Goal: Use online tool/utility: Use online tool/utility

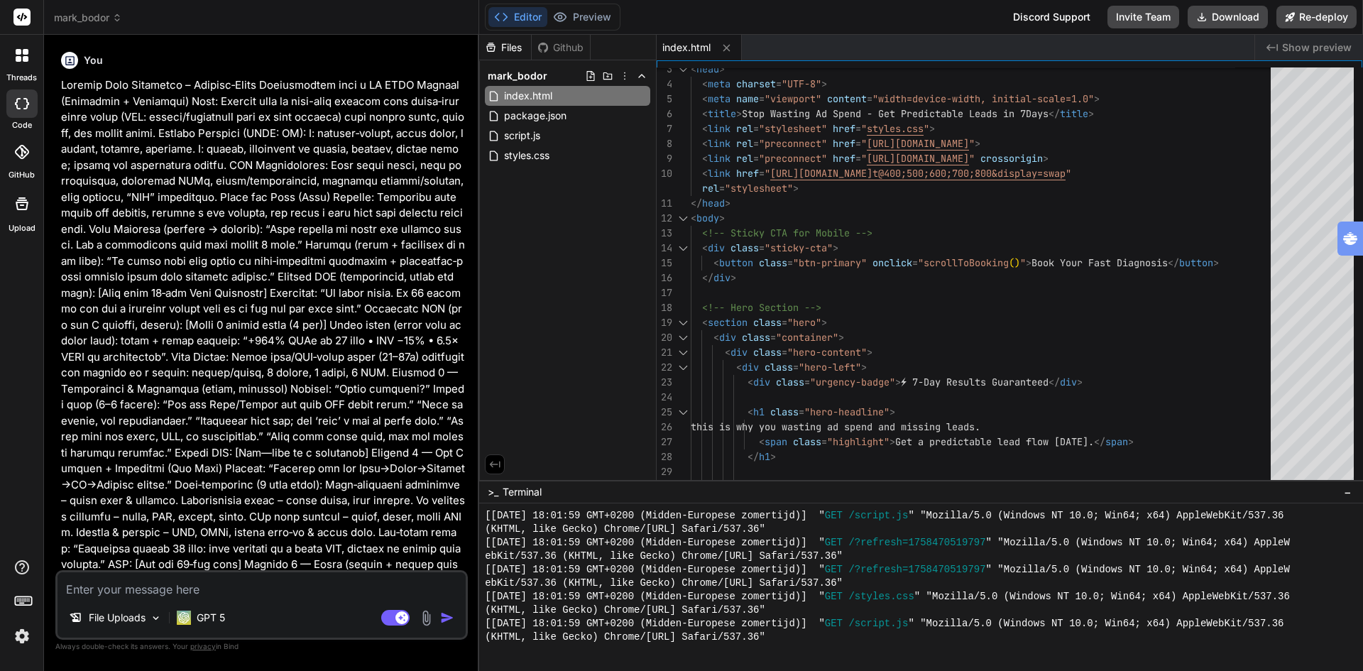
scroll to position [2739, 0]
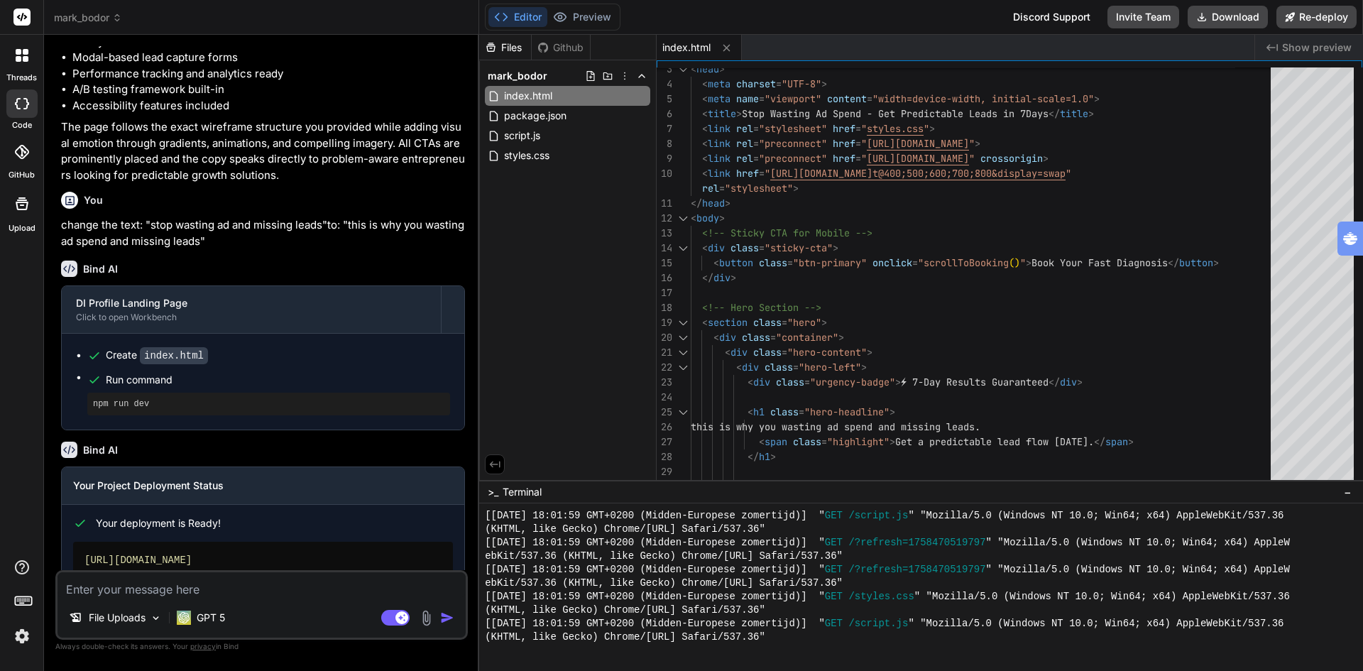
click at [80, 16] on span "mark_bodor" at bounding box center [88, 18] width 68 height 14
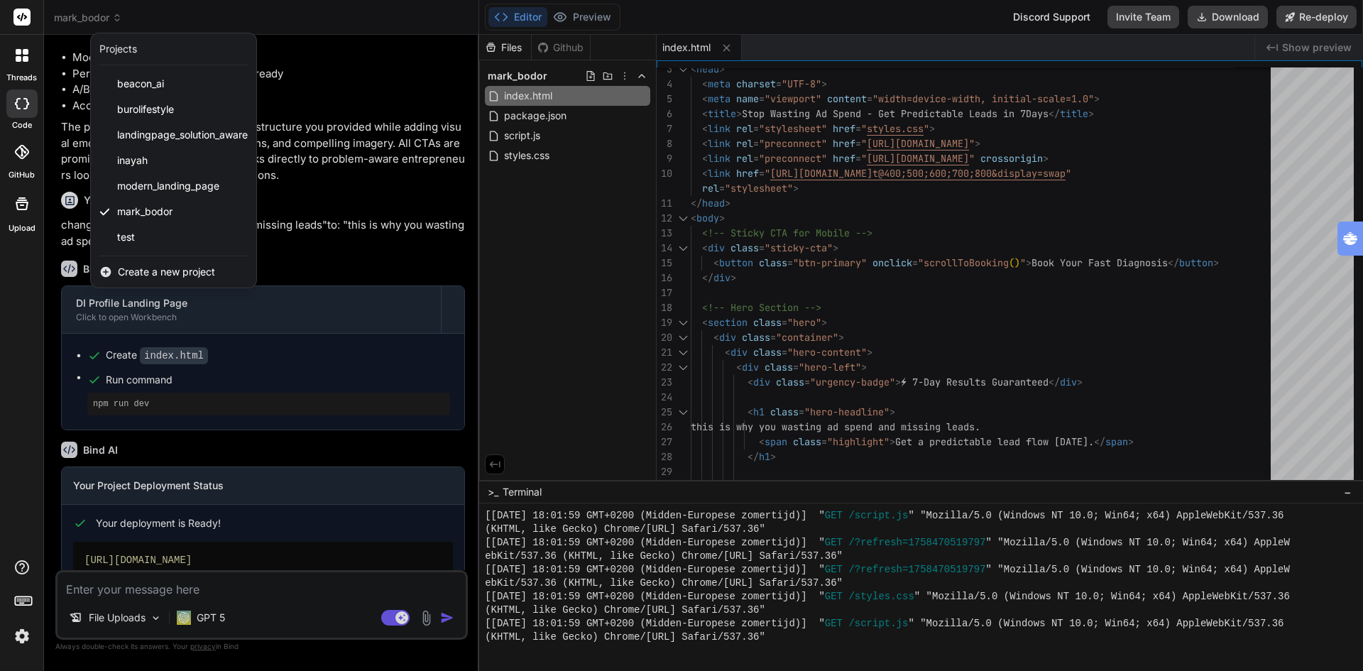
click at [373, 288] on div at bounding box center [681, 335] width 1363 height 671
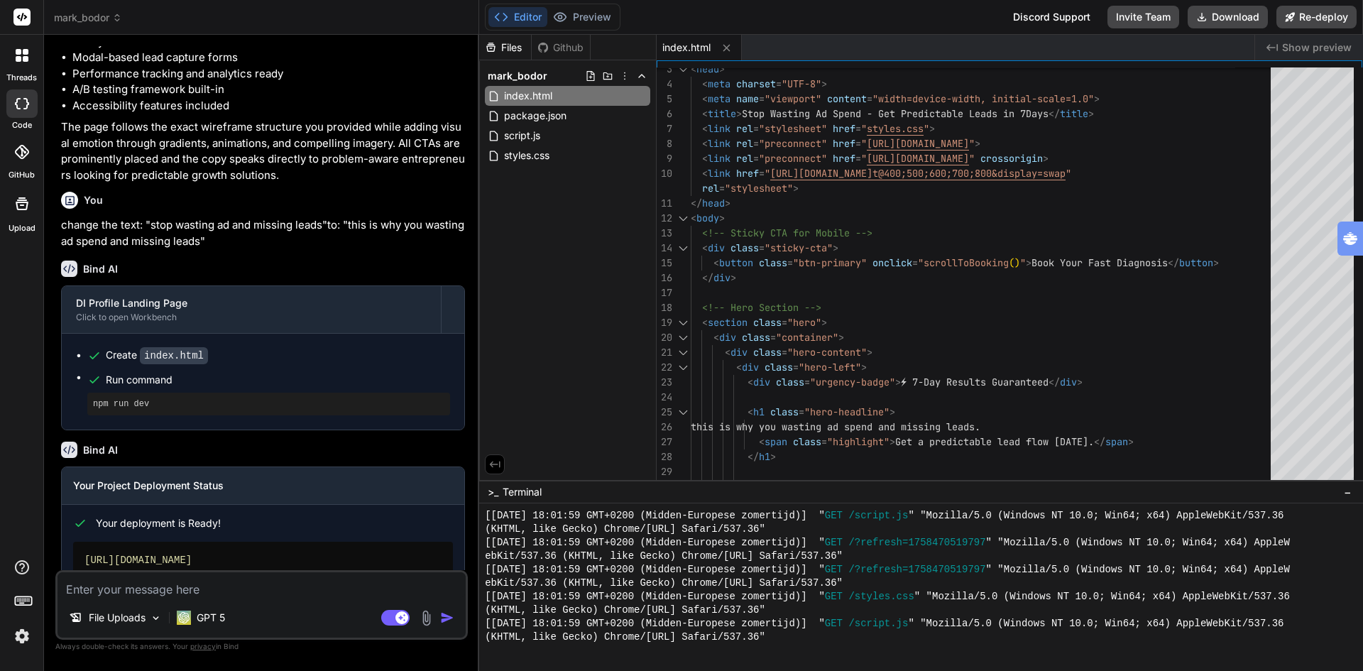
click at [202, 587] on textarea at bounding box center [262, 585] width 408 height 26
paste textarea ""Ontwerp een moderne, warme en emotioneel aansprekende landingspagina die visue…"
type textarea ""Ontwerp een moderne, warme en emotioneel aansprekende landingspagina die visue…"
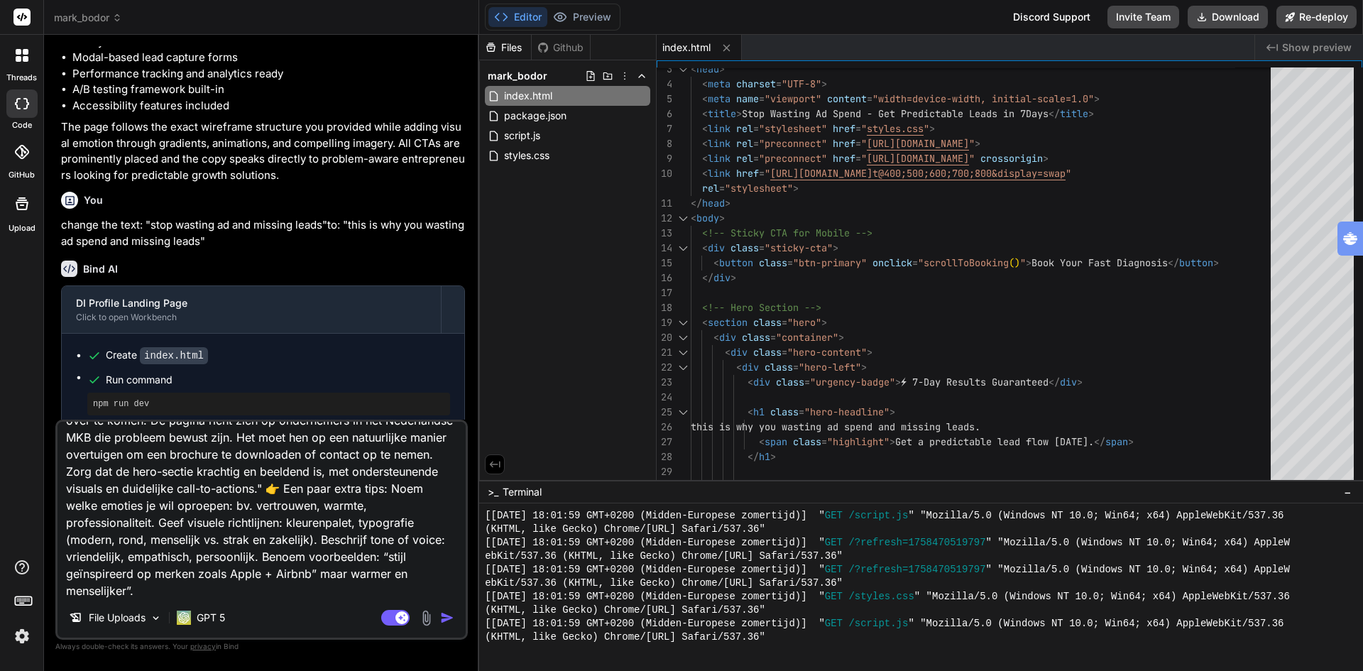
type textarea "x"
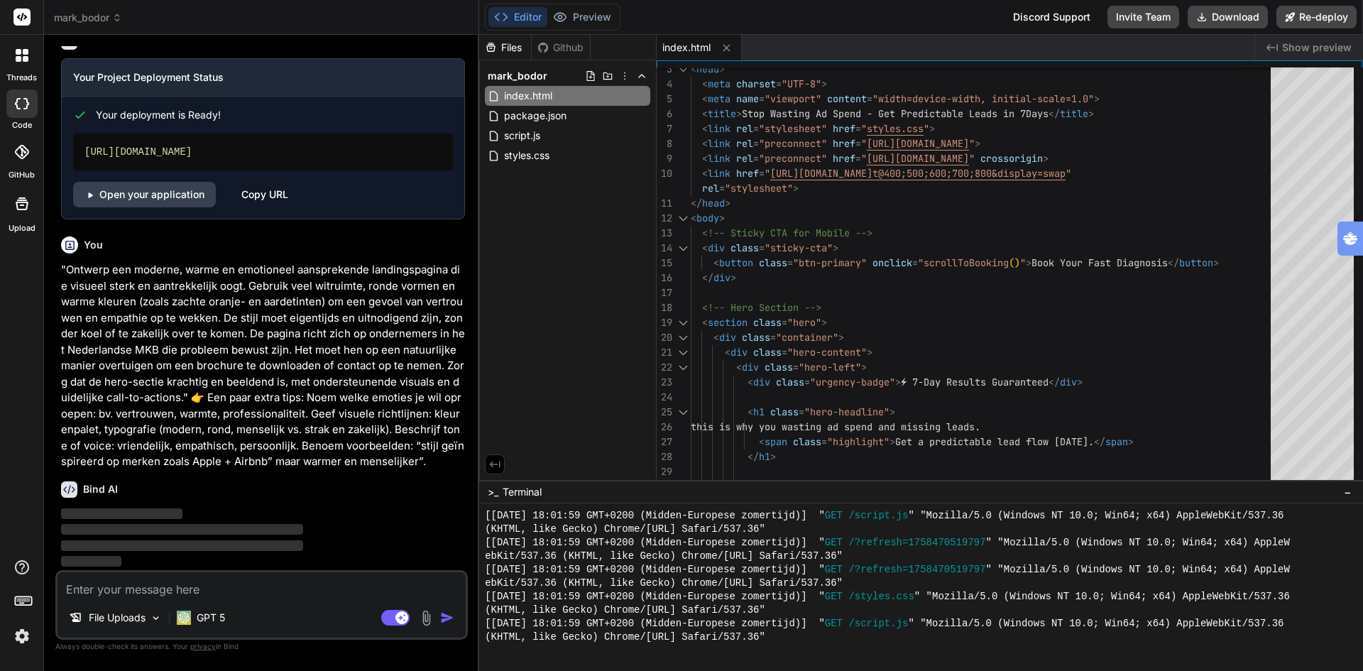
scroll to position [4826, 0]
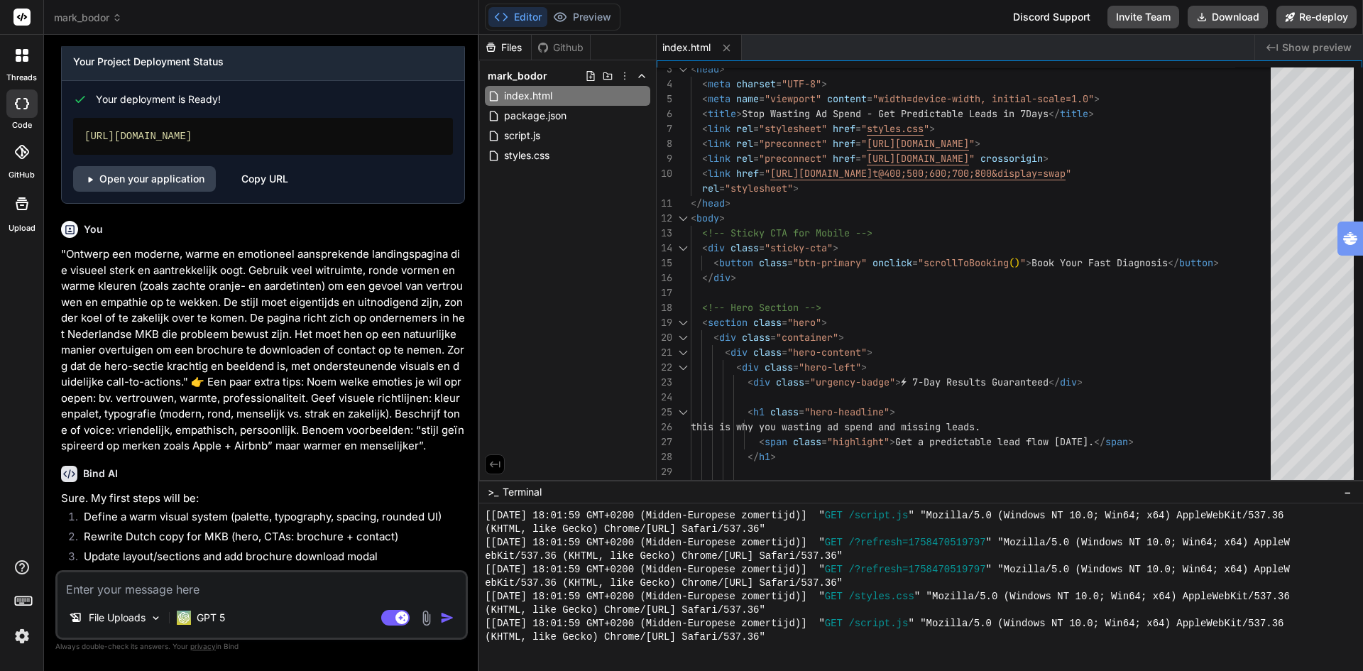
type textarea "x"
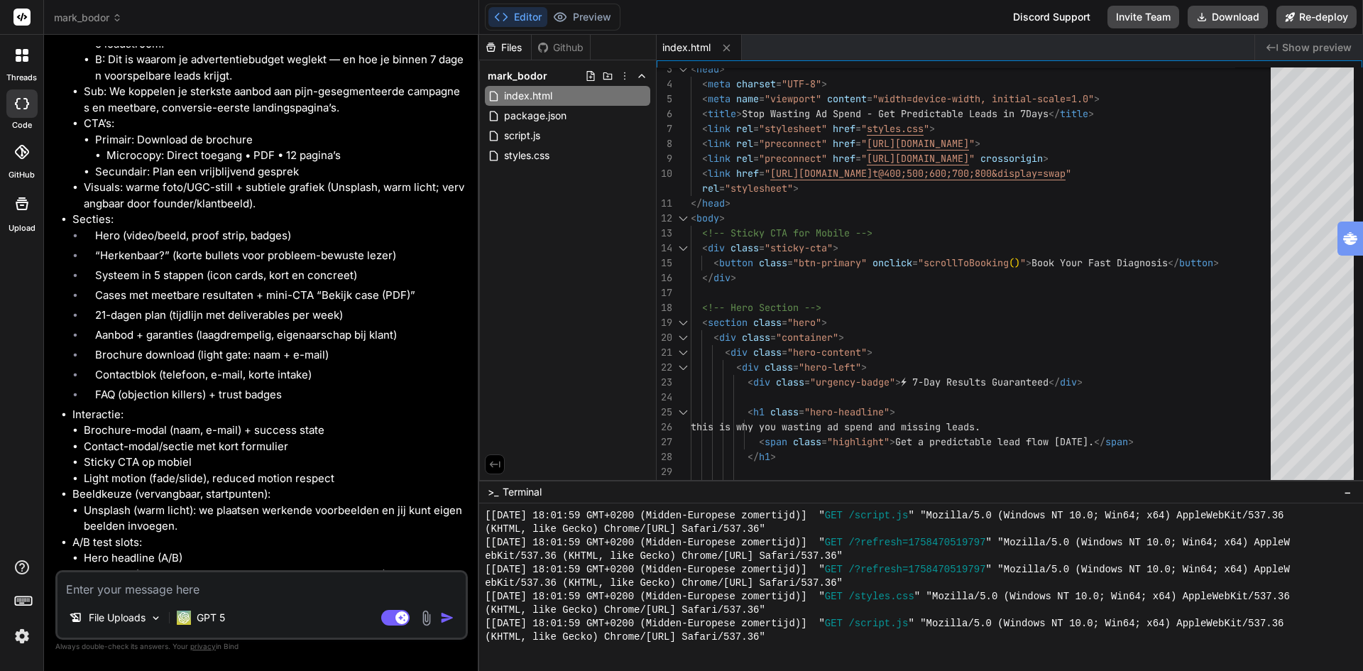
scroll to position [6065, 0]
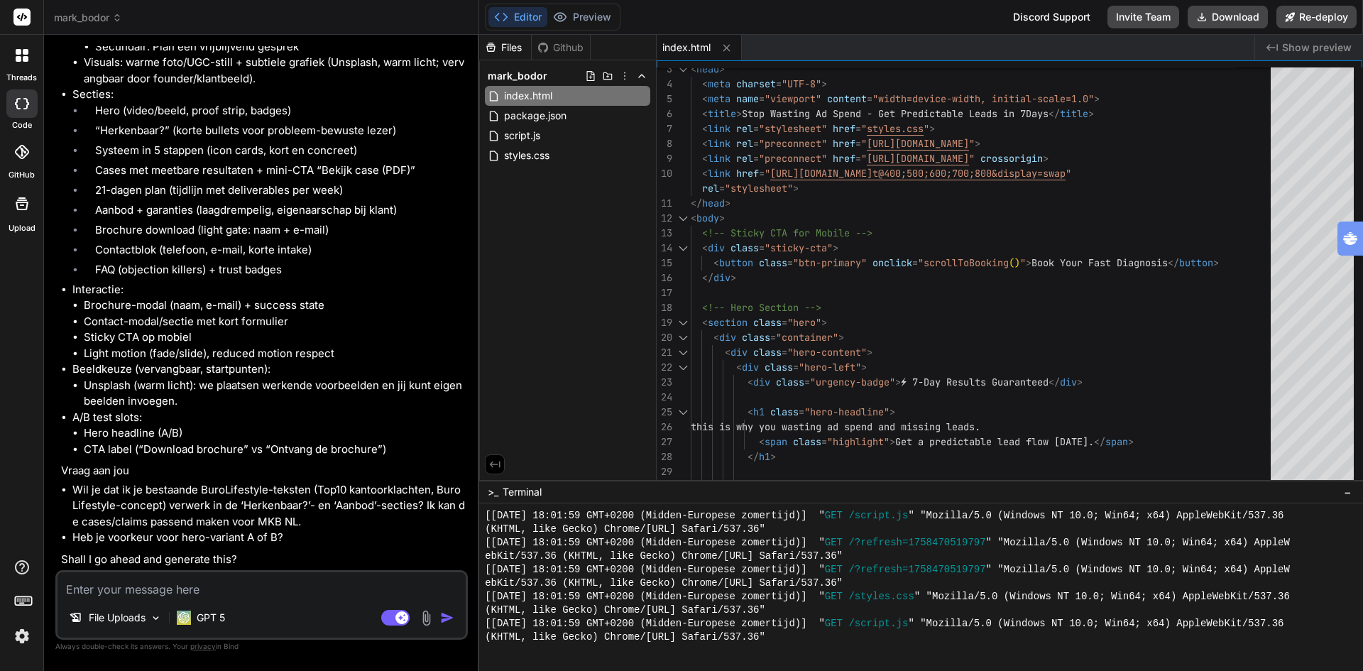
click at [270, 596] on textarea at bounding box center [262, 585] width 408 height 26
type textarea "y"
type textarea "x"
type textarea "ye"
type textarea "x"
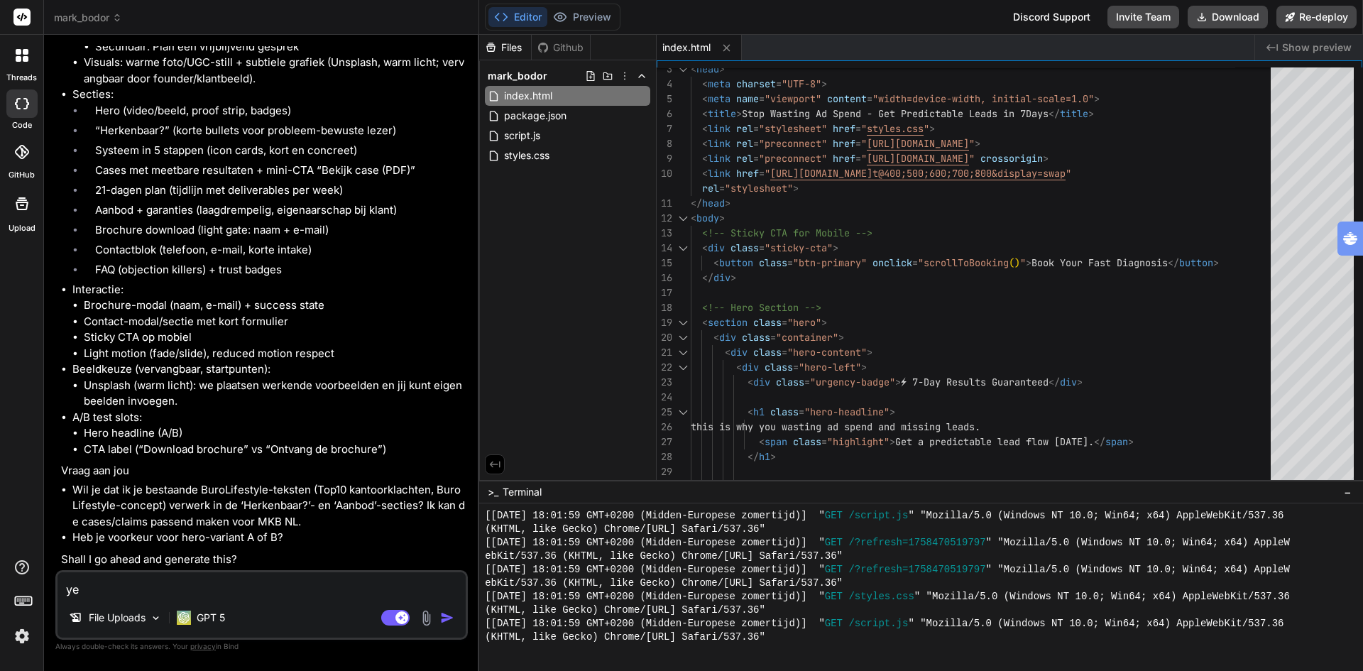
type textarea "yes"
type textarea "x"
type textarea "yes"
click at [449, 618] on img "button" at bounding box center [447, 618] width 14 height 14
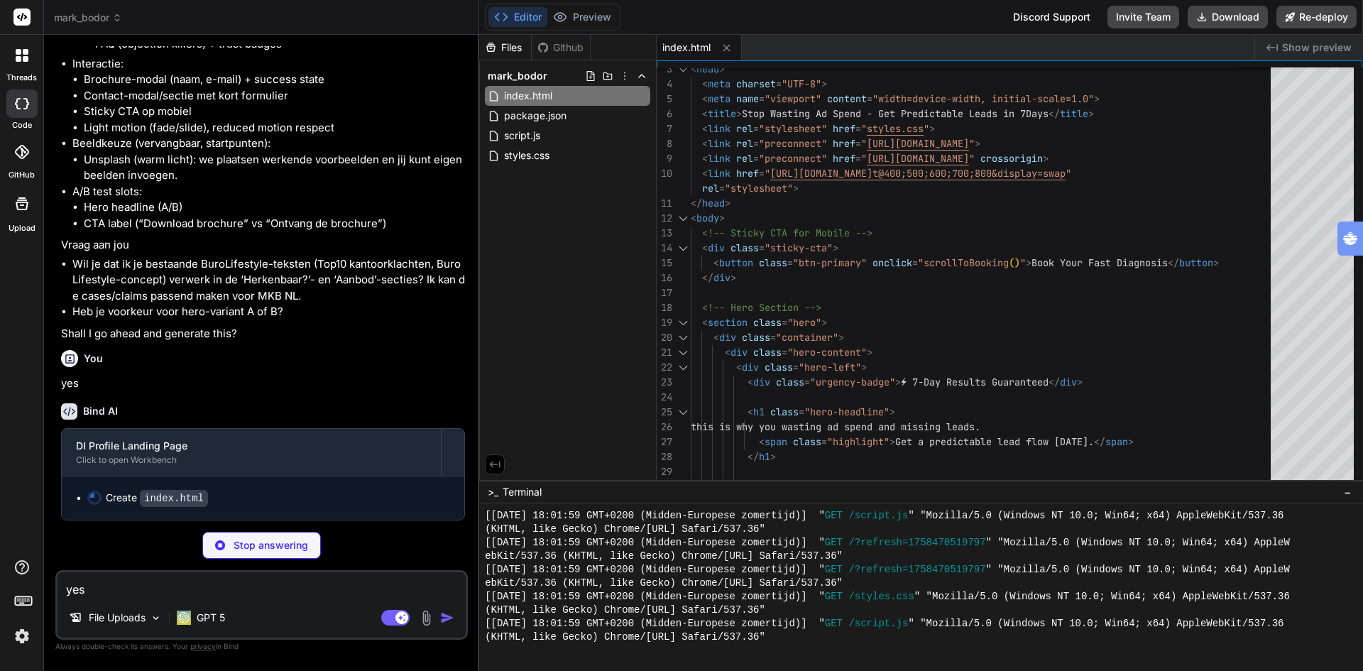
scroll to position [6290, 0]
type textarea "x"
type textarea "<script src="script.js"></script> </body> </html>"
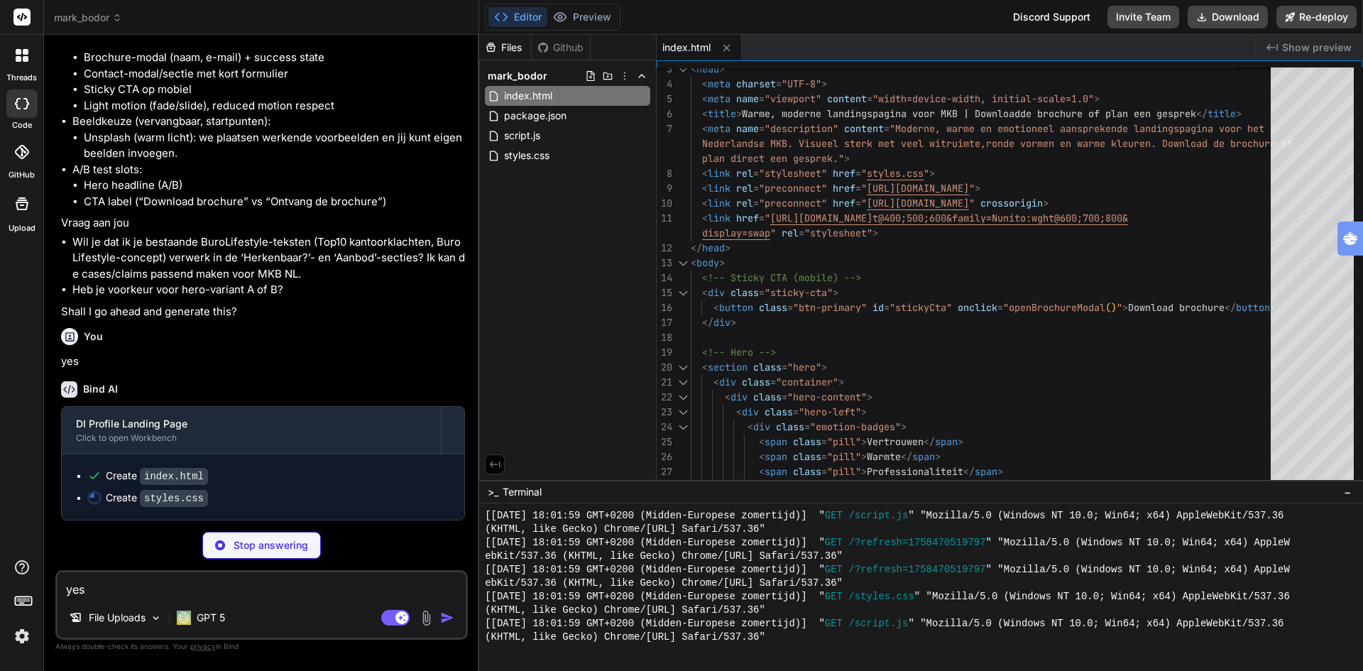
scroll to position [6312, 0]
type textarea "x"
type textarea ".section-heading { font-size: 30px; } .hero-headline { font-size: 34px; } .cont…"
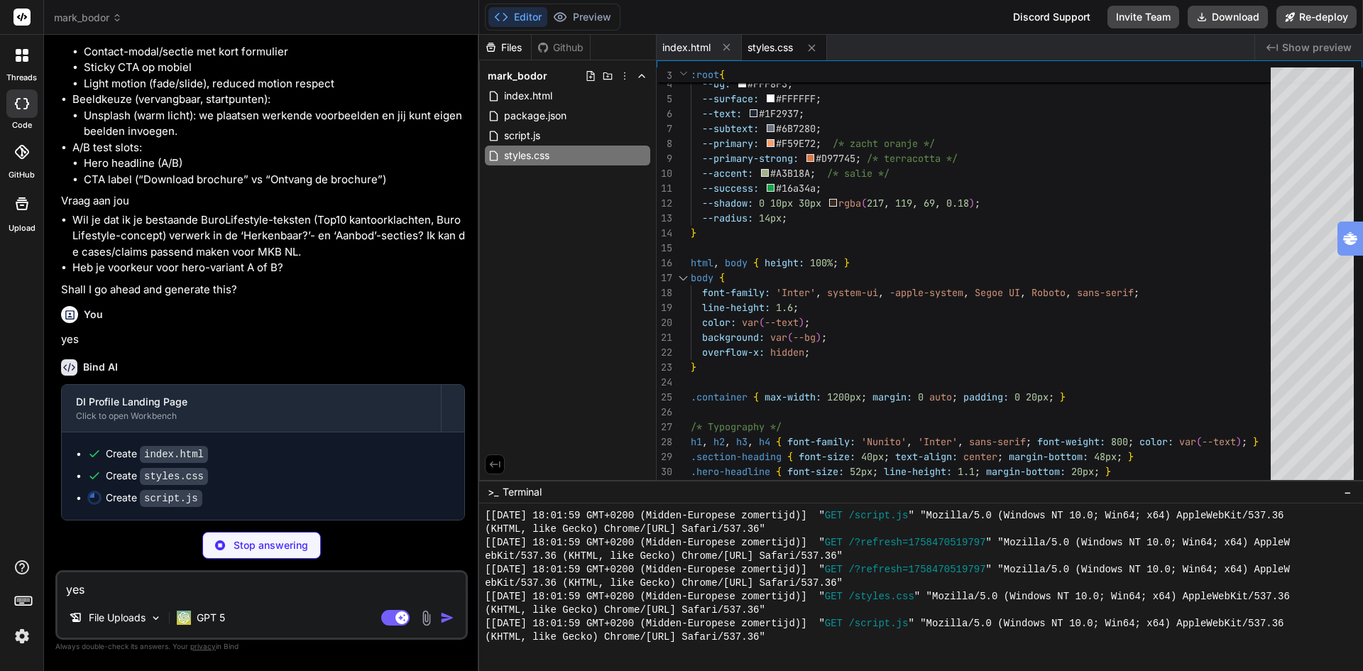
scroll to position [6334, 0]
type textarea "x"
type textarea "opacity: 1; } } `; document.head.appendChild(style);"
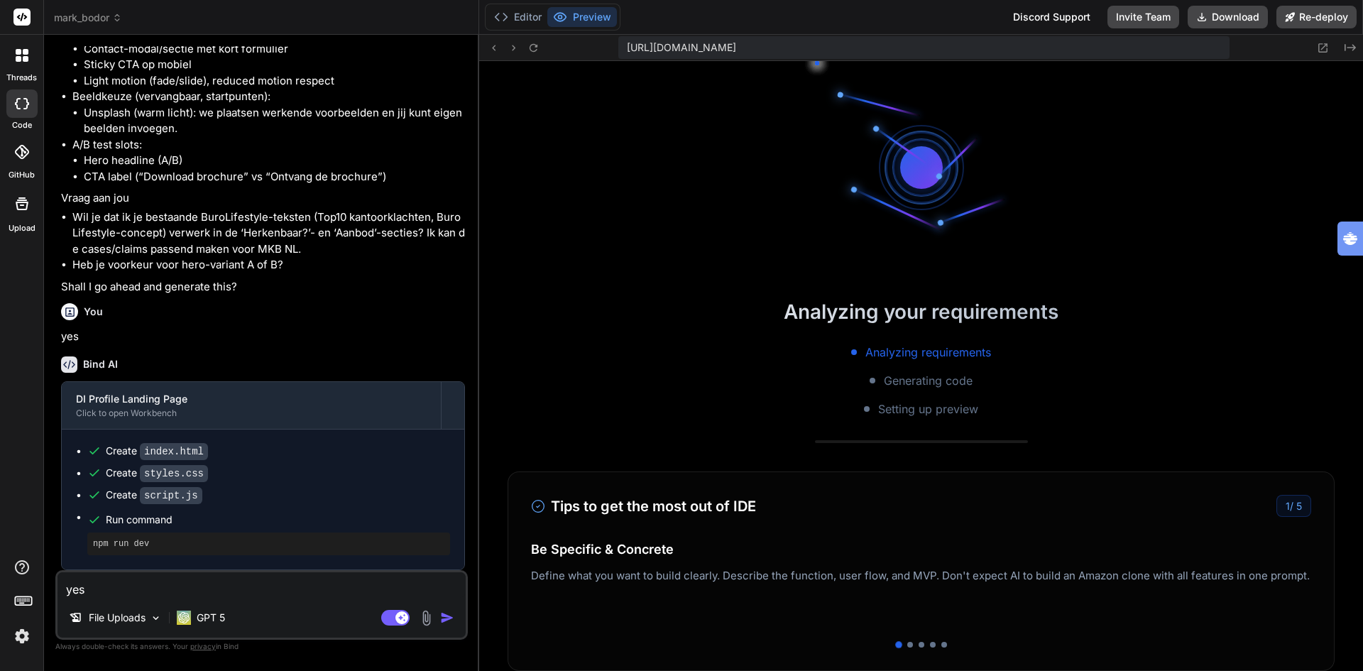
scroll to position [3238, 0]
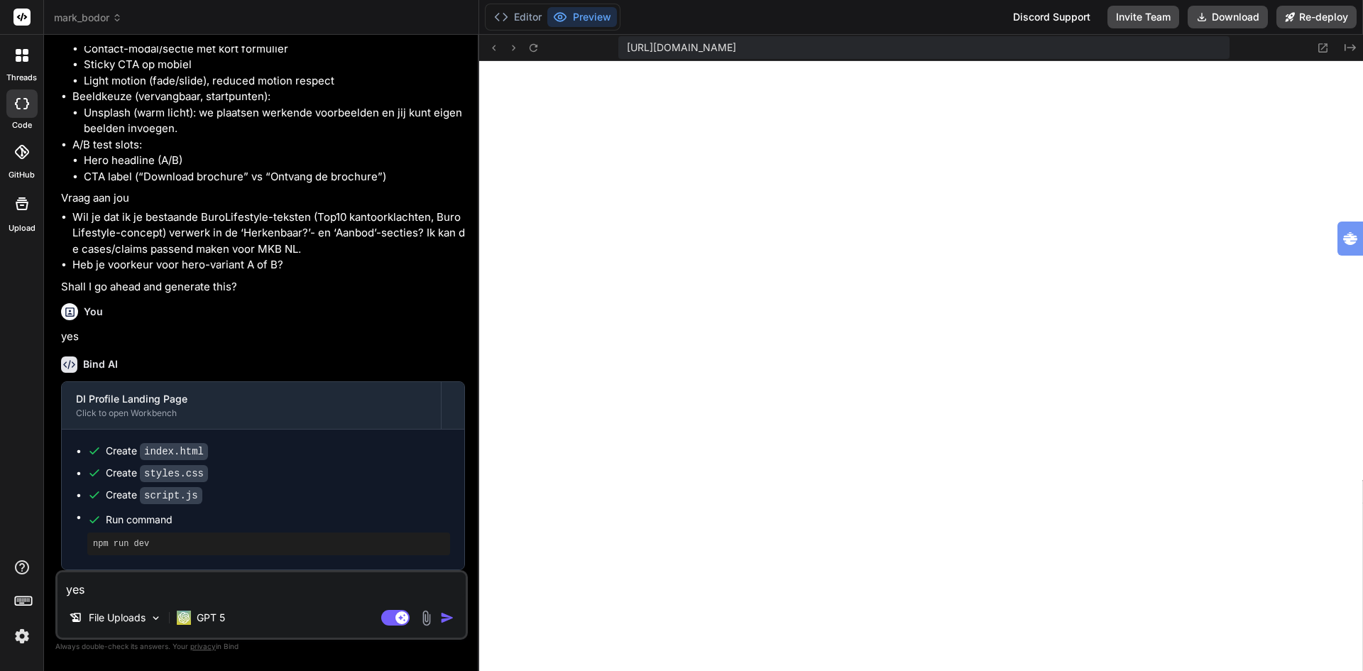
type textarea "x"
click at [524, 7] on button "Editor" at bounding box center [518, 17] width 59 height 20
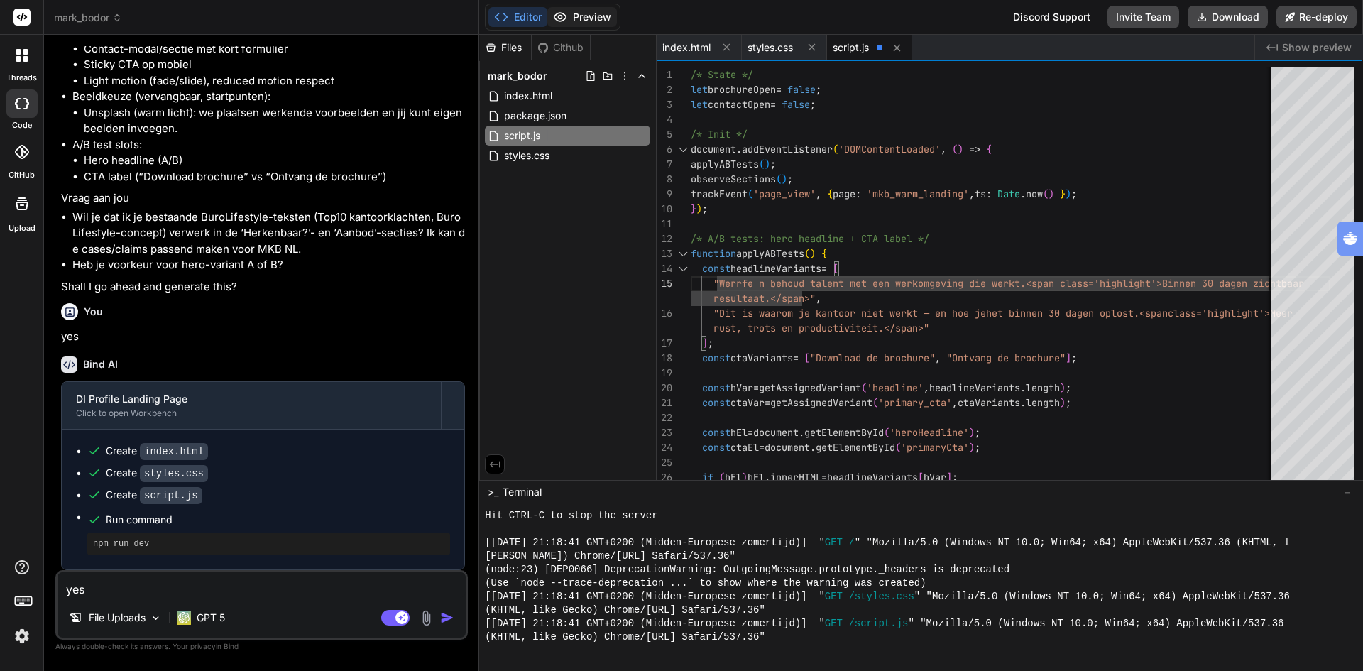
type textarea "/* A/B tests: hero headline + CTA label */ function applyABTests() { const head…"
click at [579, 15] on button "Preview" at bounding box center [582, 17] width 70 height 20
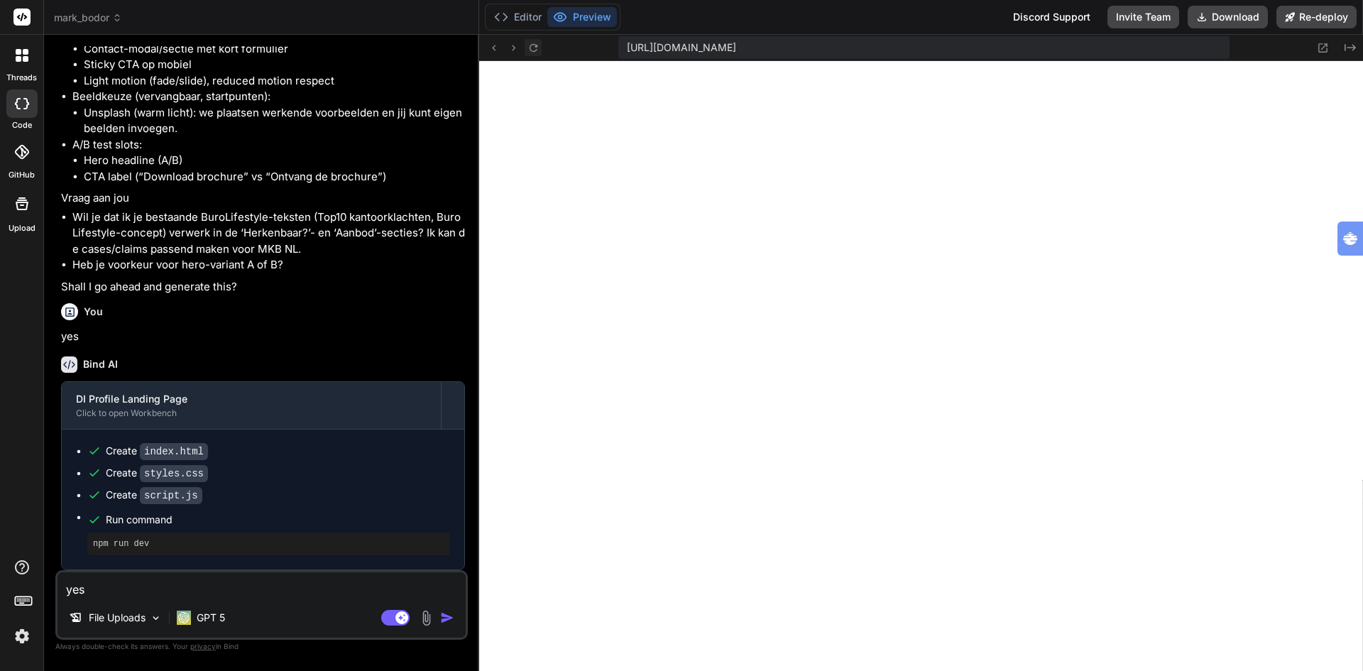
click at [540, 46] on button at bounding box center [533, 47] width 17 height 17
click at [582, 22] on button "Preview" at bounding box center [582, 17] width 70 height 20
click at [591, 18] on button "Preview" at bounding box center [582, 17] width 70 height 20
click at [519, 15] on button "Editor" at bounding box center [518, 17] width 59 height 20
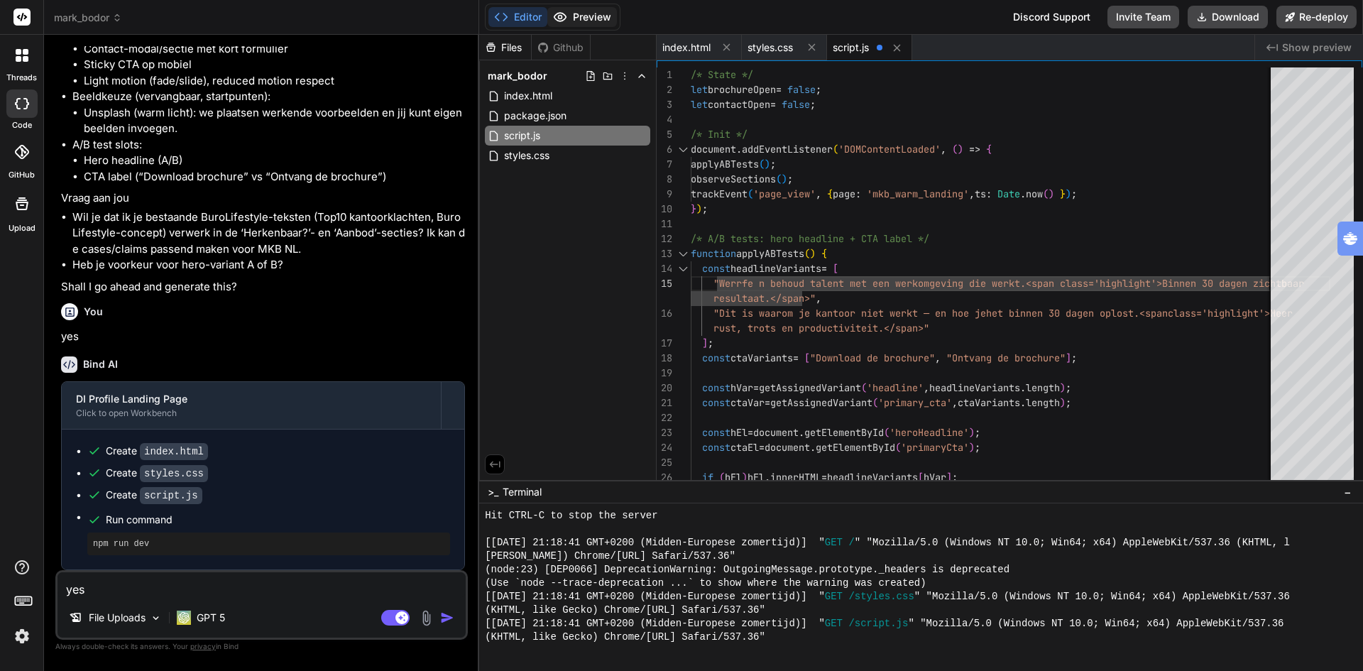
click at [584, 13] on button "Preview" at bounding box center [582, 17] width 70 height 20
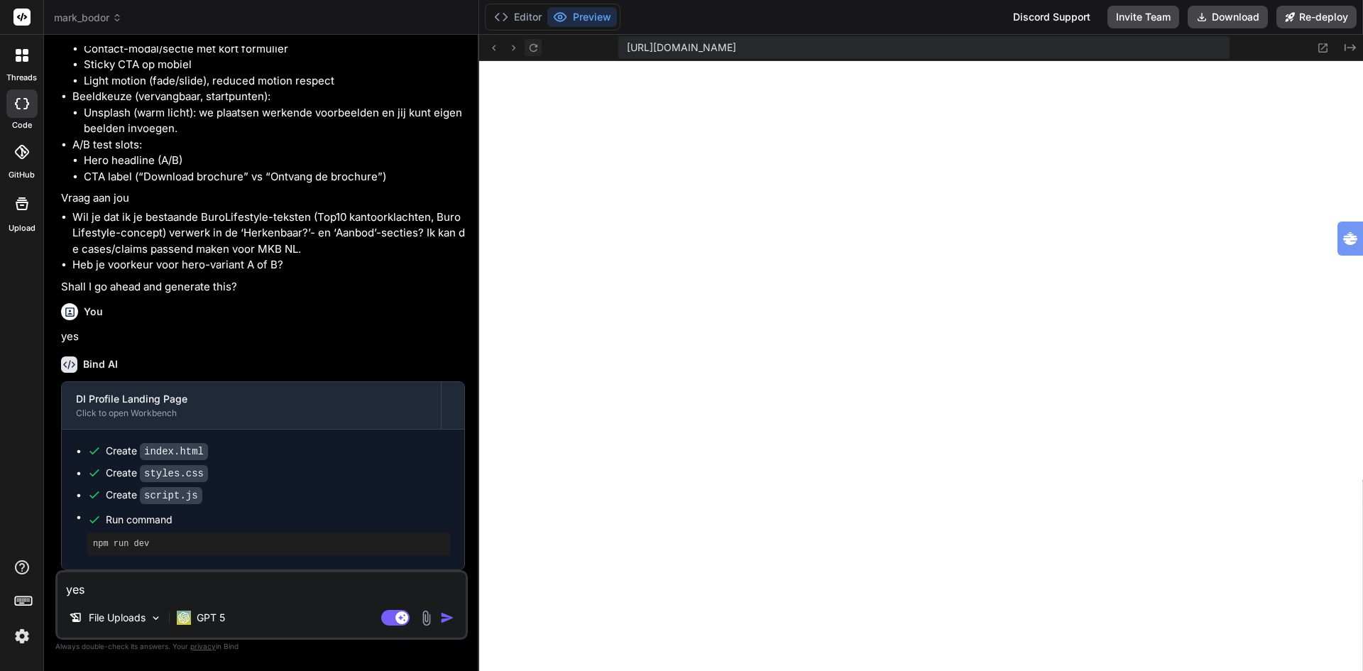
click at [534, 47] on icon at bounding box center [534, 48] width 12 height 12
click at [523, 16] on button "Editor" at bounding box center [518, 17] width 59 height 20
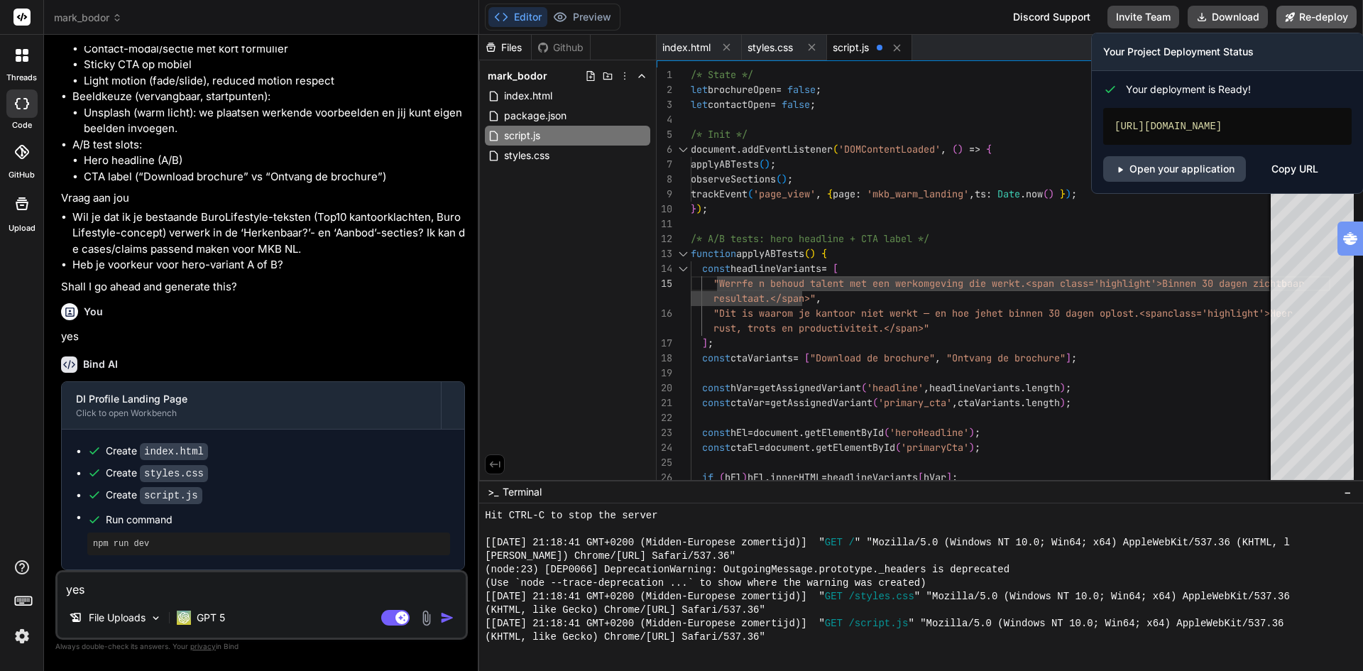
click at [1318, 18] on button "Re-deploy" at bounding box center [1317, 17] width 80 height 23
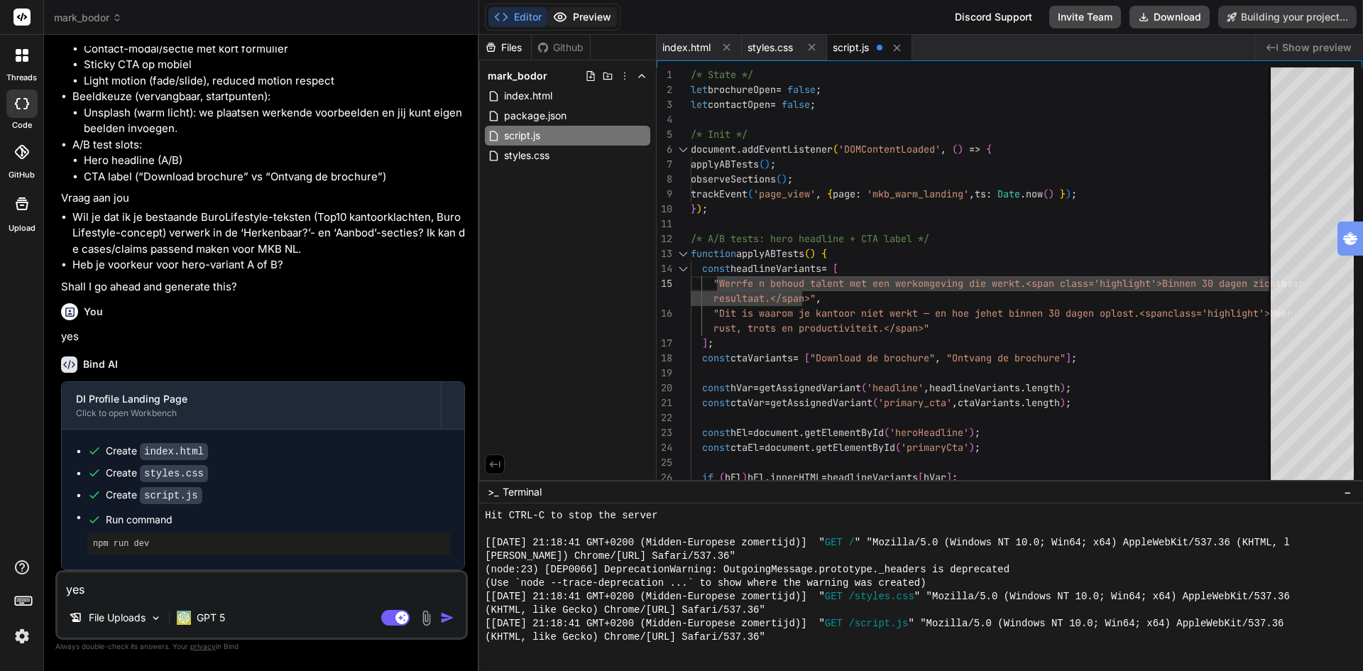
type textarea "x"
click at [599, 15] on button "Preview" at bounding box center [582, 17] width 70 height 20
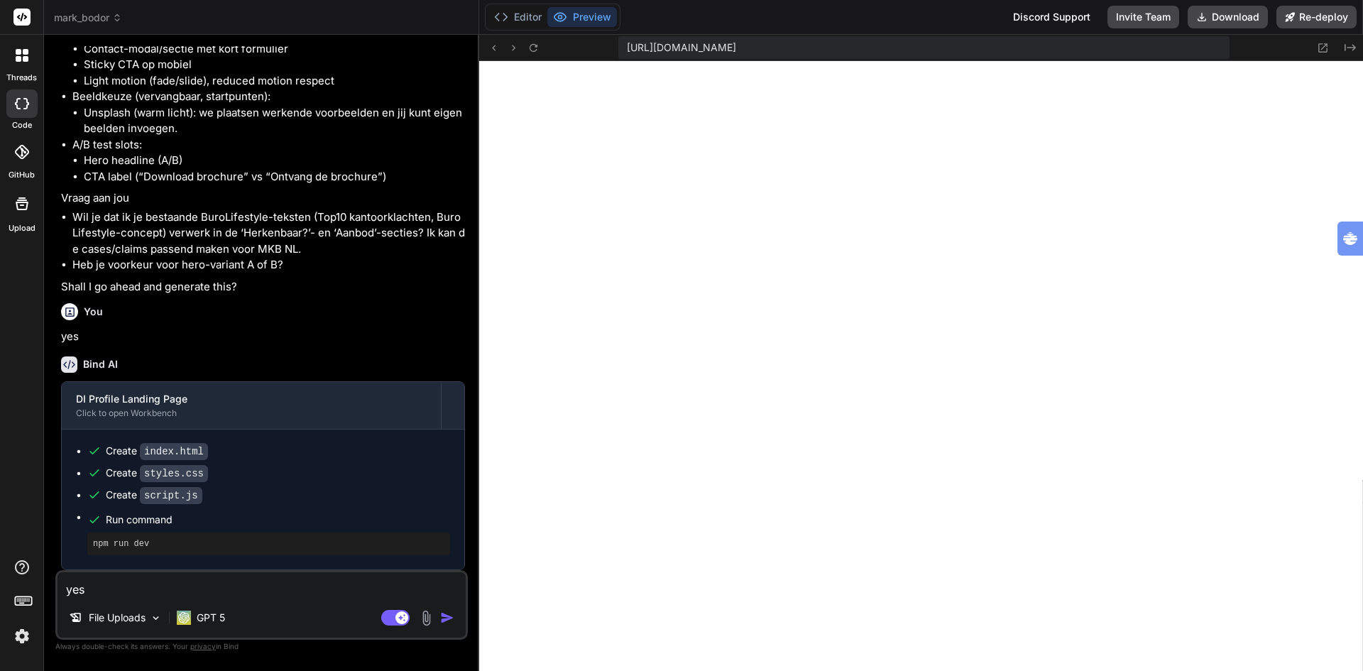
click at [175, 588] on textarea "yes" at bounding box center [262, 585] width 408 height 26
type textarea "r"
type textarea "x"
type textarea "re"
type textarea "x"
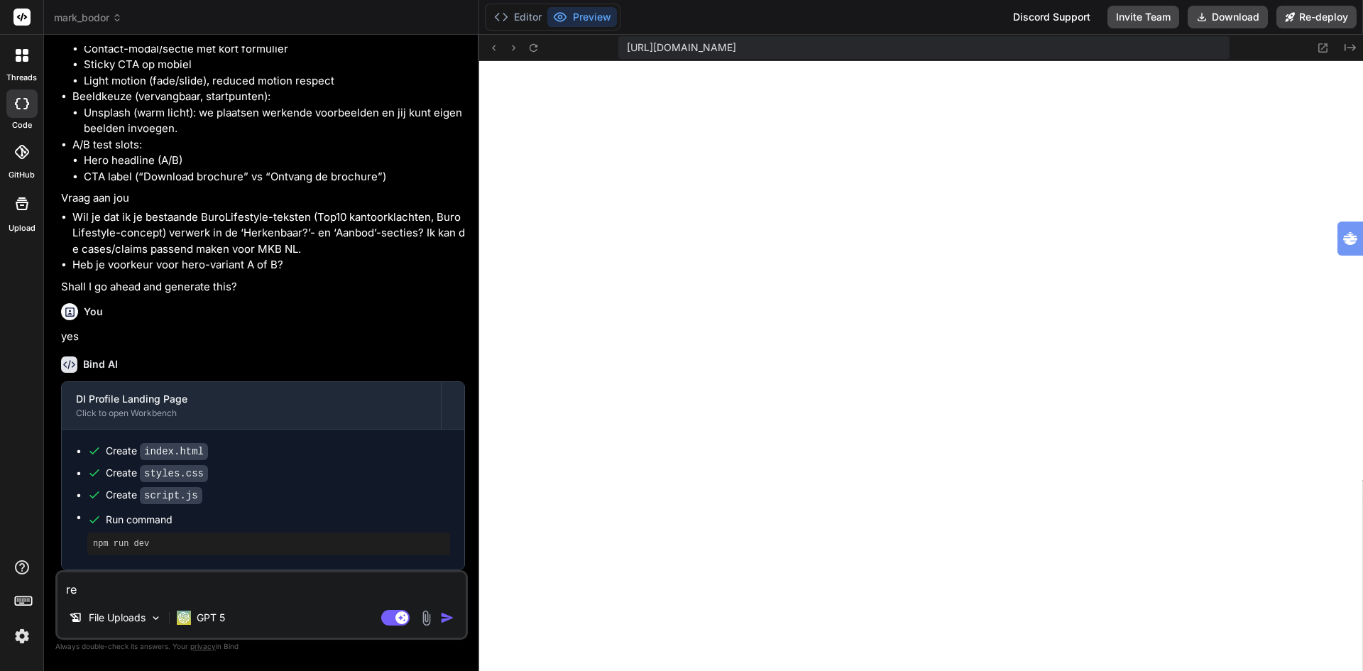
type textarea "rel"
type textarea "x"
type textarea "relo"
type textarea "x"
type textarea "reloa"
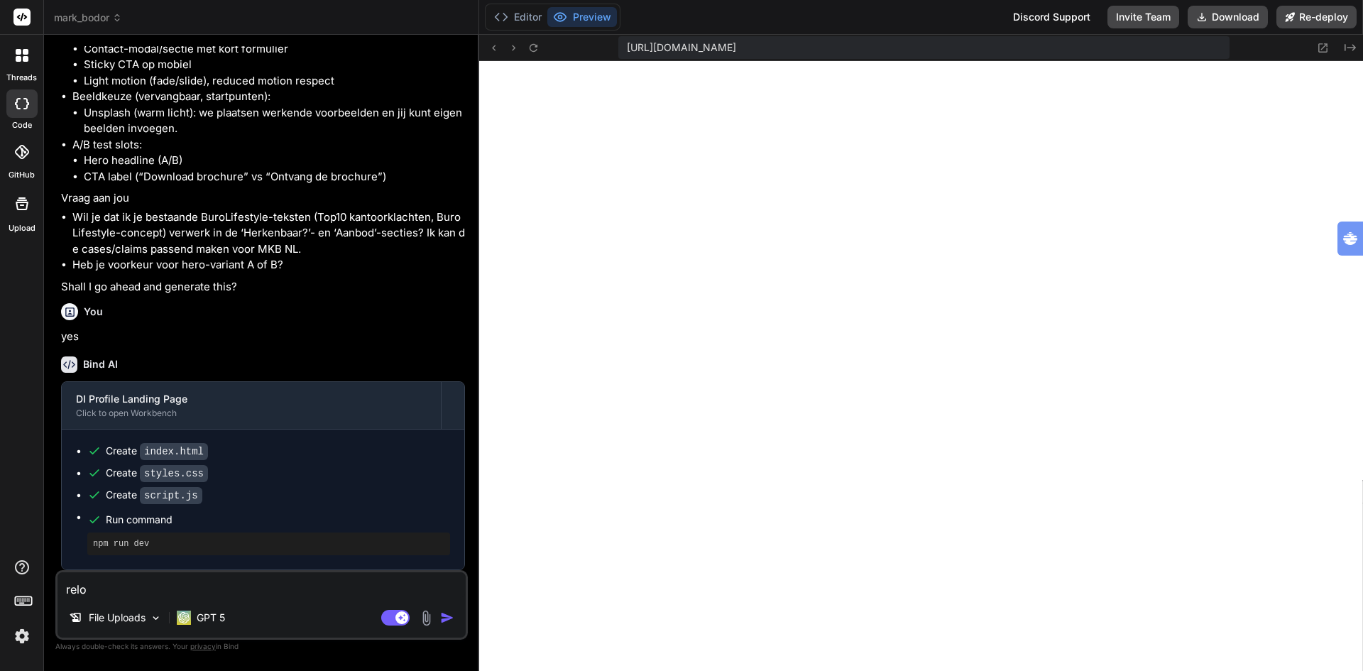
type textarea "x"
type textarea "reload"
type textarea "x"
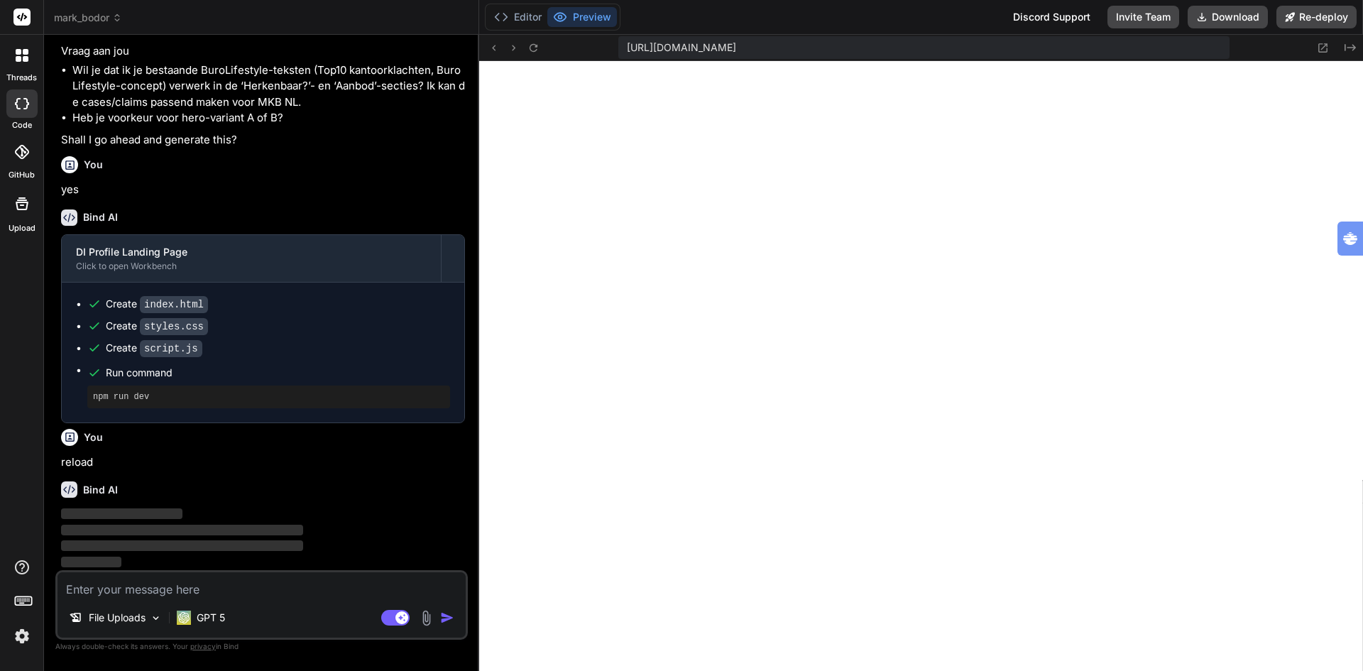
scroll to position [6484, 0]
click at [511, 17] on button "Editor" at bounding box center [518, 17] width 59 height 20
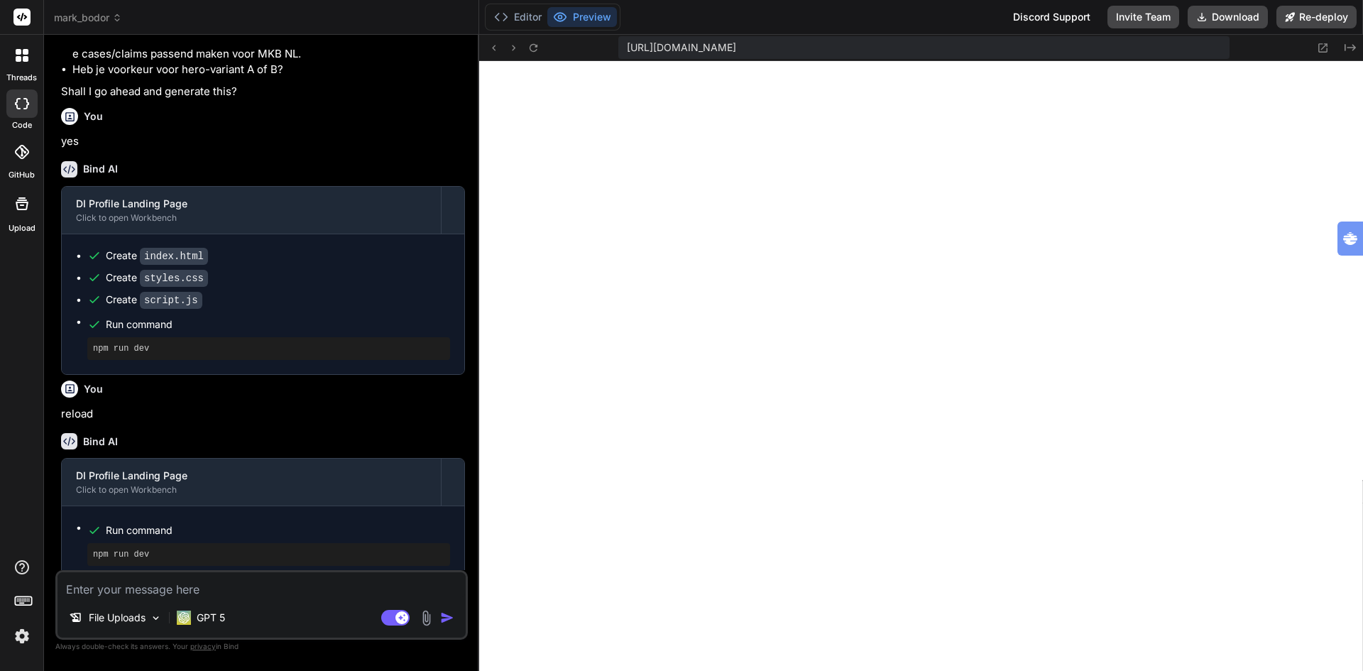
scroll to position [3724, 0]
click at [239, 588] on textarea at bounding box center [262, 585] width 408 height 26
click at [211, 622] on p "GPT 5" at bounding box center [211, 618] width 28 height 14
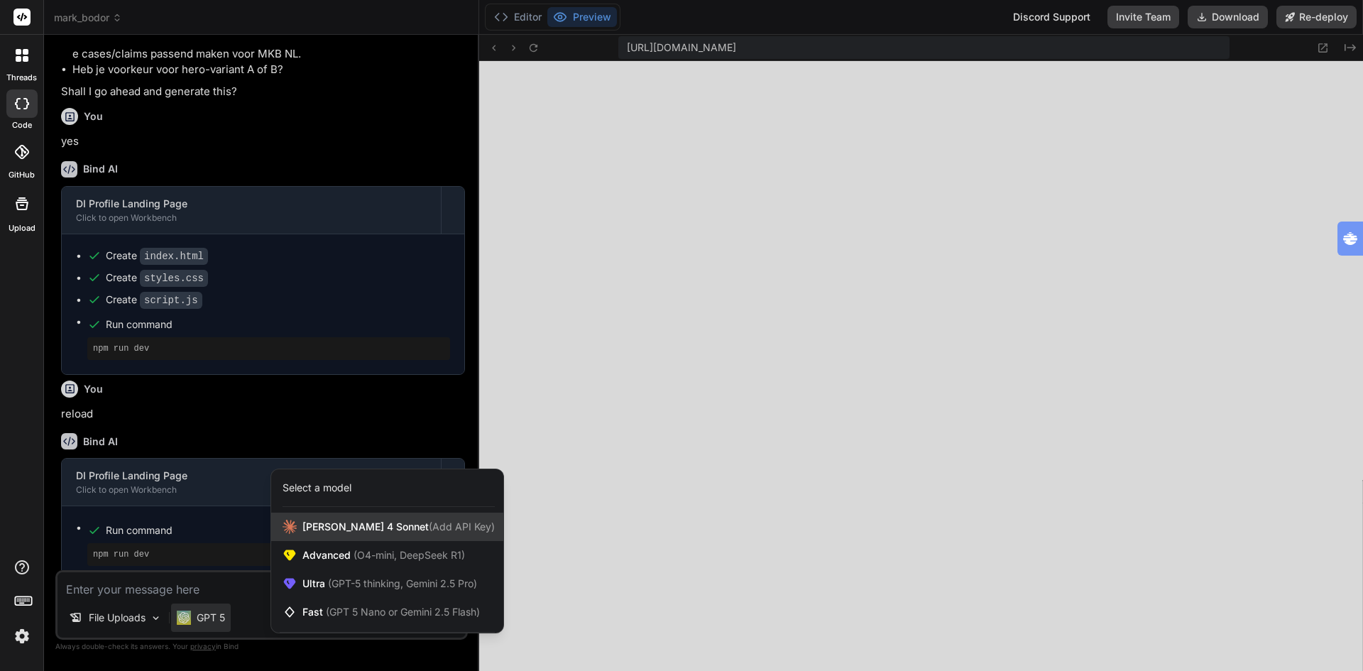
click at [359, 525] on span "[PERSON_NAME] 4 Sonnet (Add API Key)" at bounding box center [398, 527] width 192 height 14
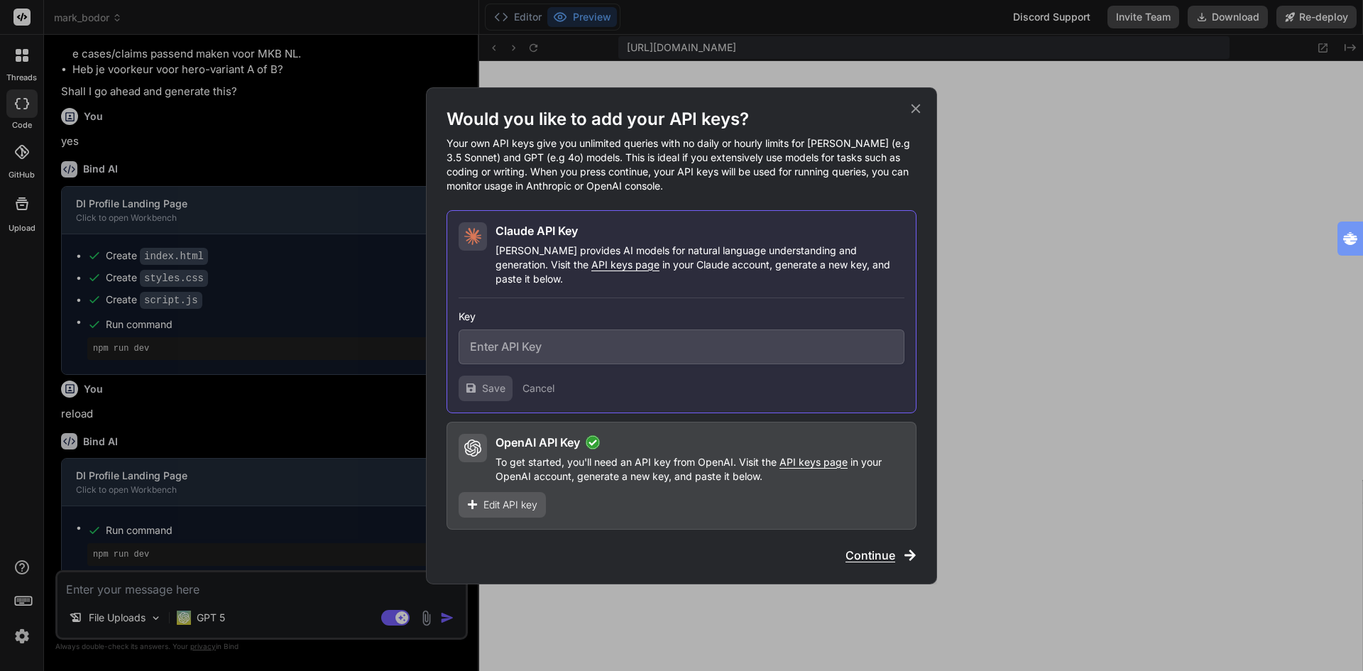
click at [864, 547] on span "Continue" at bounding box center [871, 555] width 50 height 17
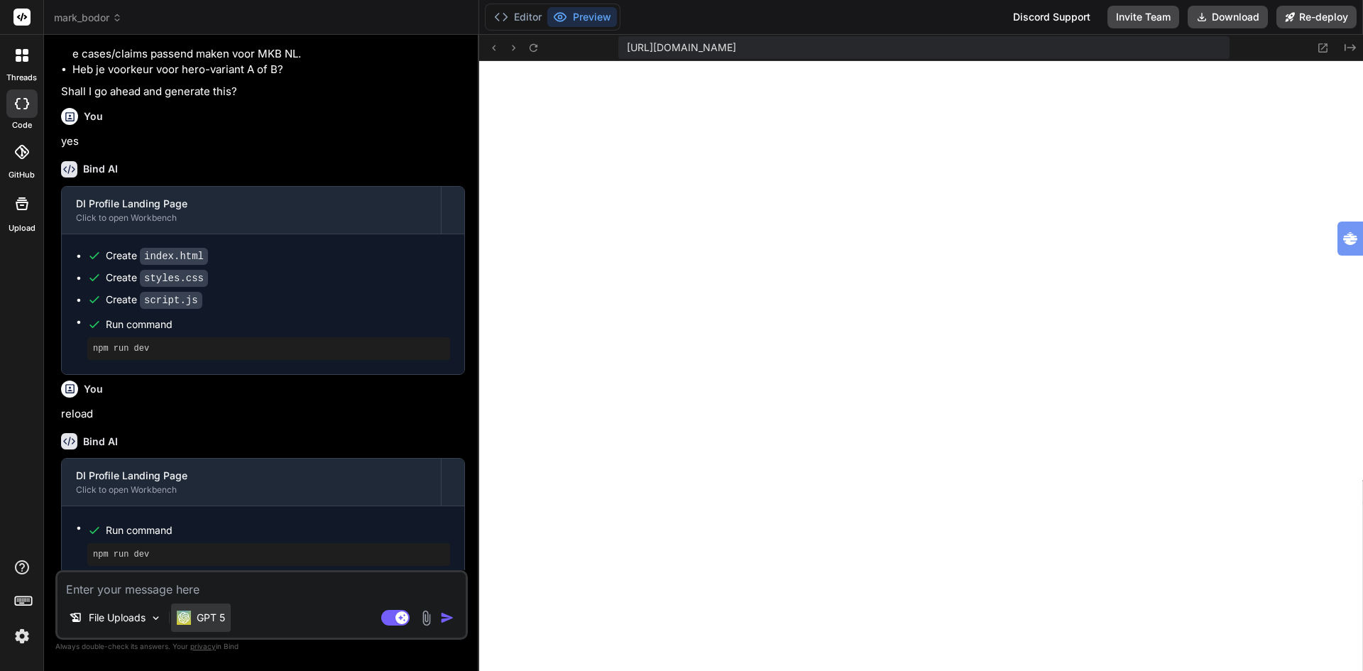
click at [212, 622] on p "GPT 5" at bounding box center [211, 618] width 28 height 14
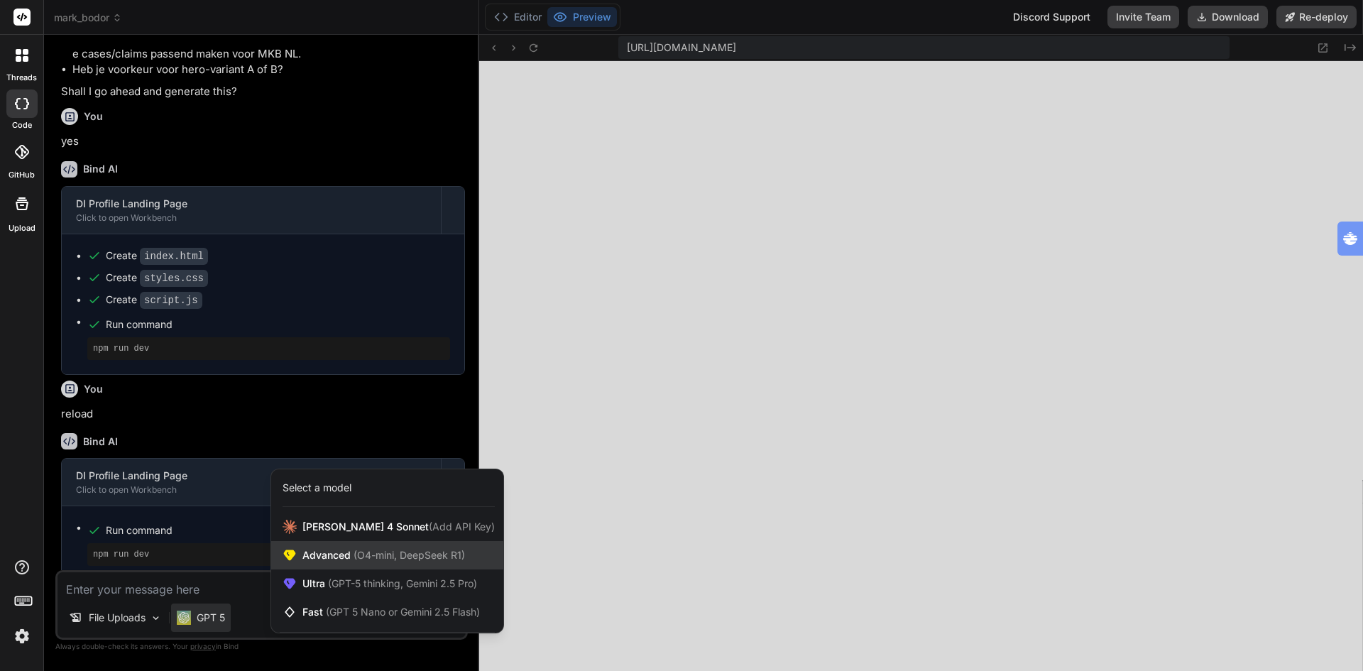
click at [342, 550] on span "Advanced (O4-mini, DeepSeek R1)" at bounding box center [383, 555] width 163 height 14
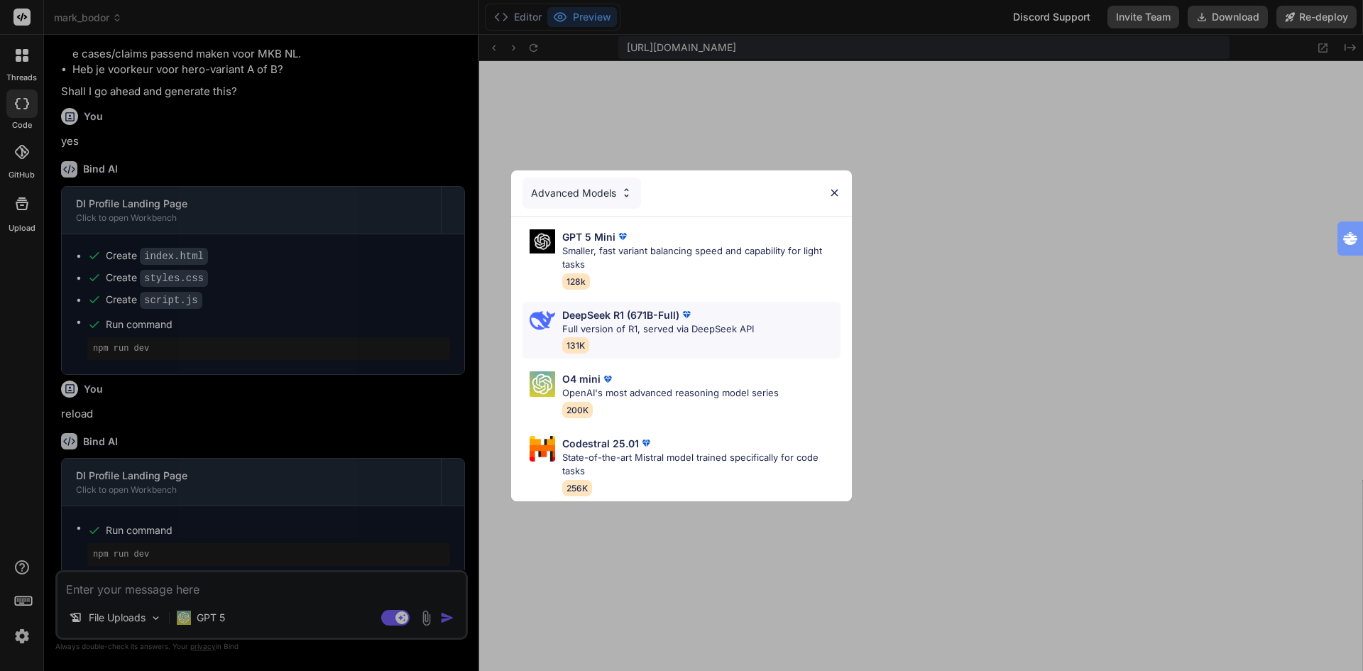
click at [644, 322] on p "Full version of R1, served via DeepSeek API" at bounding box center [658, 329] width 192 height 14
type textarea "x"
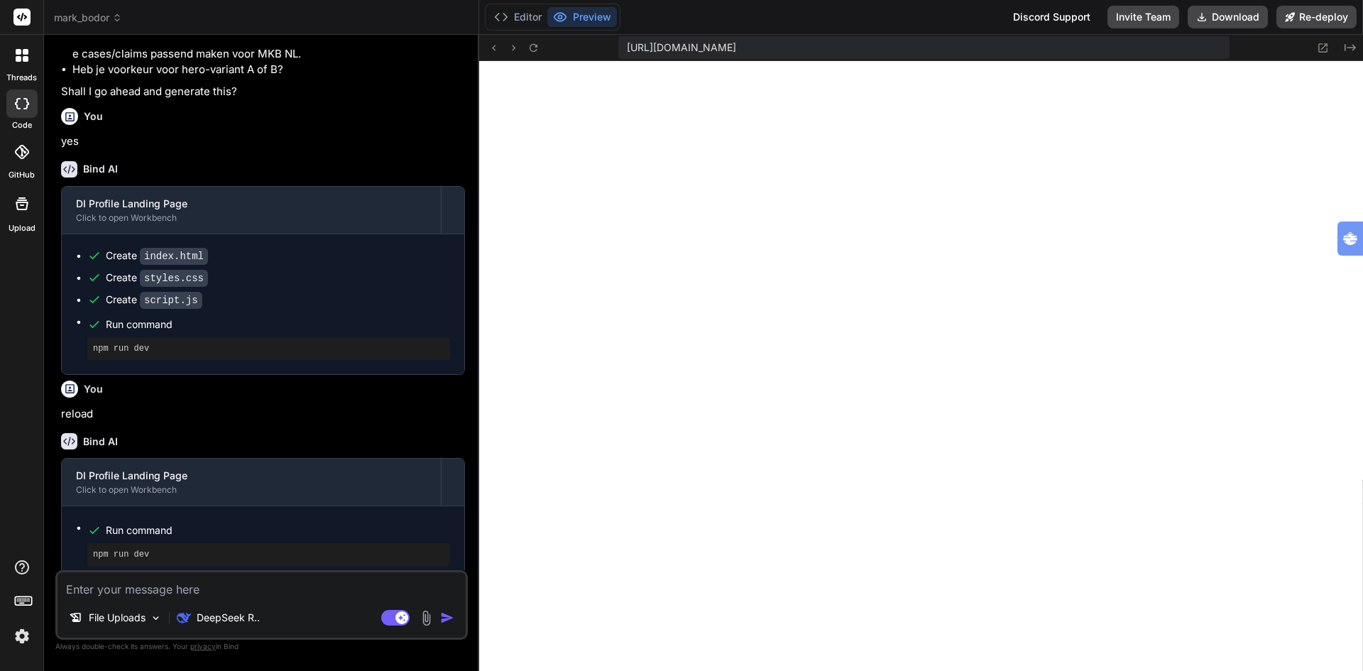
click at [234, 590] on textarea at bounding box center [262, 585] width 408 height 26
type textarea "c"
type textarea "x"
type textarea "cr"
type textarea "x"
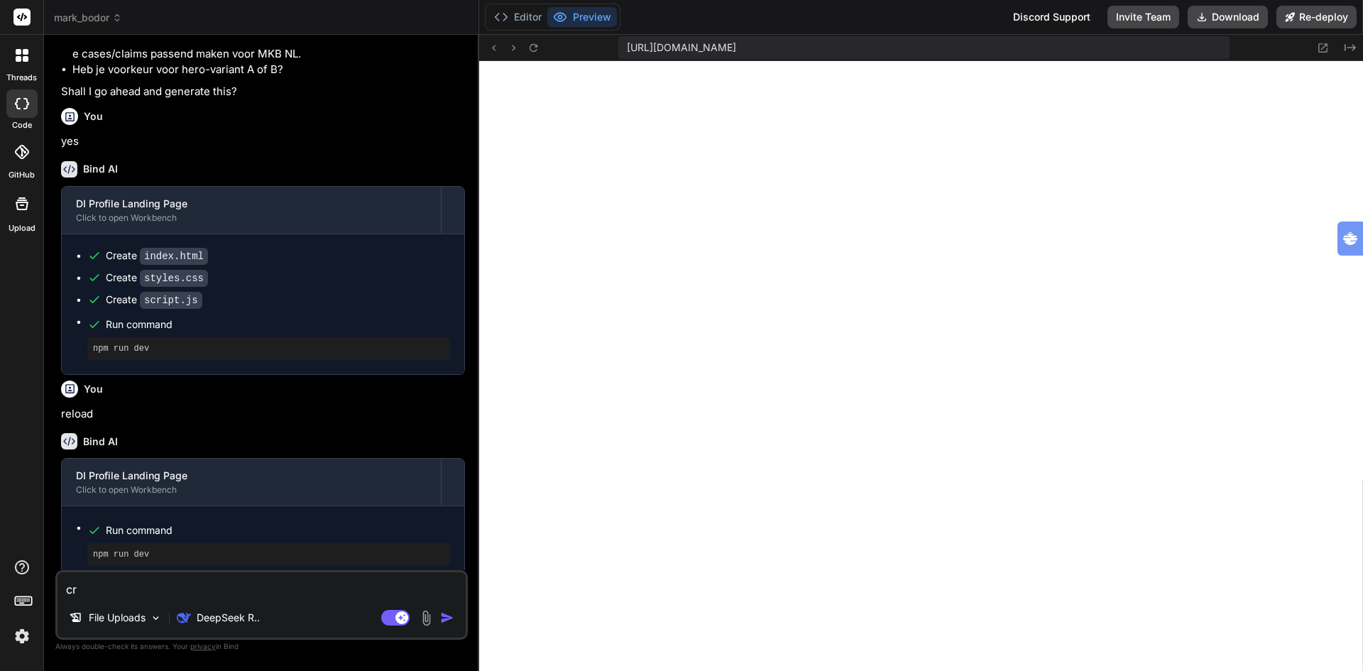
type textarea "cre"
type textarea "x"
type textarea "crea"
type textarea "x"
type textarea "creat"
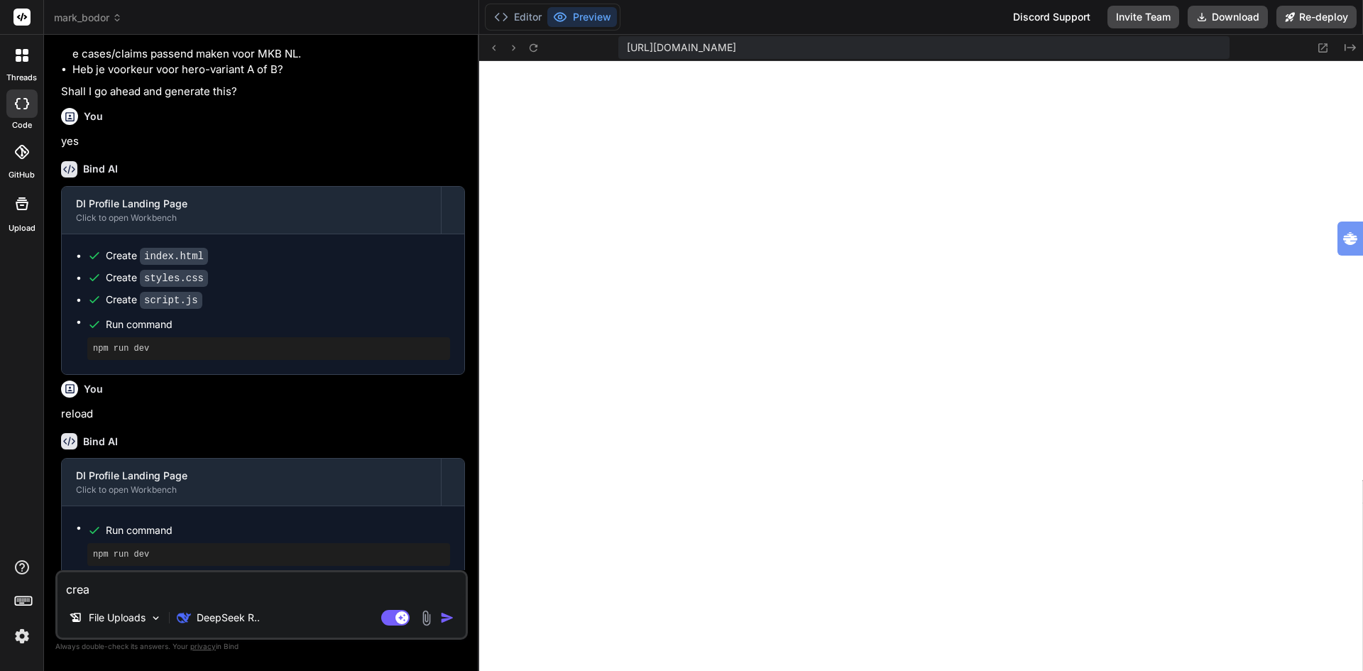
type textarea "x"
type textarea "create"
type textarea "x"
type textarea "create"
type textarea "x"
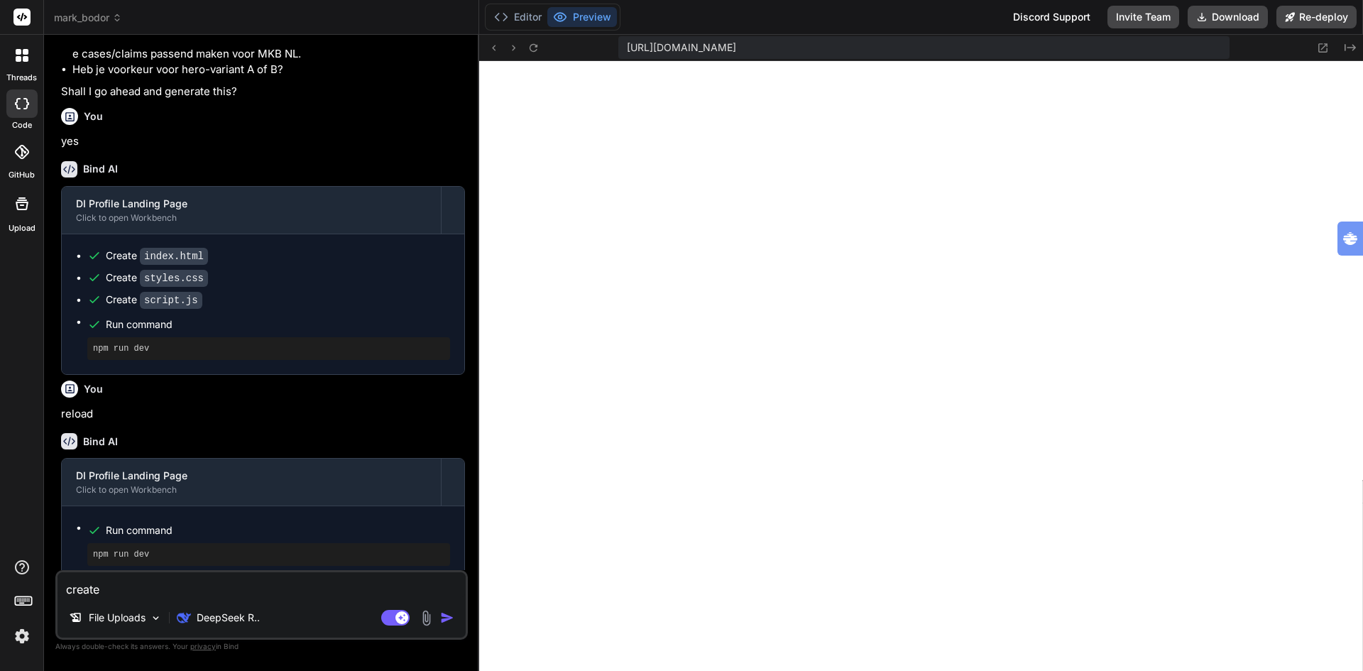
type textarea "create a"
type textarea "x"
type textarea "create a"
type textarea "x"
paste textarea "s"
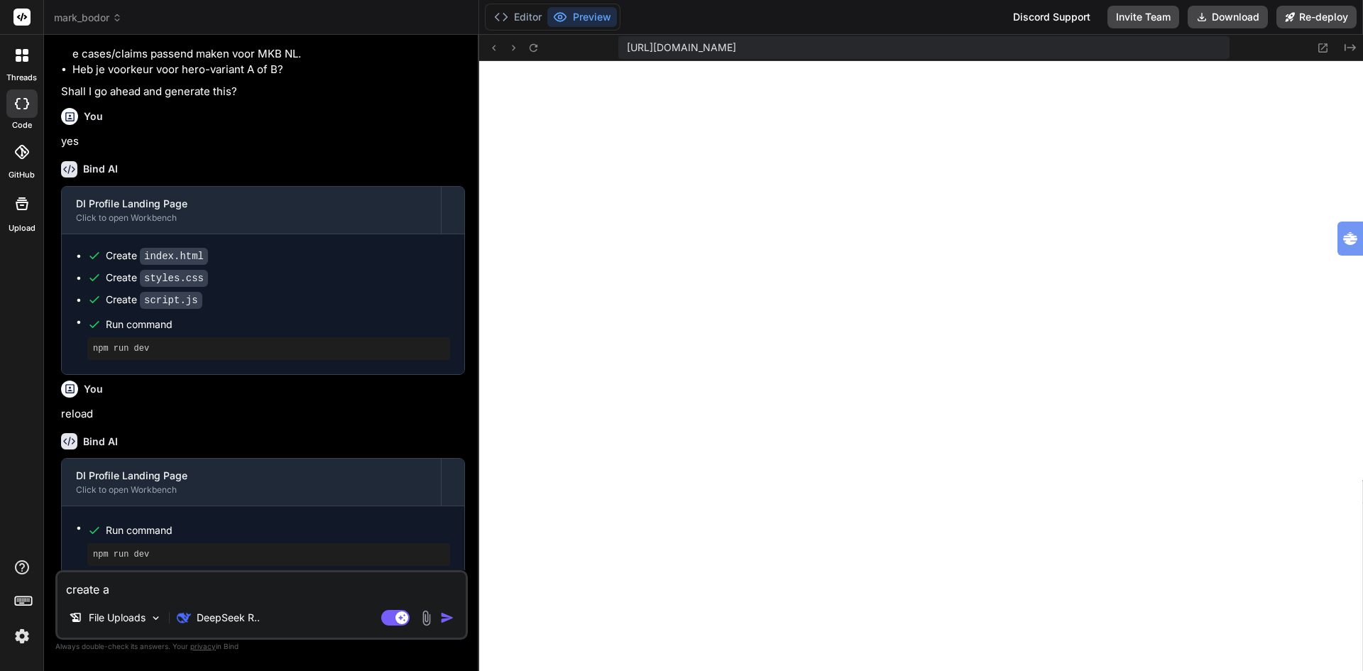
type textarea "create a s"
type textarea "x"
type textarea "create a sl"
type textarea "x"
type textarea "create a sli"
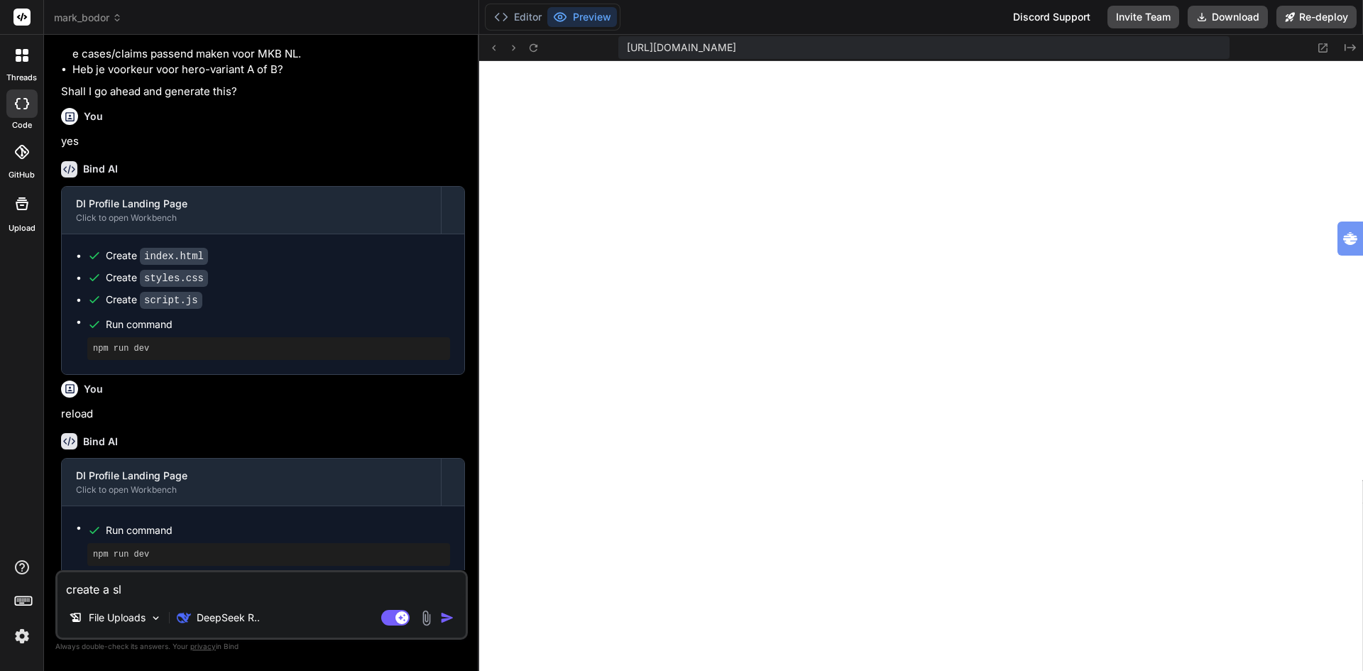
type textarea "x"
type textarea "create a slic"
type textarea "x"
type textarea "create a slick"
type textarea "x"
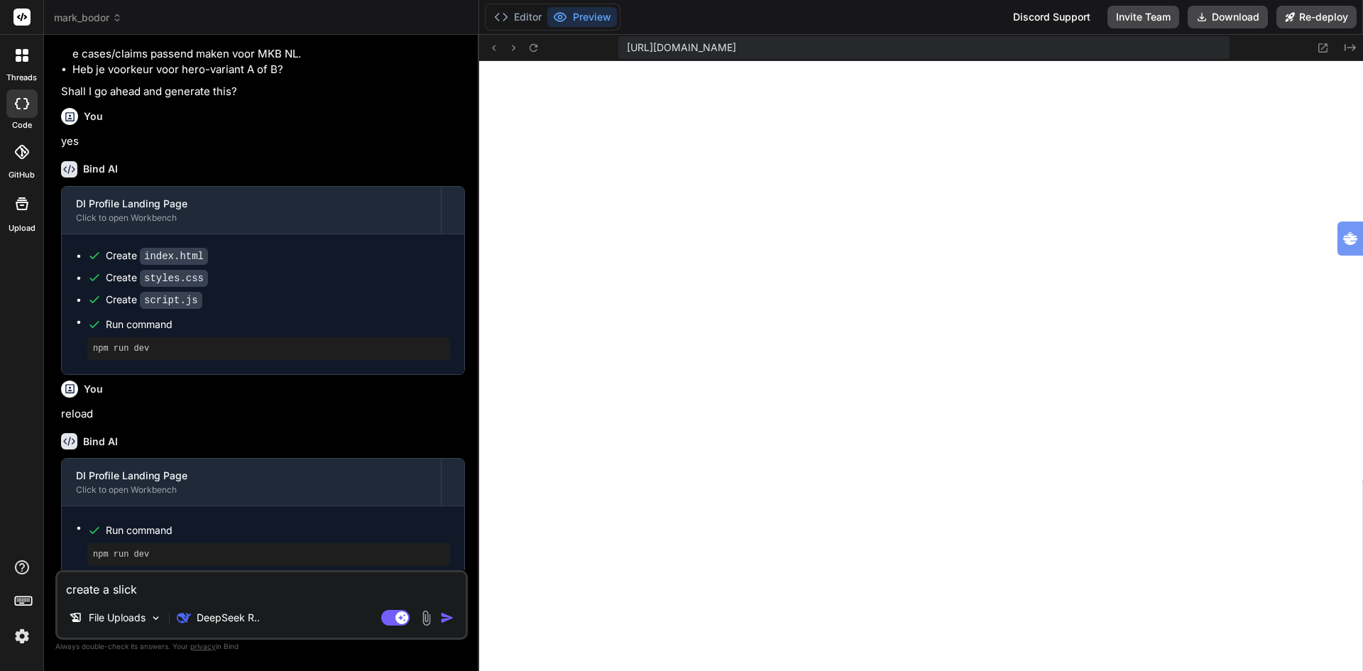
type textarea "create a slick"
type textarea "x"
type textarea "create a slick f"
type textarea "x"
type textarea "create a slick fu"
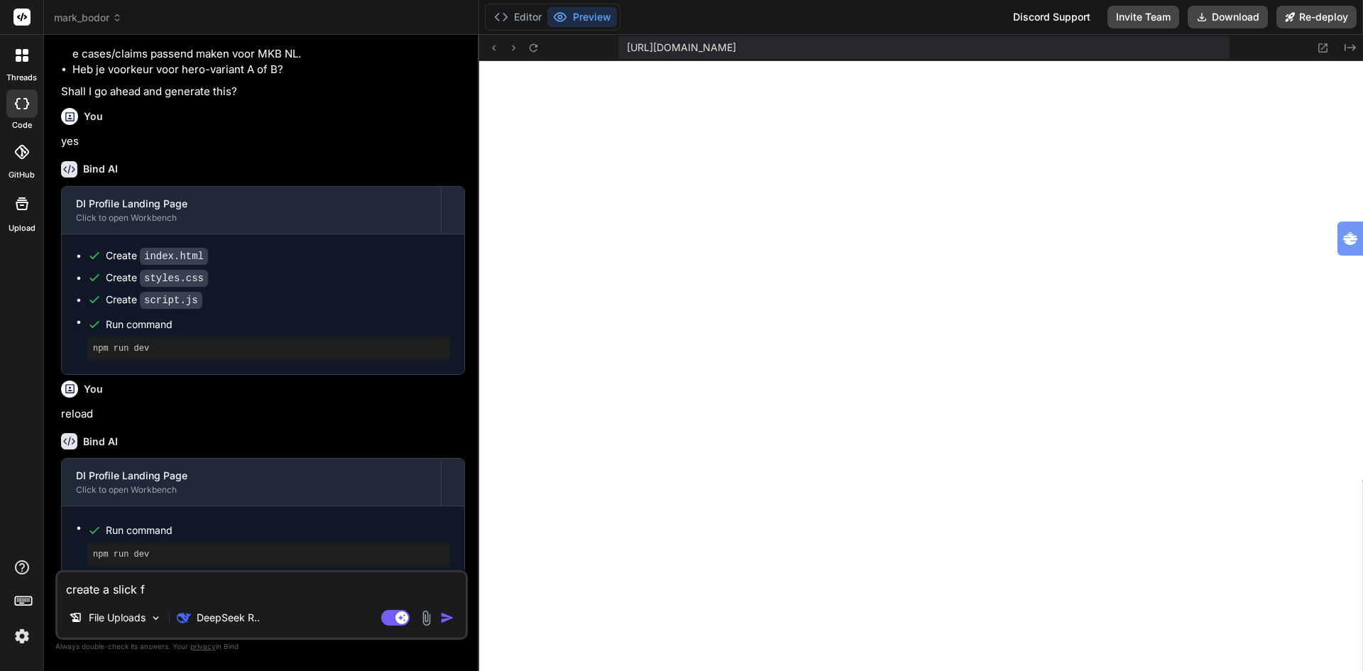
type textarea "x"
type textarea "create a slick fut"
type textarea "x"
type textarea "create a slick futu"
type textarea "x"
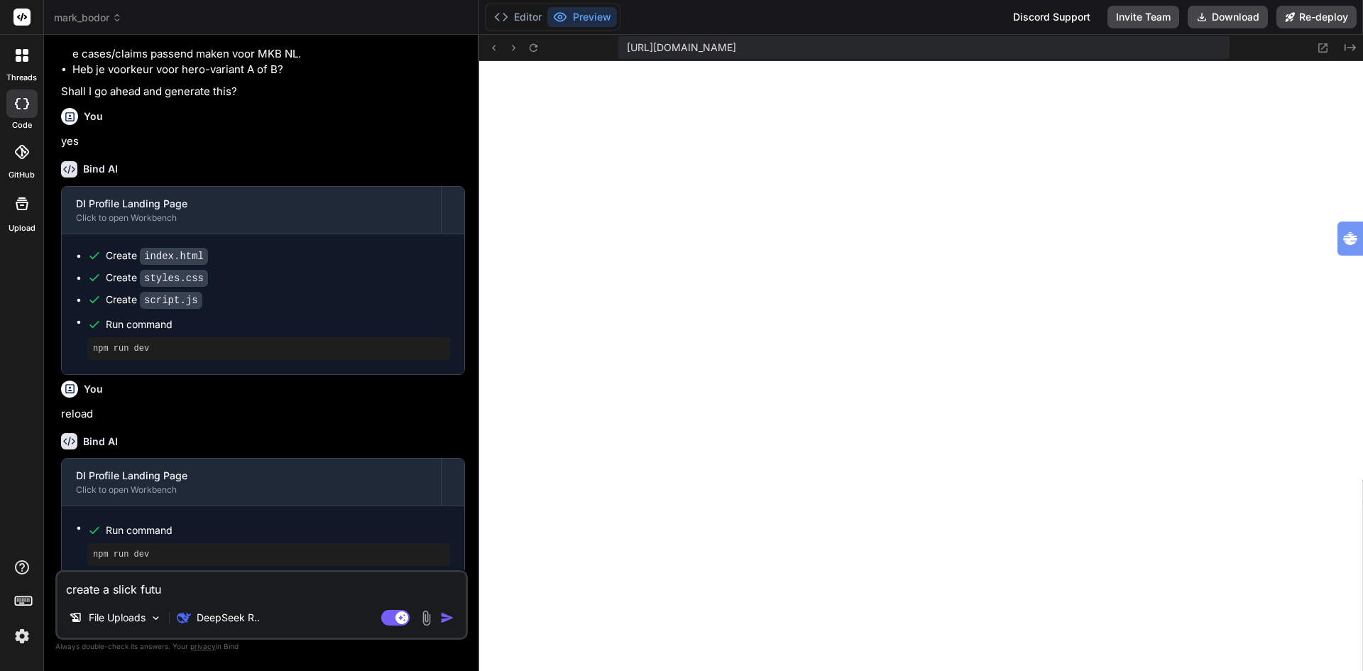
type textarea "create a slick futur"
type textarea "x"
type textarea "create a slick futuri"
type textarea "x"
type textarea "create a slick futuris"
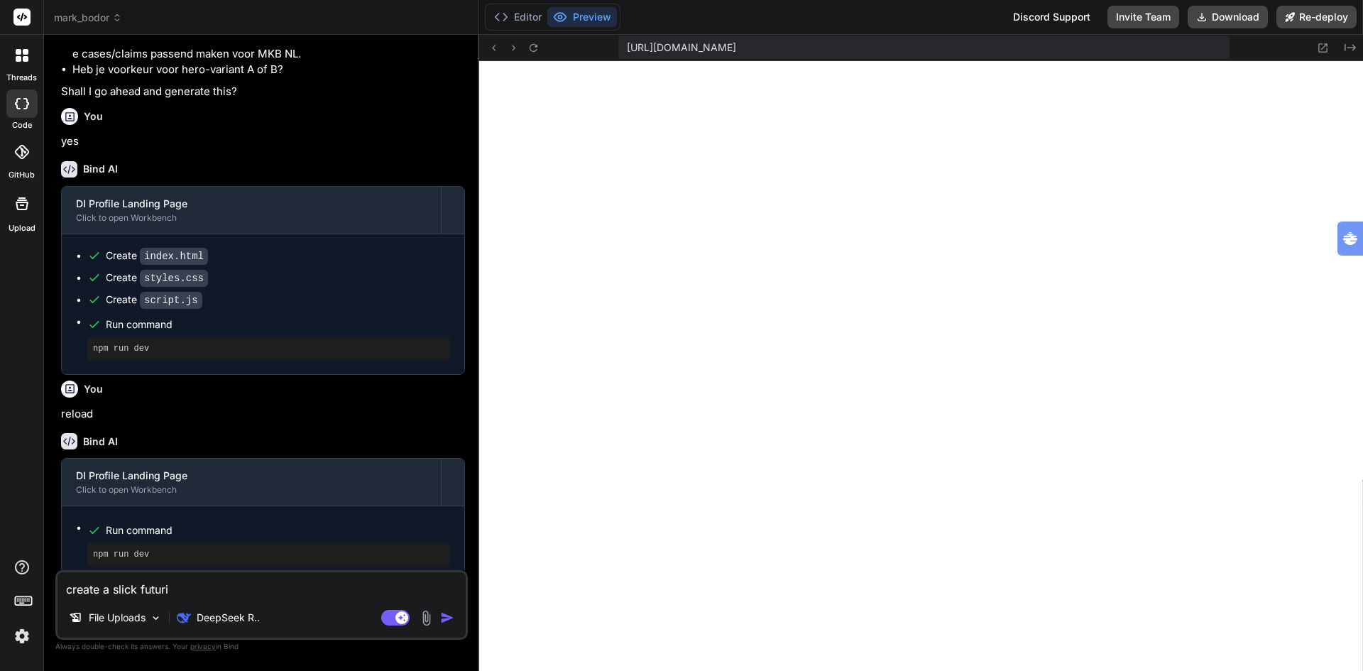
type textarea "x"
type textarea "create a slick futurist"
type textarea "x"
type textarea "create a slick futuristi"
type textarea "x"
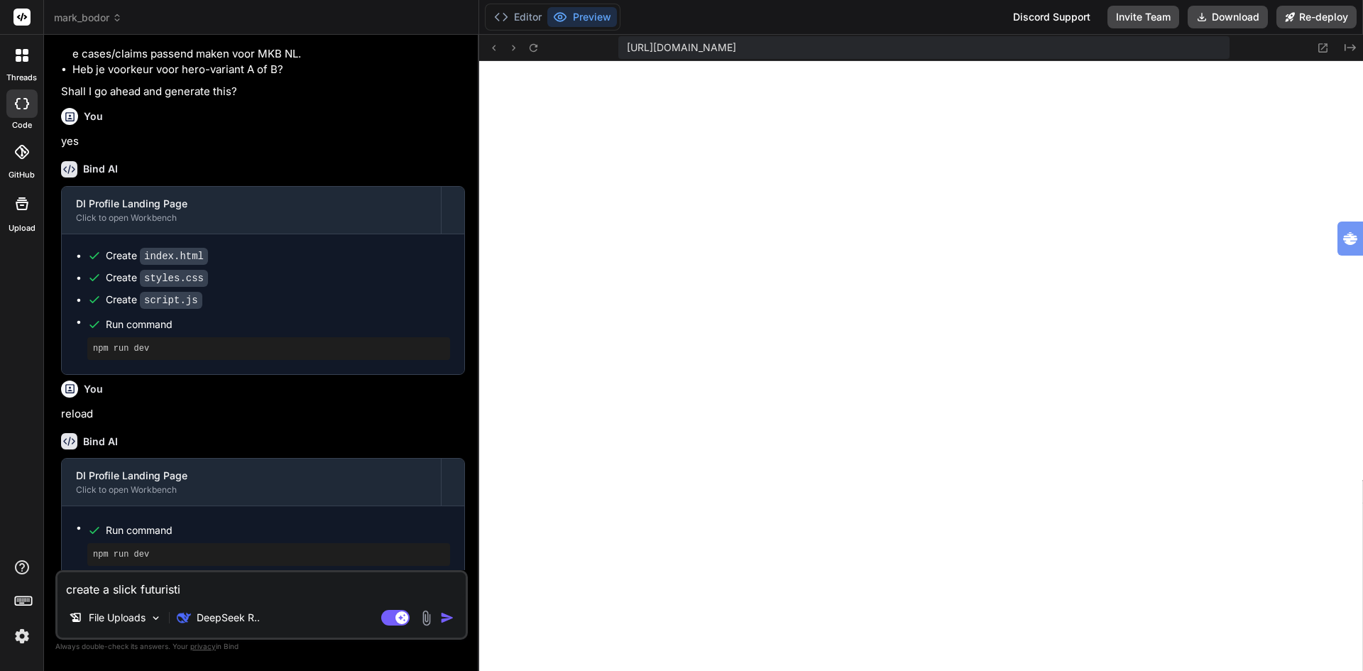
type textarea "create a slick futuristic"
type textarea "x"
type textarea "create a slick futuristic"
type textarea "x"
type textarea "create a slick futuristic d"
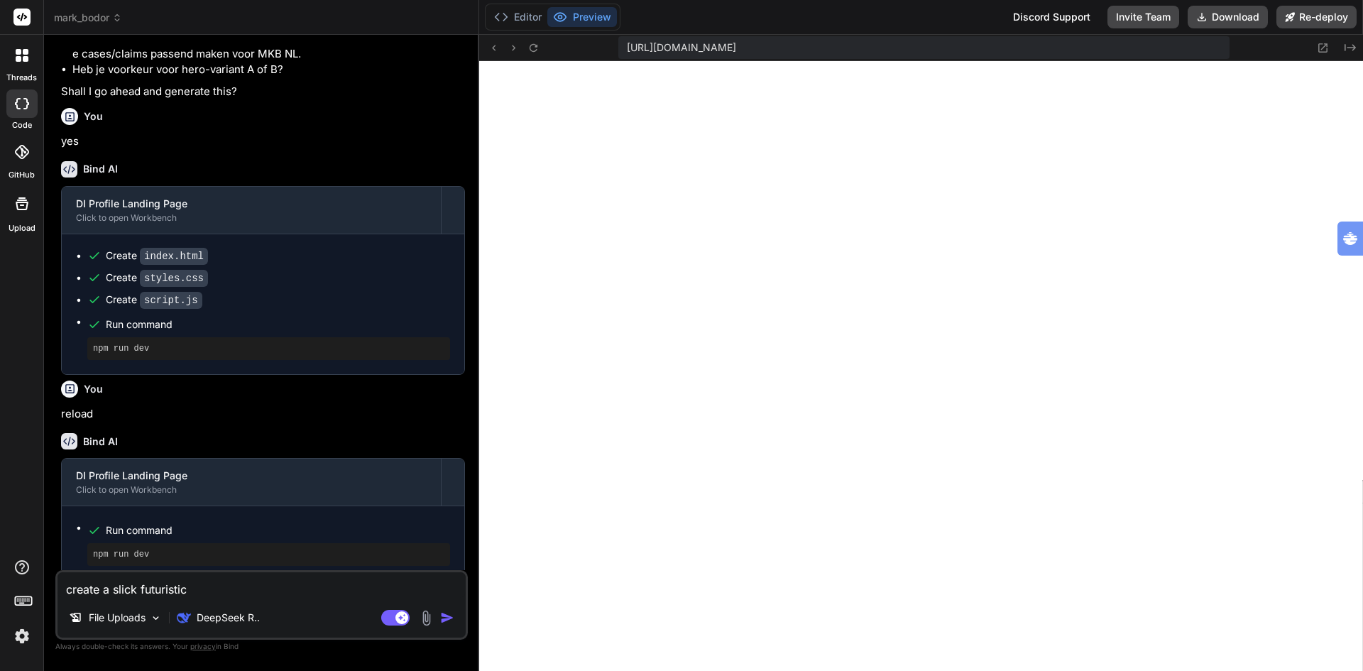
type textarea "x"
type textarea "create a slick futuristic de"
type textarea "x"
type textarea "create a slick futuristic des"
type textarea "x"
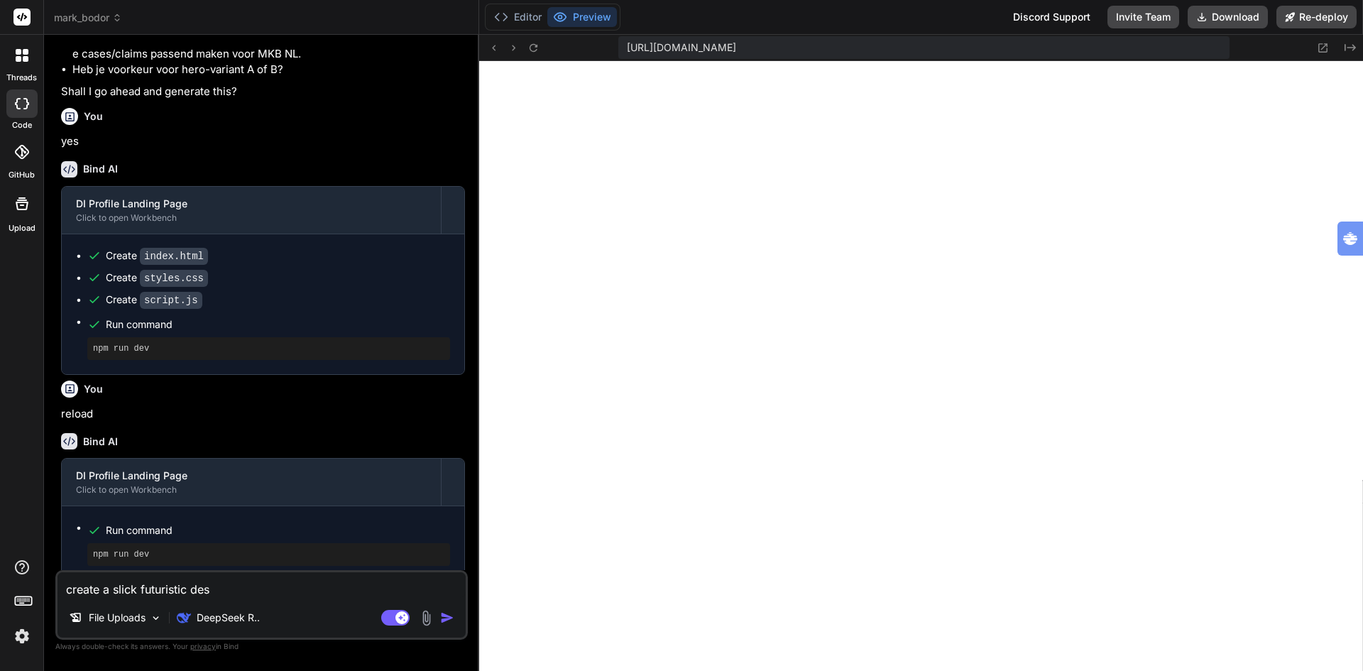
type textarea "create a slick futuristic desi"
type textarea "x"
type textarea "create a slick futuristic desig"
type textarea "x"
type textarea "create a slick futuristic design"
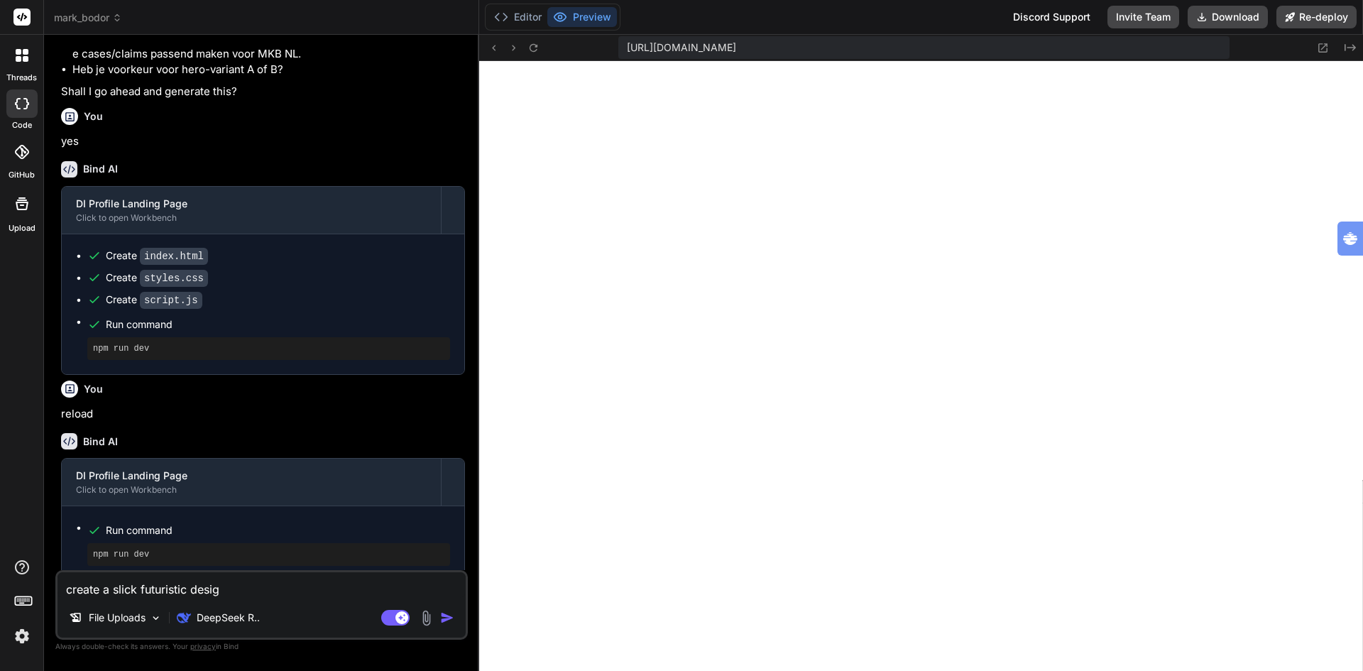
type textarea "x"
type textarea "create a slick futuristic design"
type textarea "x"
type textarea "create a slick futuristic design f"
type textarea "x"
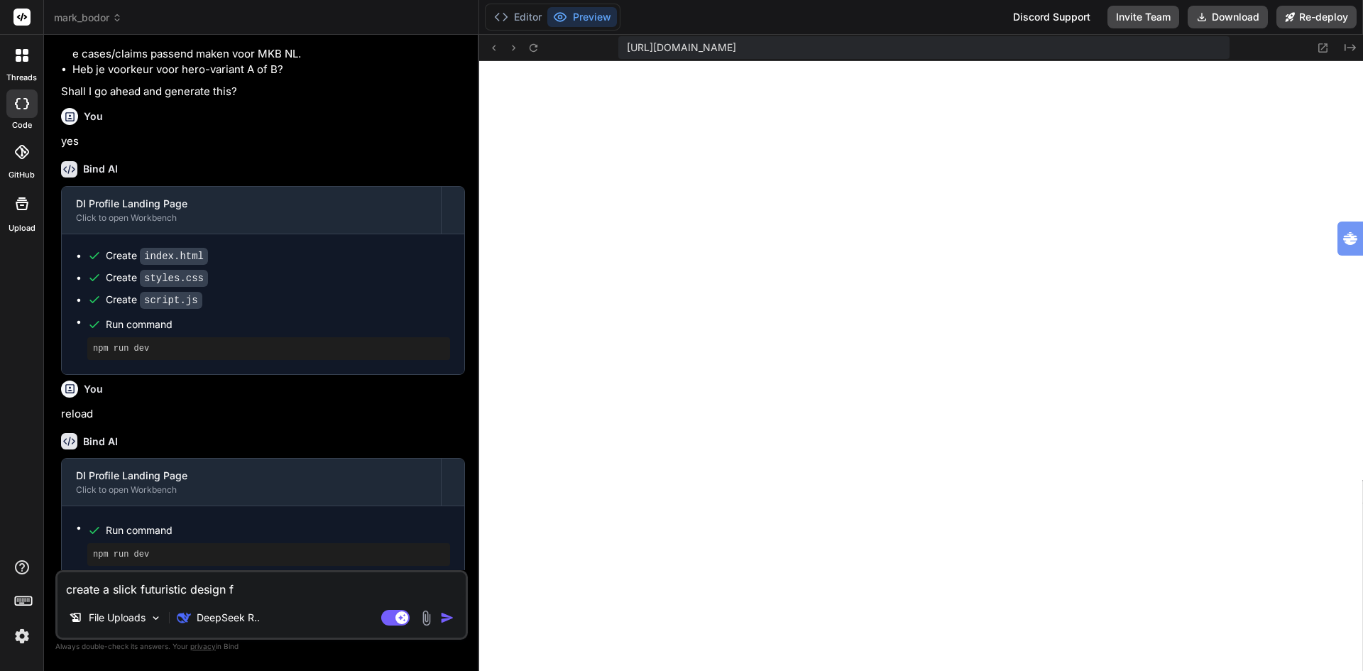
type textarea "create a slick futuristic design fo"
type textarea "x"
type textarea "create a slick futuristic design for"
type textarea "x"
type textarea "create a slick futuristic design for"
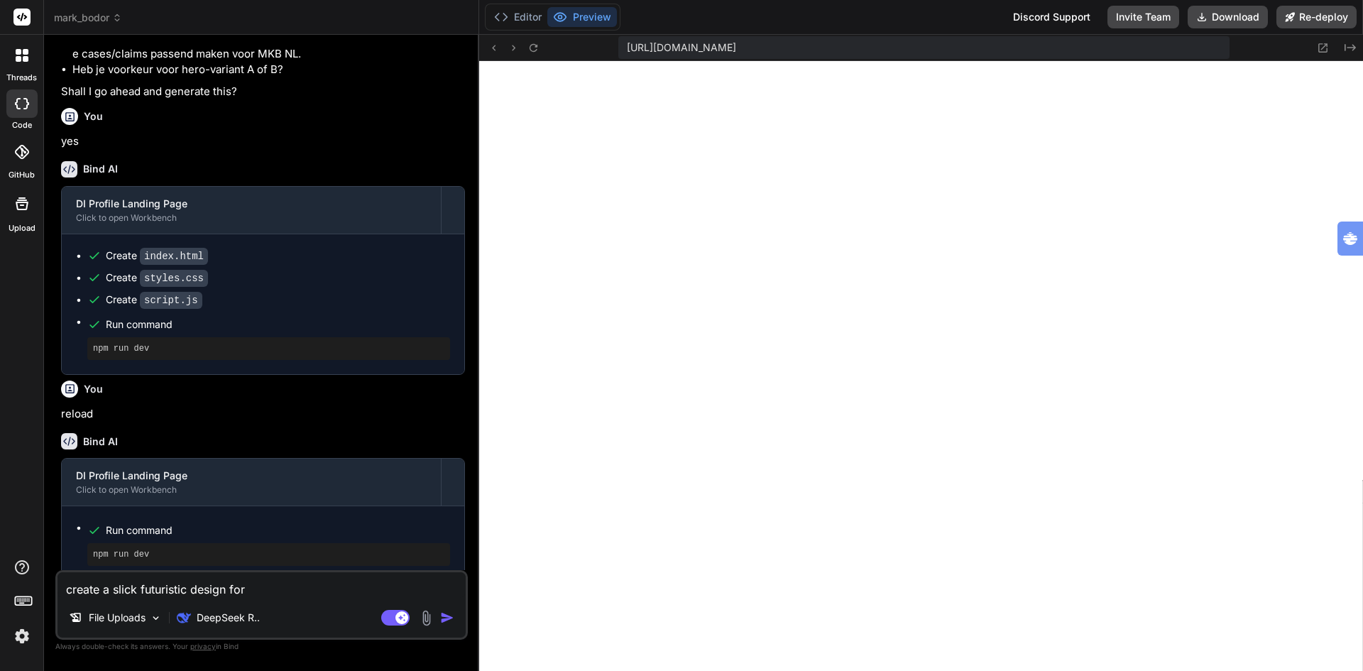
type textarea "x"
type textarea "create a slick futuristic design for t"
type textarea "x"
type textarea "create a slick futuristic design for th"
type textarea "x"
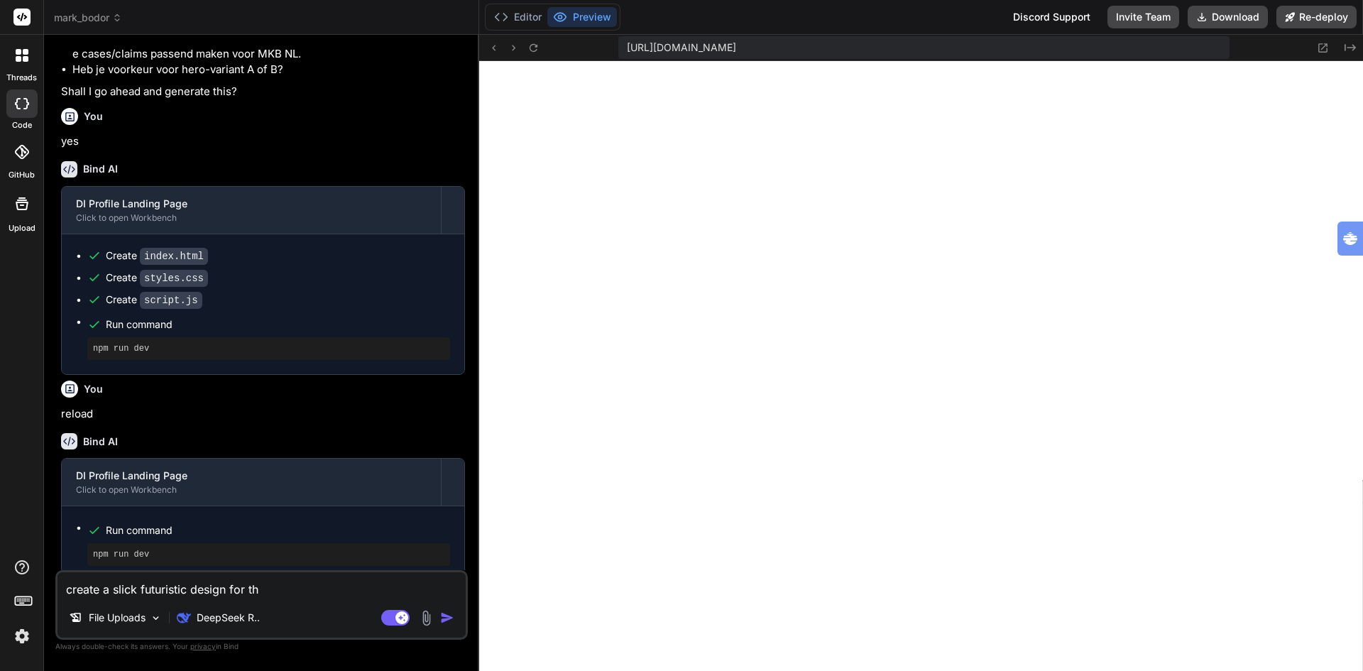
type textarea "create a slick futuristic design for thi"
type textarea "x"
type textarea "create a slick futuristic design for this"
type textarea "x"
type textarea "create a slick futuristic design for this"
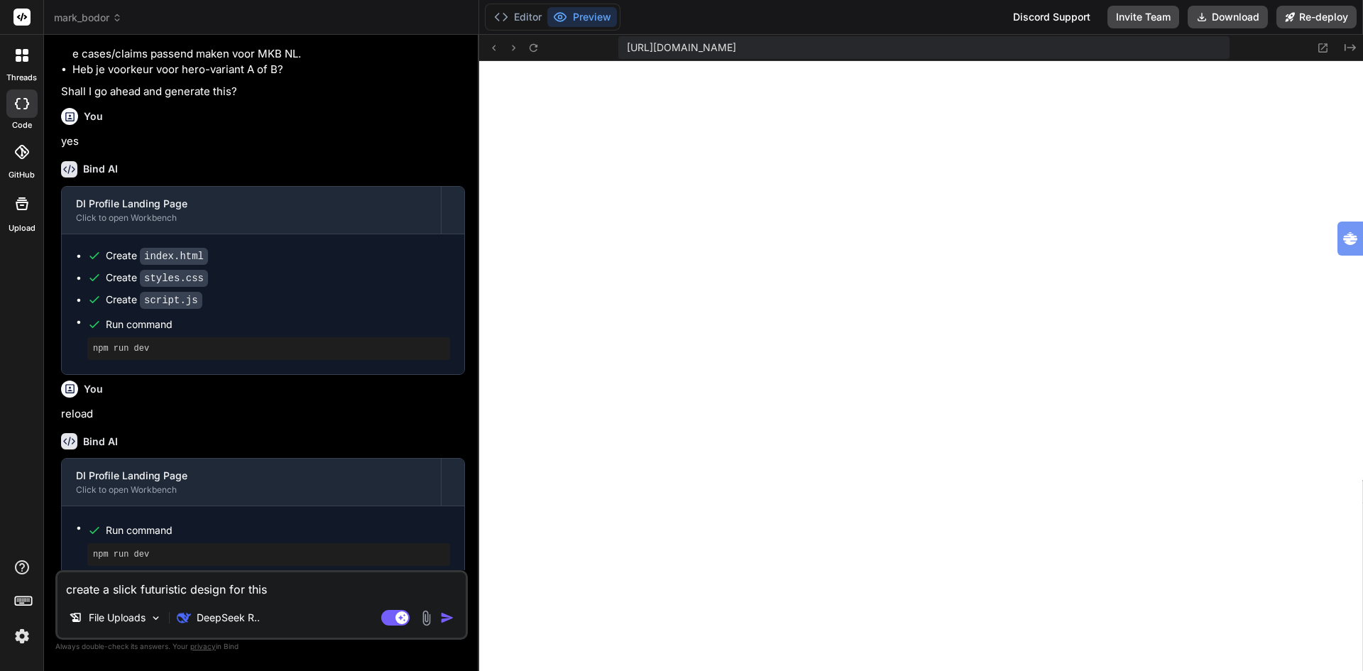
type textarea "x"
type textarea "create a slick futuristic design for this l"
type textarea "x"
type textarea "create a slick futuristic design for this la"
type textarea "x"
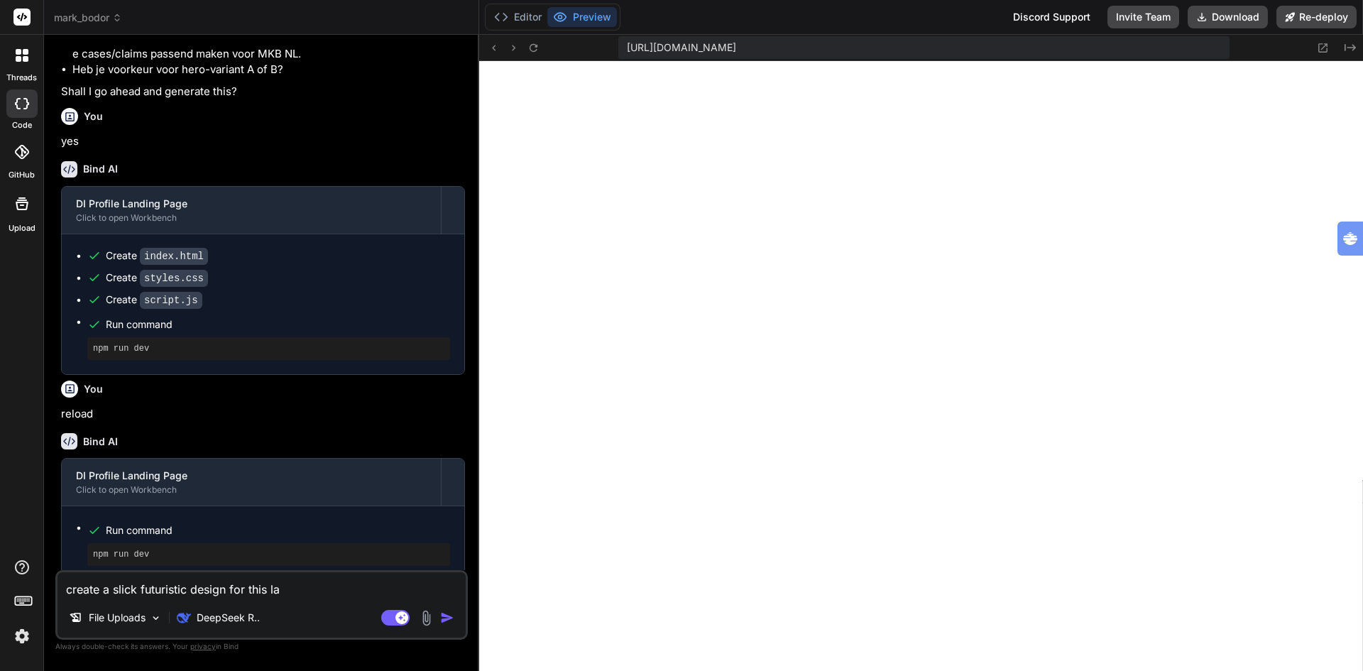
type textarea "create a slick futuristic design for this lan"
type textarea "x"
type textarea "create a slick futuristic design for this land"
type textarea "x"
type textarea "create a slick futuristic design for this [PERSON_NAME]"
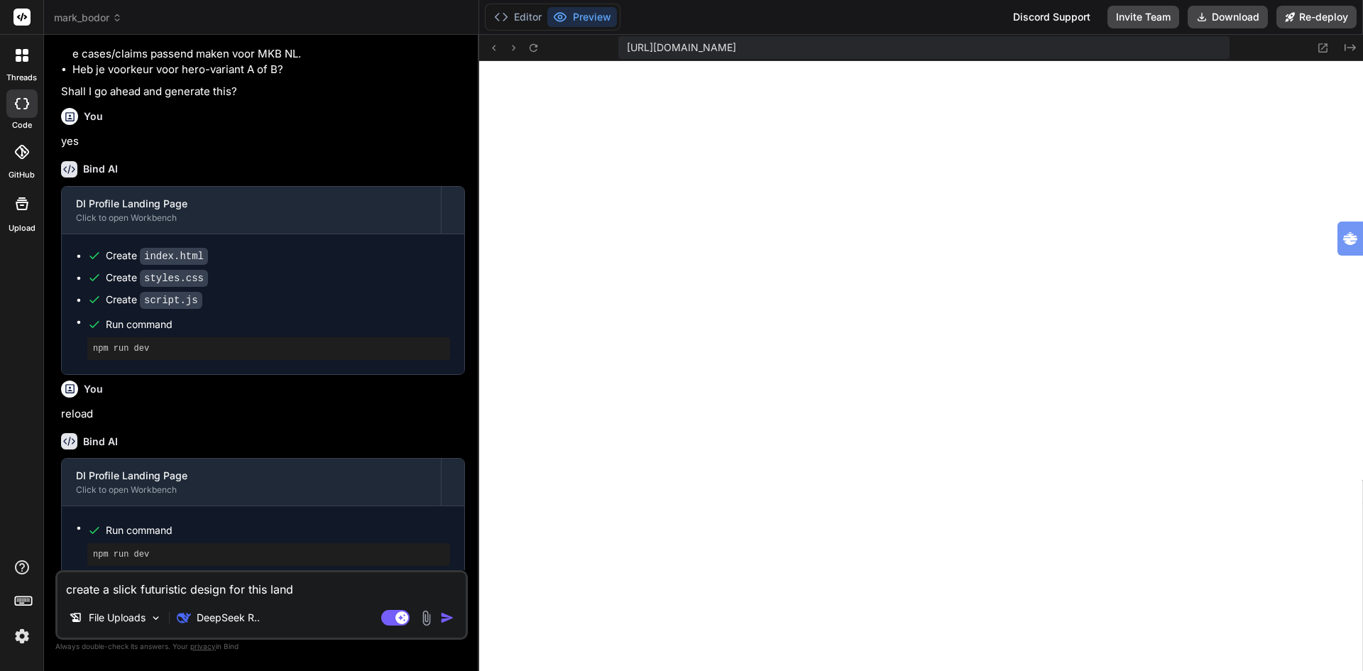
type textarea "x"
type textarea "create a slick futuristic design for this landin"
type textarea "x"
type textarea "create a slick futuristic design for this landing"
type textarea "x"
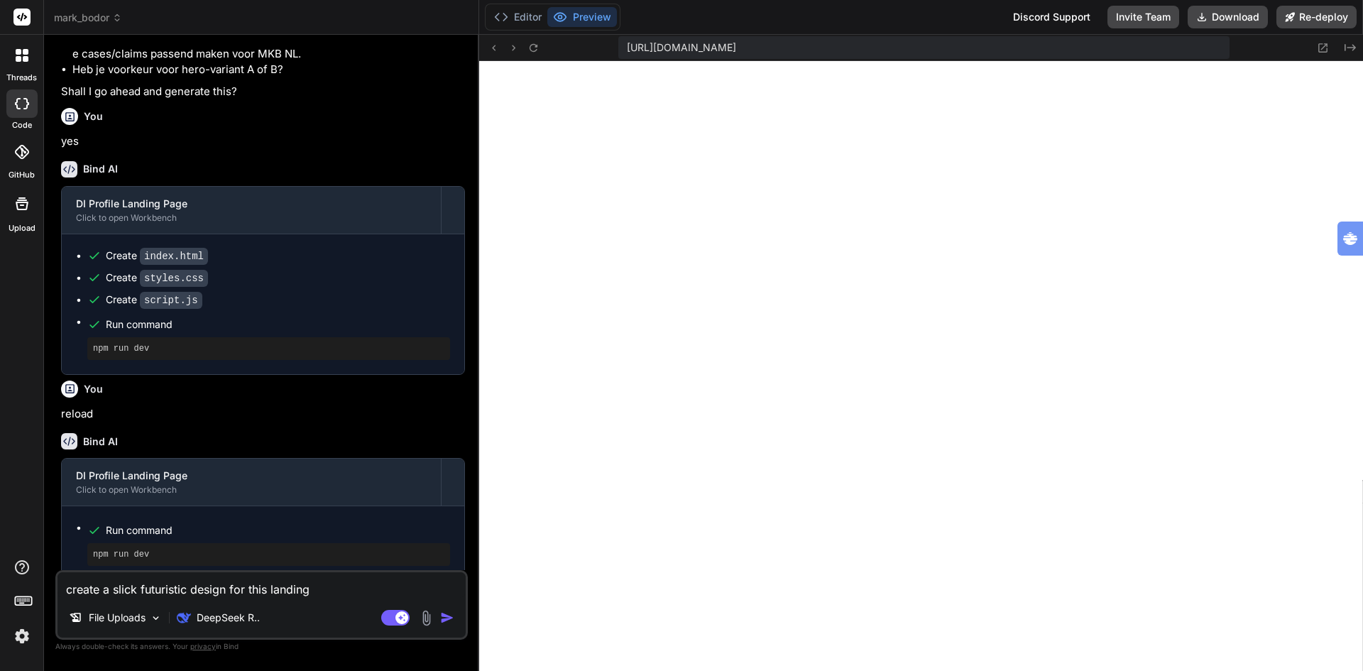
type textarea "create a slick futuristic design for this landingp"
type textarea "x"
type textarea "create a slick futuristic design for this landingpa"
type textarea "x"
type textarea "create a slick futuristic design for this landingpag"
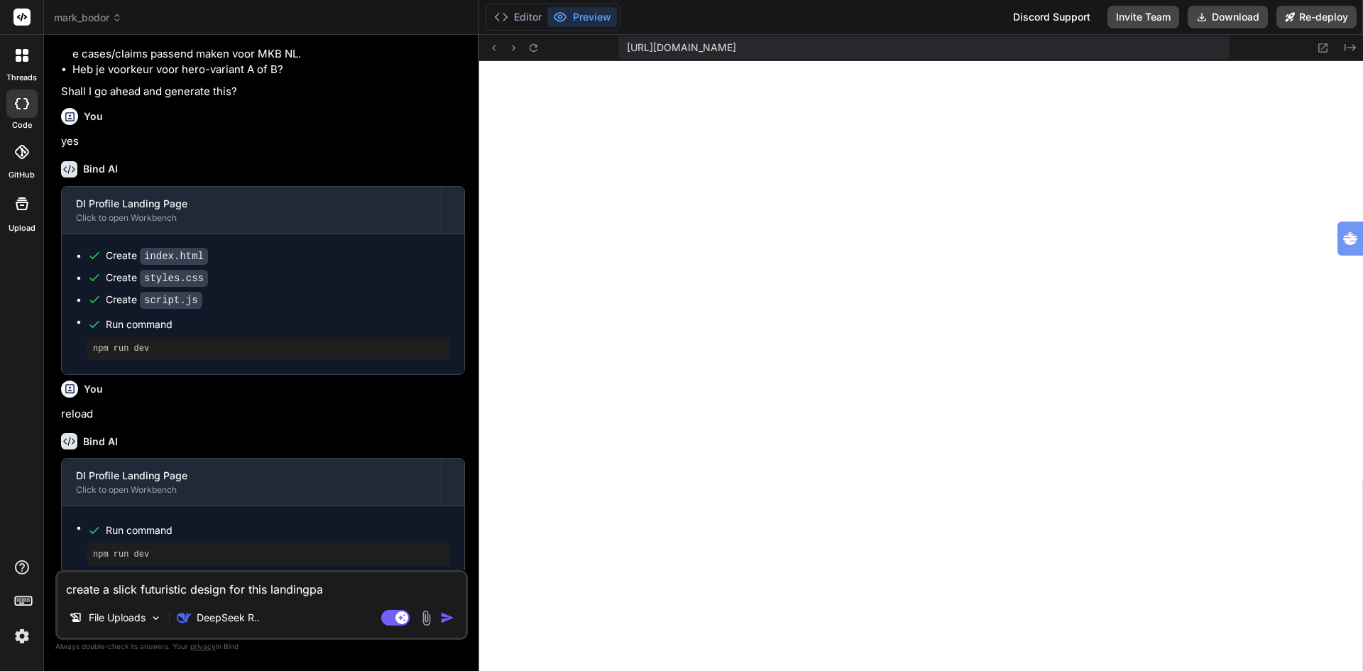
type textarea "x"
type textarea "create a slick futuristic design for this landingpage"
type textarea "x"
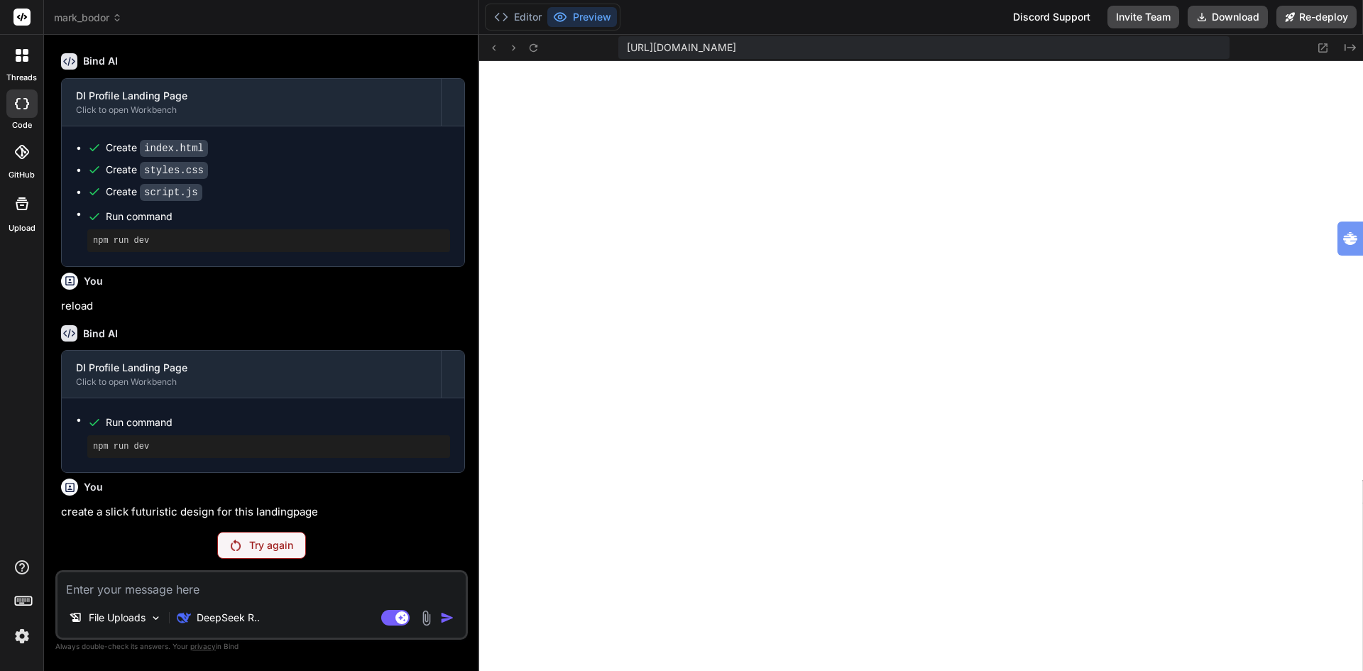
scroll to position [6640, 0]
click at [261, 544] on p "Try again" at bounding box center [271, 545] width 44 height 14
click at [224, 609] on div "DeepSeek R.." at bounding box center [218, 618] width 94 height 28
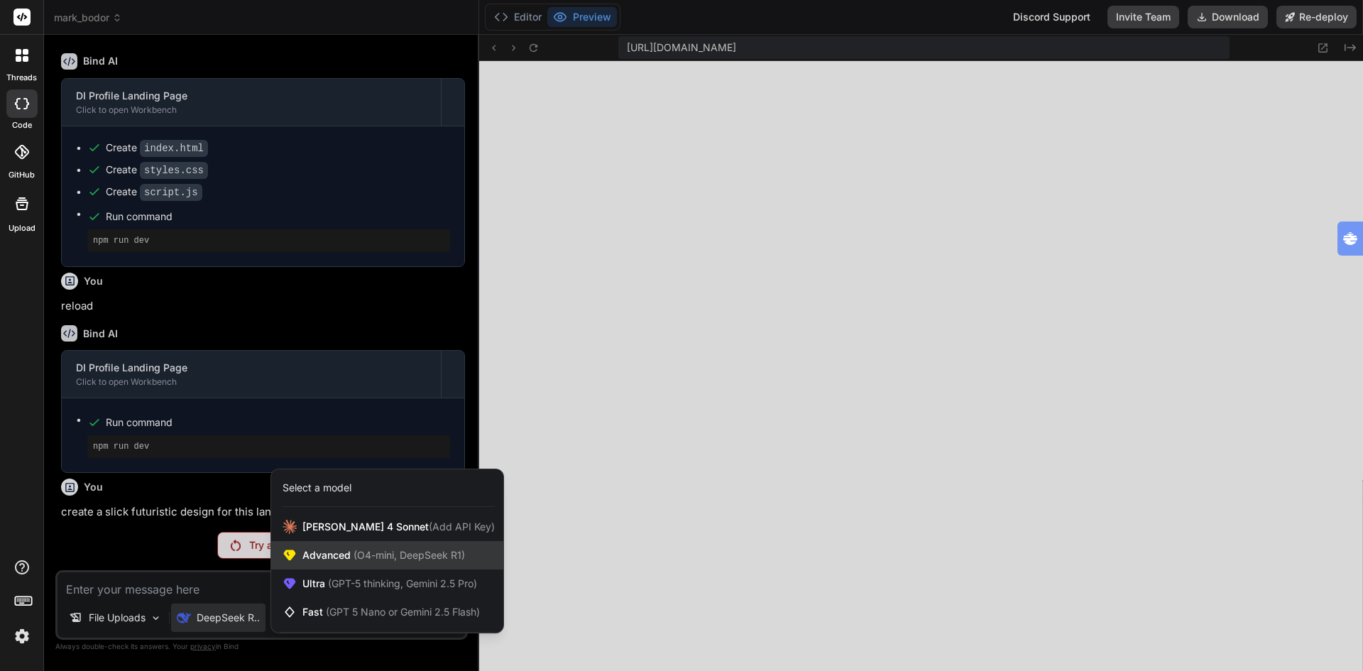
click at [352, 545] on div "Advanced (O4-mini, DeepSeek R1)" at bounding box center [387, 555] width 232 height 28
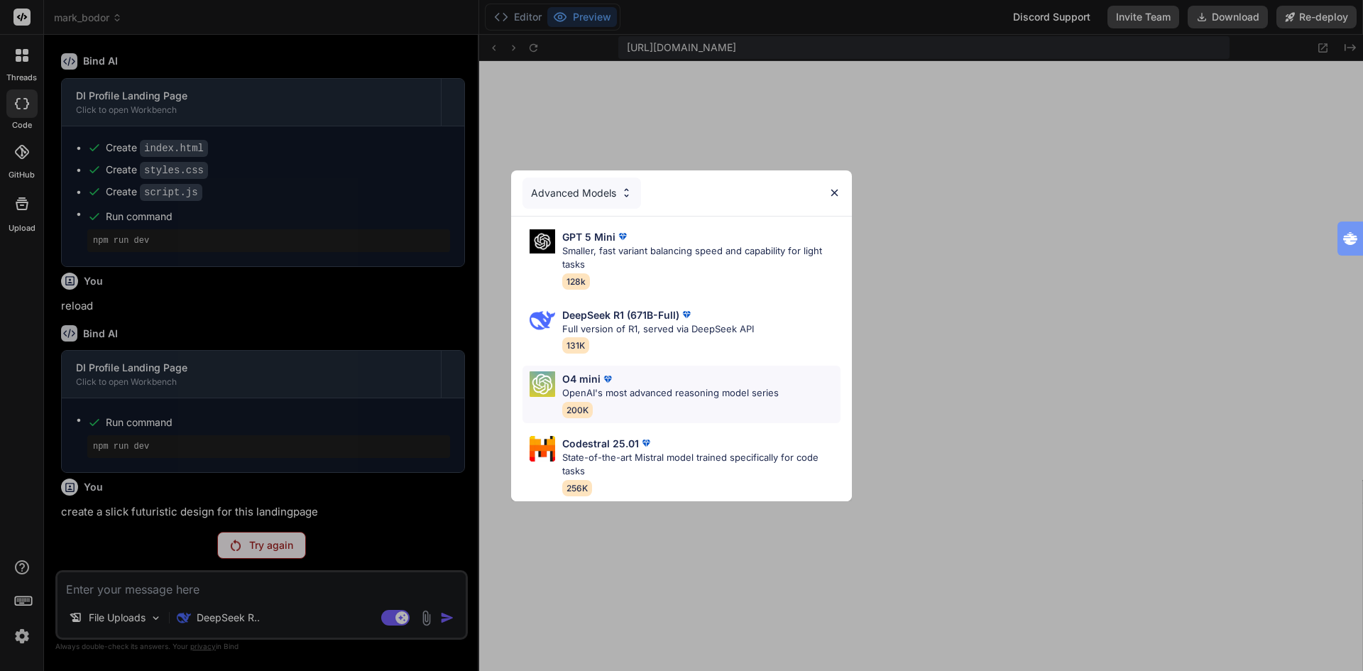
click at [596, 386] on p "OpenAI's most advanced reasoning model series" at bounding box center [670, 393] width 217 height 14
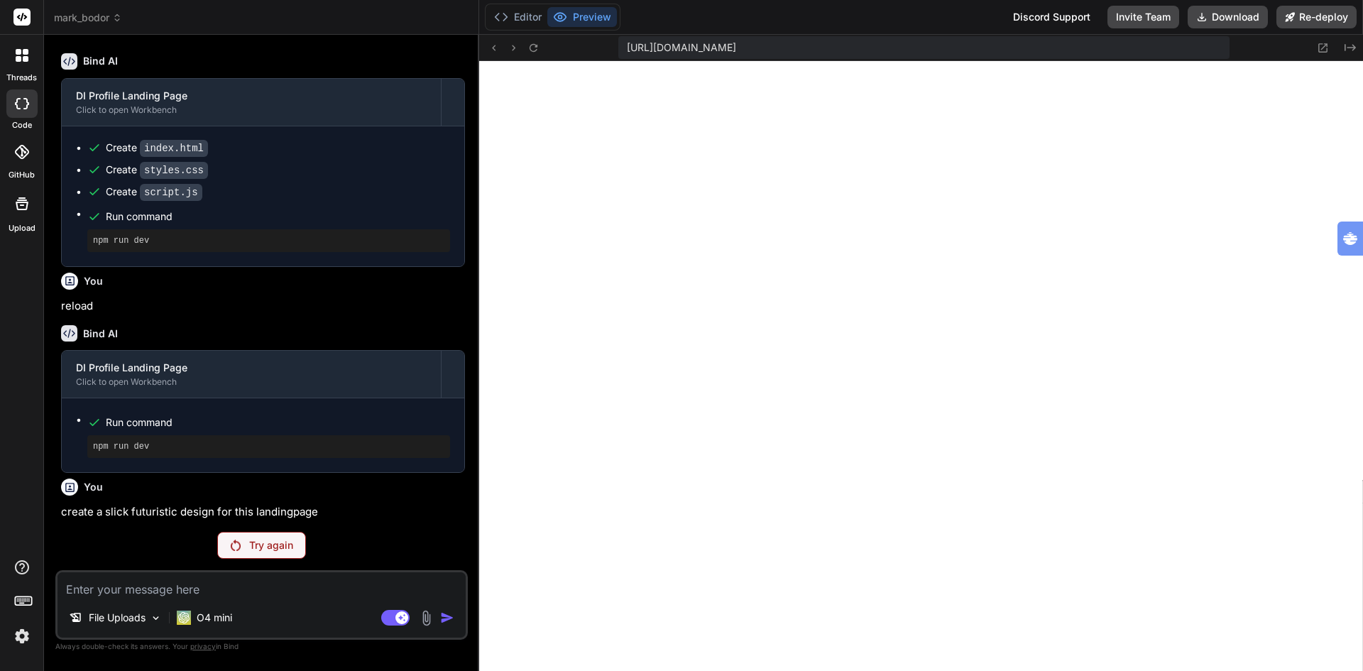
click at [283, 542] on p "Try again" at bounding box center [271, 545] width 44 height 14
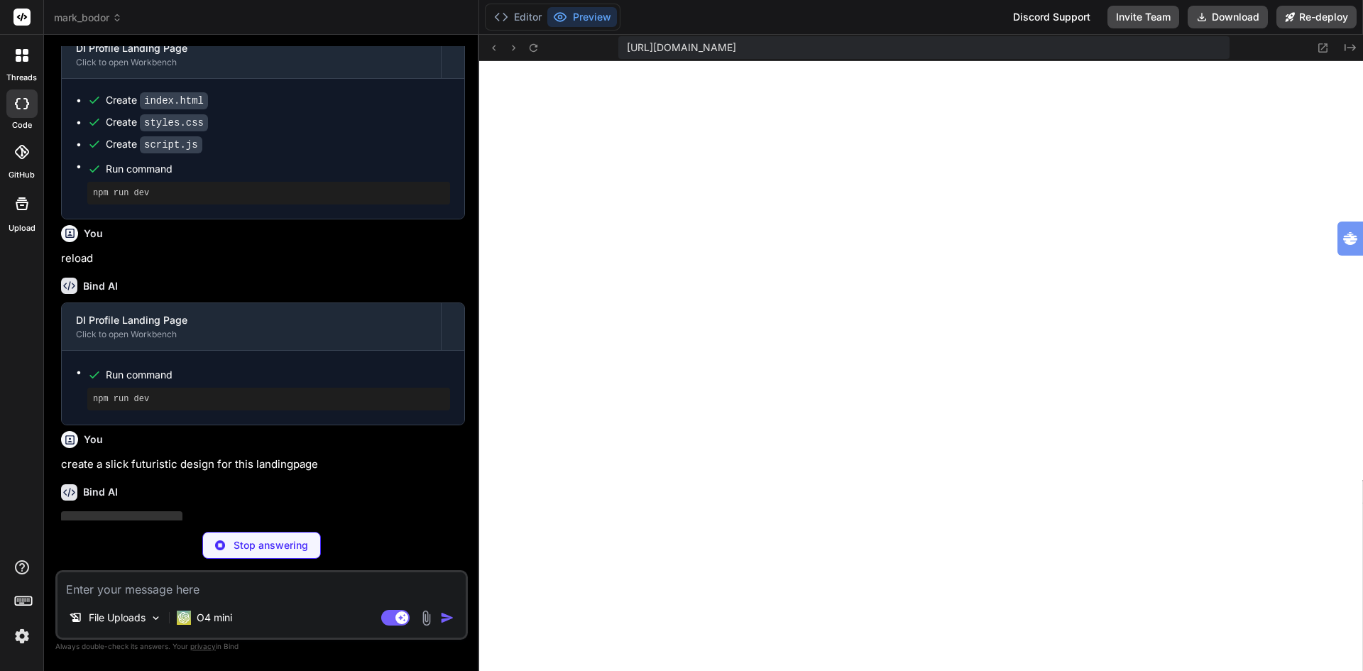
scroll to position [6740, 0]
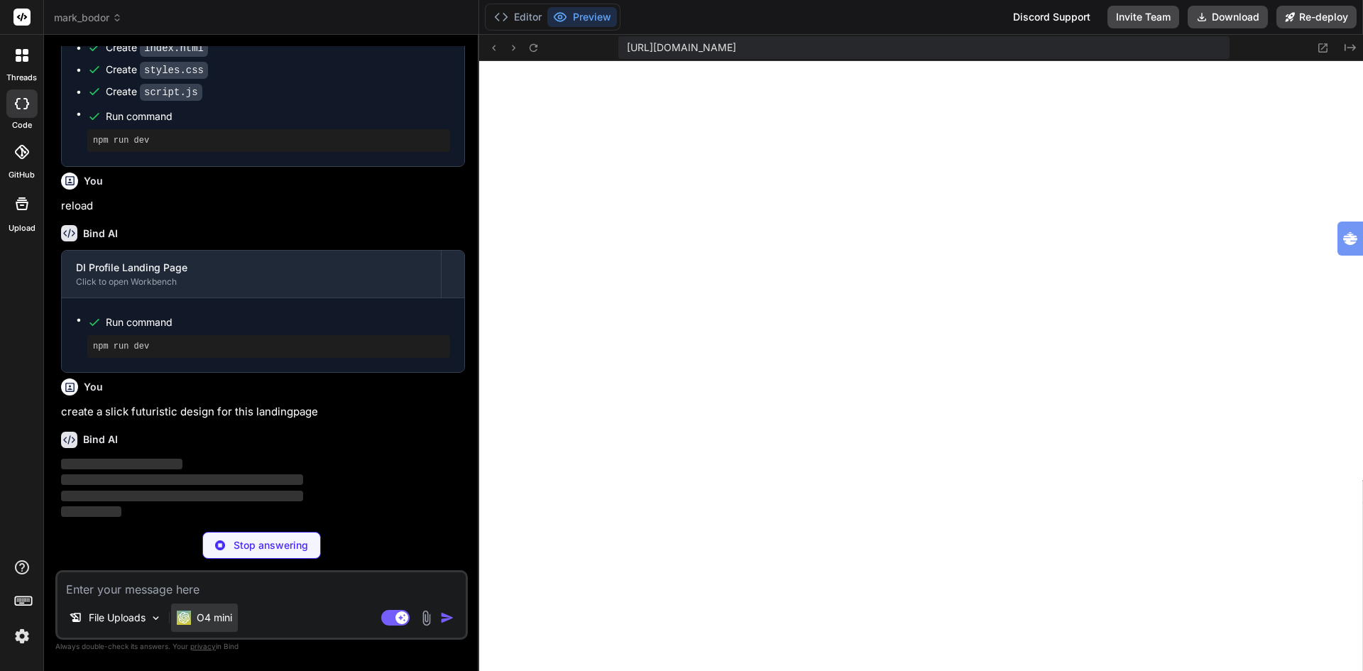
click at [214, 618] on p "O4 mini" at bounding box center [215, 618] width 36 height 14
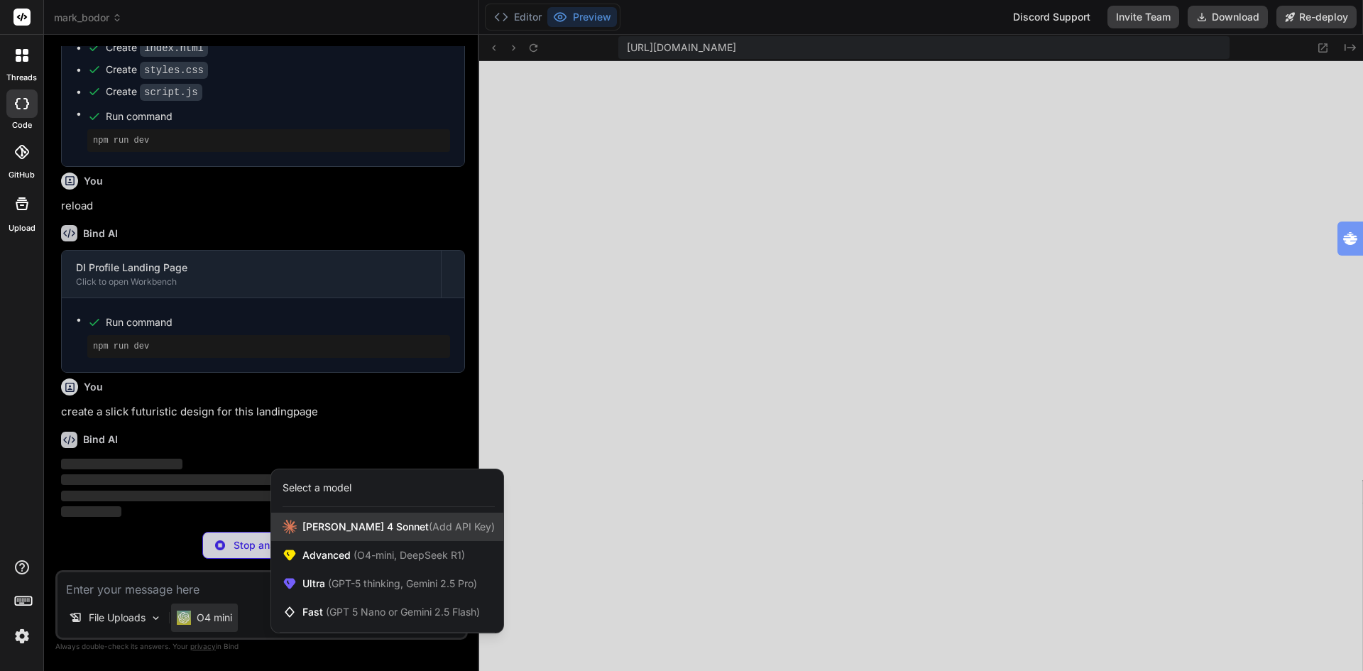
click at [345, 528] on span "[PERSON_NAME] 4 Sonnet (Add API Key)" at bounding box center [398, 527] width 192 height 14
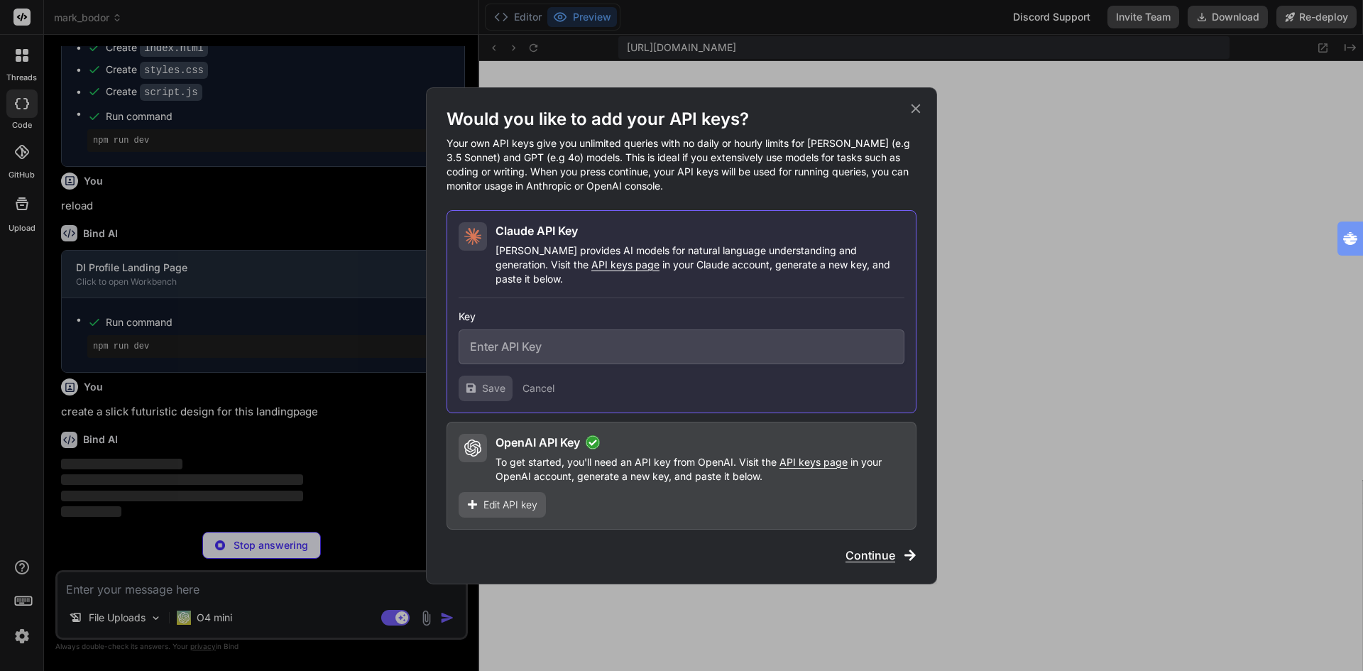
click at [880, 547] on span "Continue" at bounding box center [871, 555] width 50 height 17
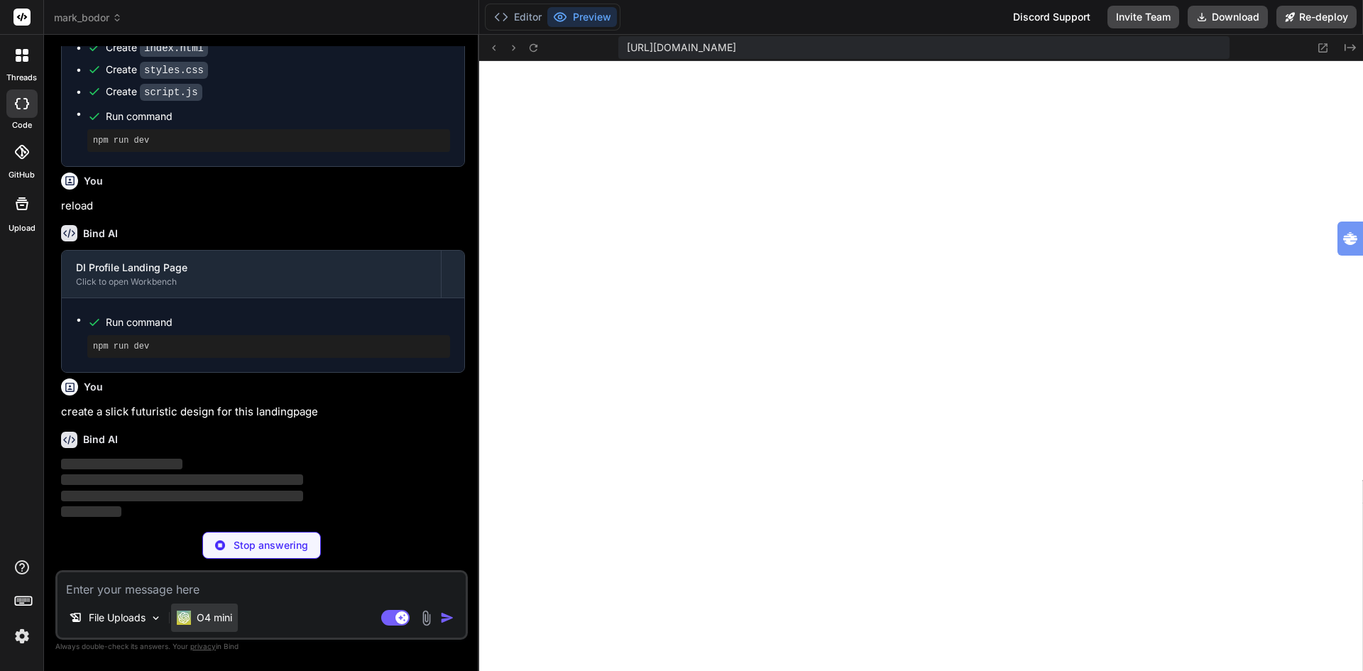
click at [194, 618] on div "O4 mini" at bounding box center [204, 618] width 55 height 14
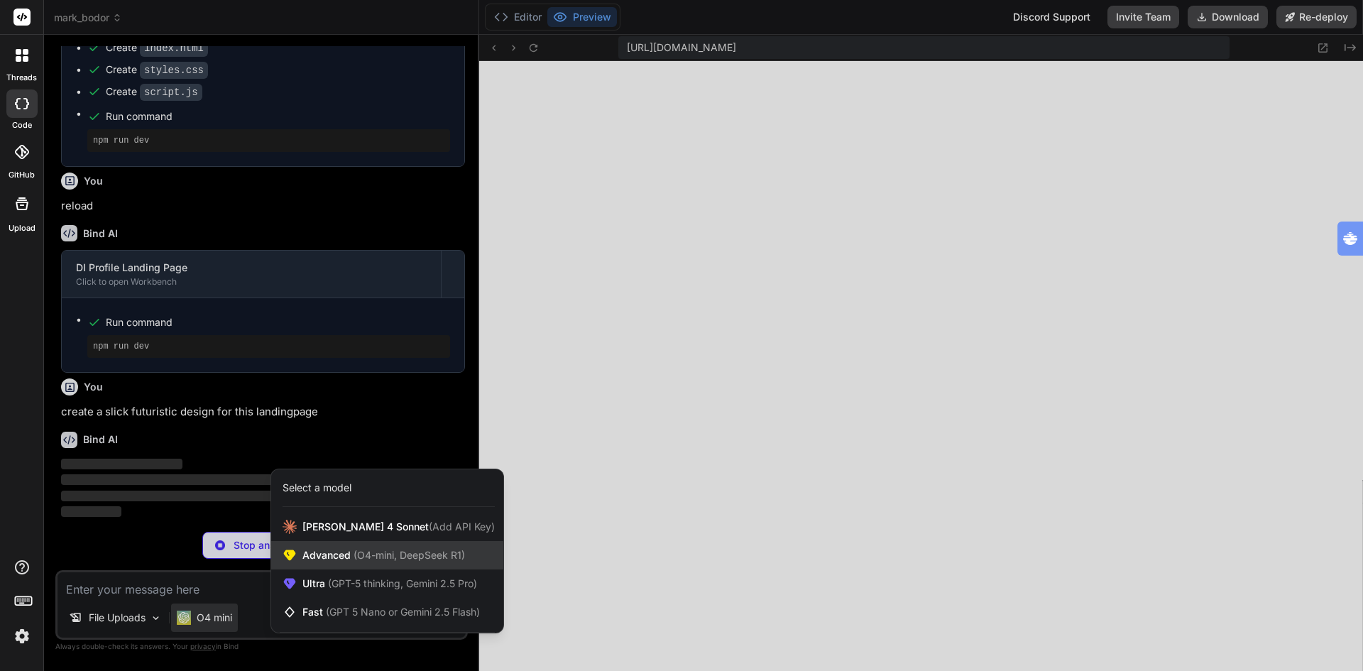
click at [356, 555] on span "(O4-mini, DeepSeek R1)" at bounding box center [408, 555] width 114 height 12
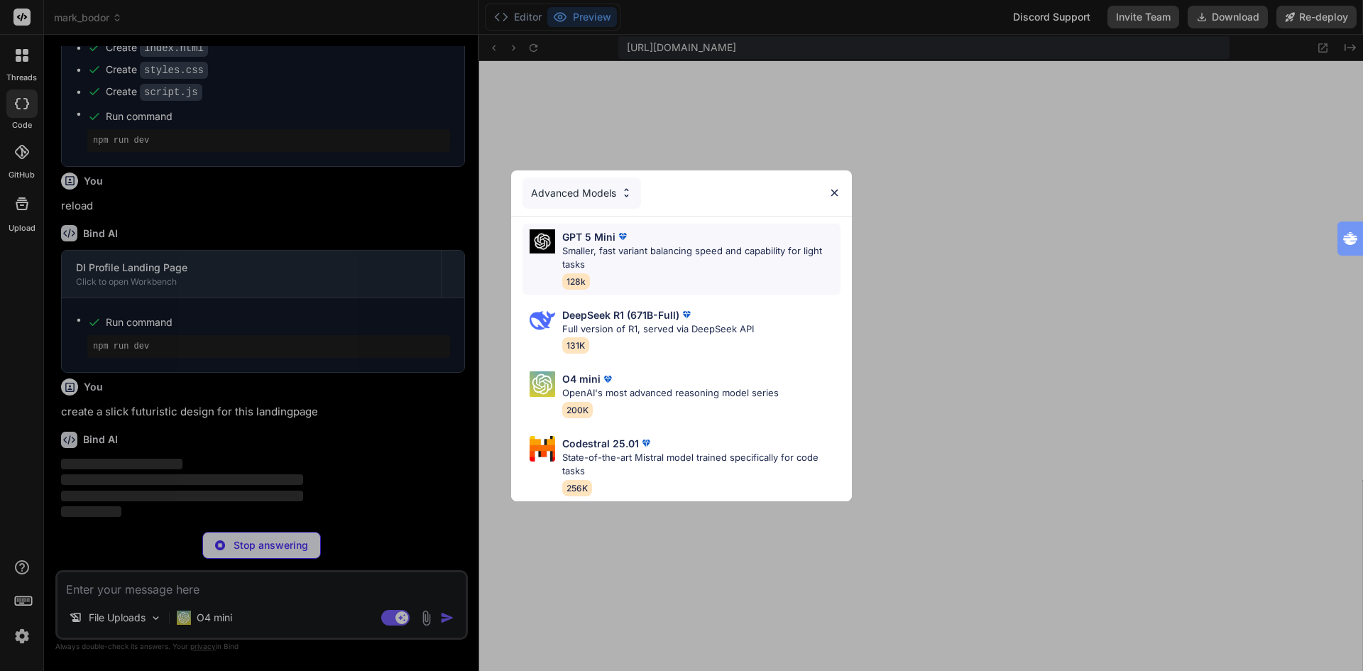
click at [646, 246] on p "Smaller, fast variant balancing speed and capability for light tasks" at bounding box center [701, 258] width 278 height 28
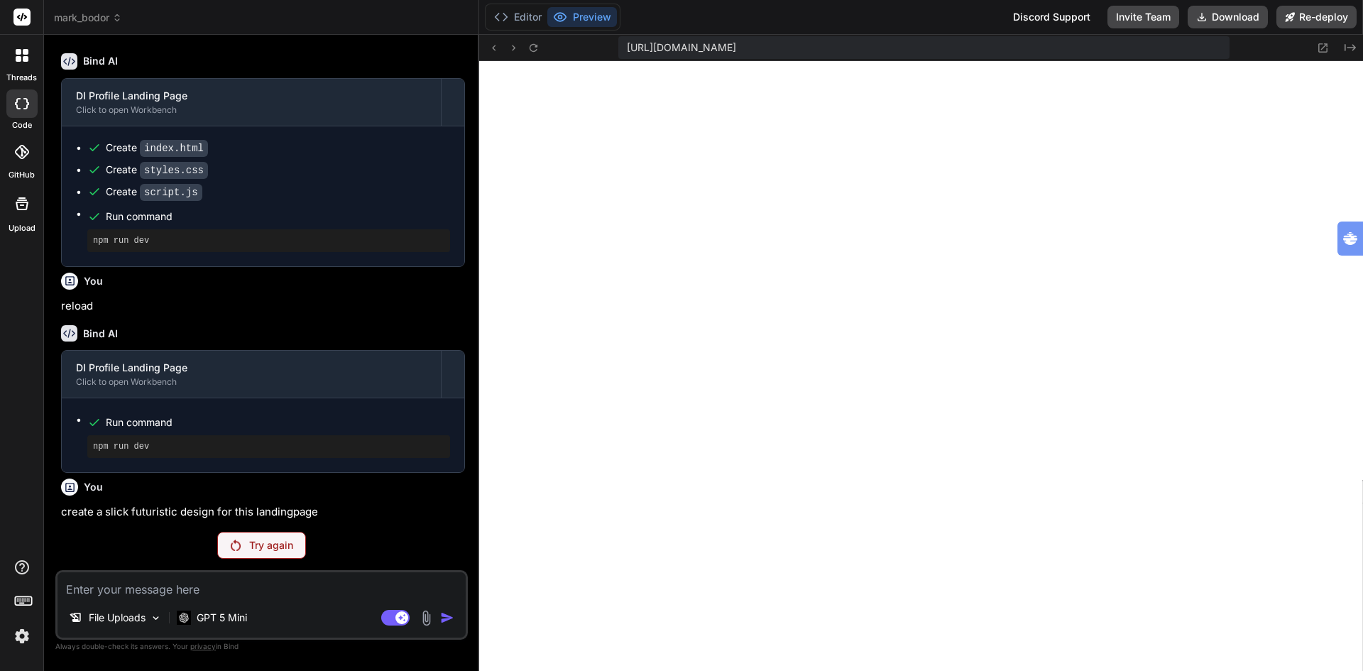
scroll to position [6640, 0]
click at [270, 544] on p "Try again" at bounding box center [271, 545] width 44 height 14
click at [222, 621] on p "GPT 5 Mini" at bounding box center [222, 618] width 50 height 14
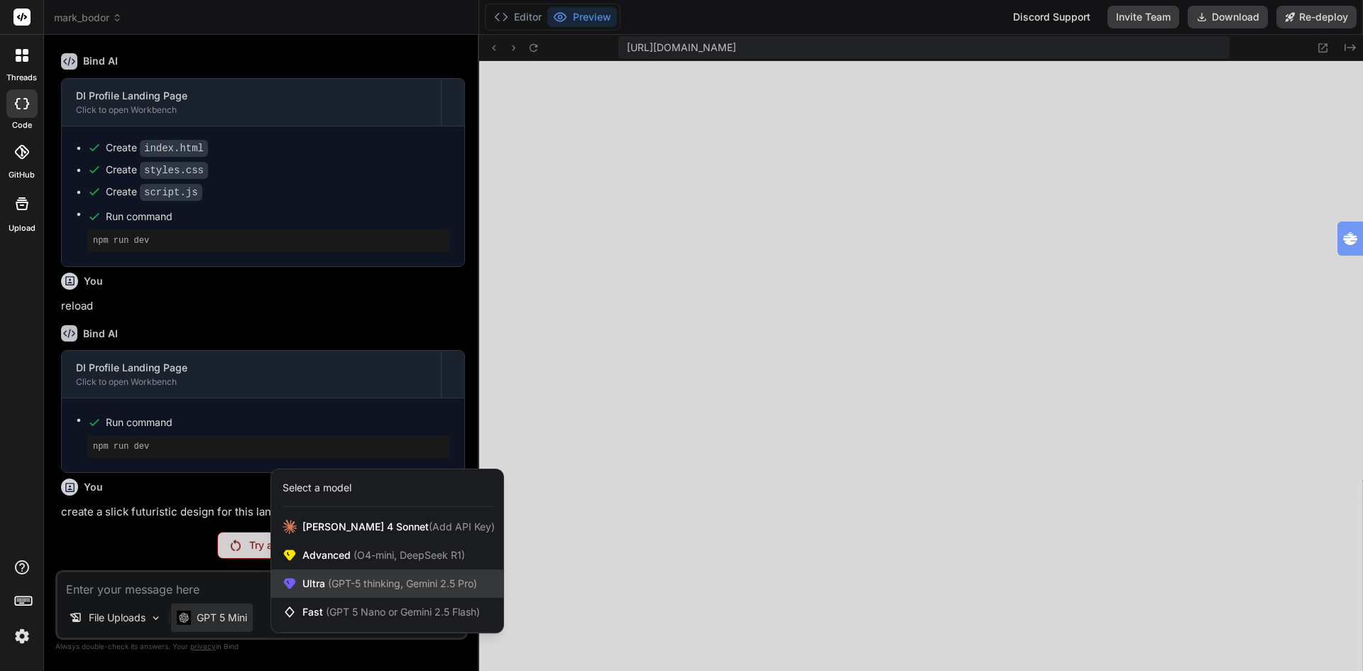
click at [311, 586] on span "Ultra (GPT-5 thinking, Gemini 2.5 Pro)" at bounding box center [389, 584] width 175 height 14
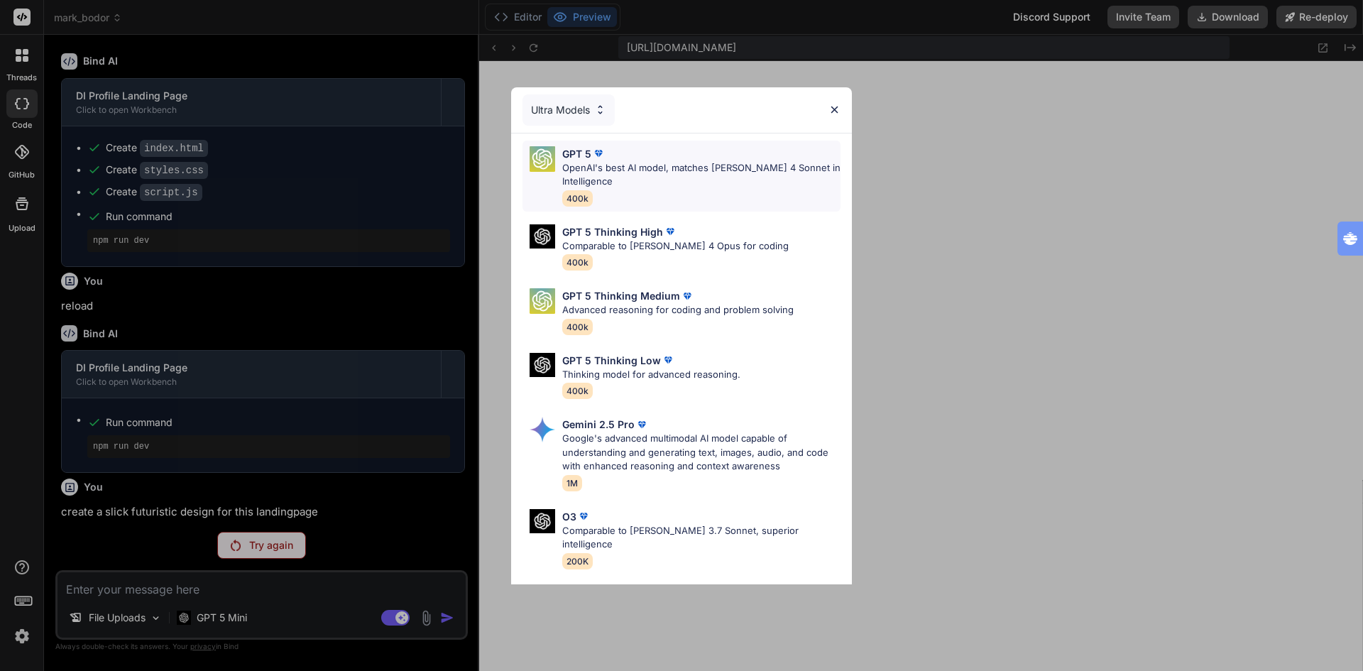
click at [643, 158] on div "GPT 5" at bounding box center [701, 153] width 278 height 15
type textarea "x"
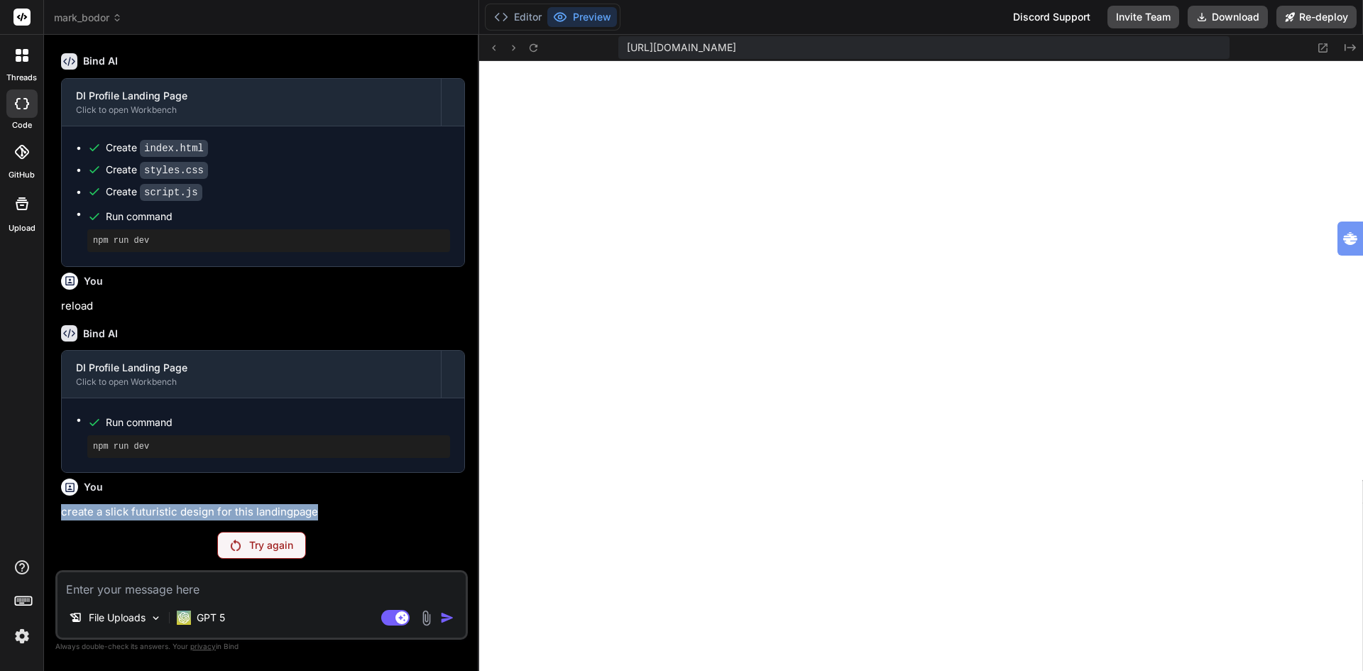
drag, startPoint x: 60, startPoint y: 511, endPoint x: 318, endPoint y: 507, distance: 258.5
click at [318, 507] on div "You Bind AI 🔹 Project: DI Profile Landing Page 🔧 Tech Stack: Pure HTML/CSS/Java…" at bounding box center [263, 283] width 410 height 474
copy p "create a slick futuristic design for this landingpage"
click at [205, 586] on textarea at bounding box center [262, 585] width 408 height 26
paste textarea "create a slick futuristic design for this landingpage"
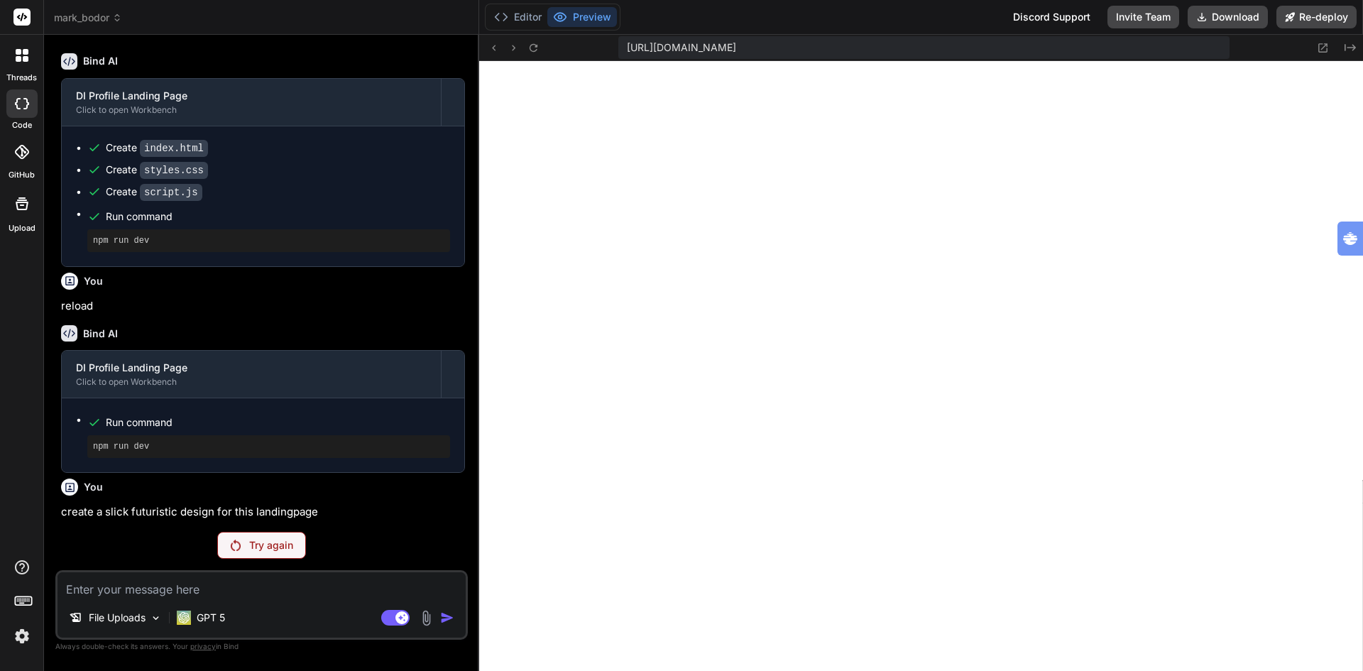
type textarea "create a slick futuristic design for this landingpage"
type textarea "x"
type textarea "create a slick futuristic design for this landingpage"
click at [272, 543] on p "Try again" at bounding box center [271, 545] width 44 height 14
type textarea "x"
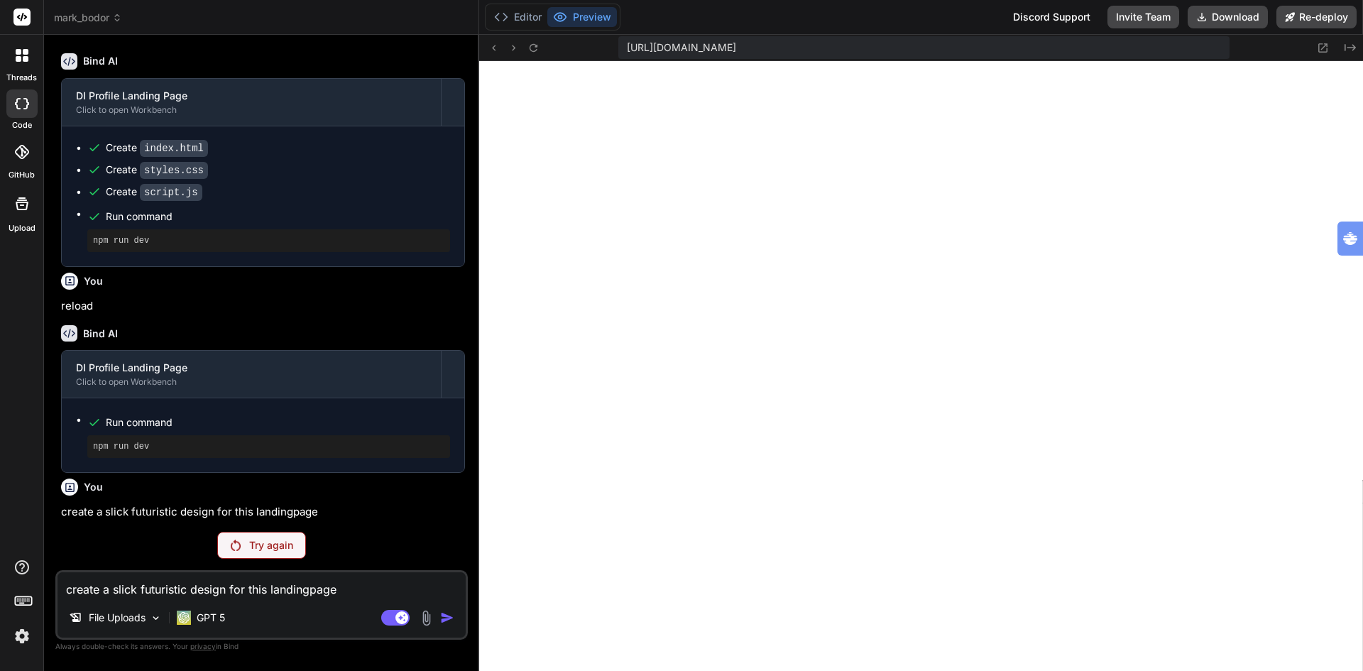
scroll to position [6740, 0]
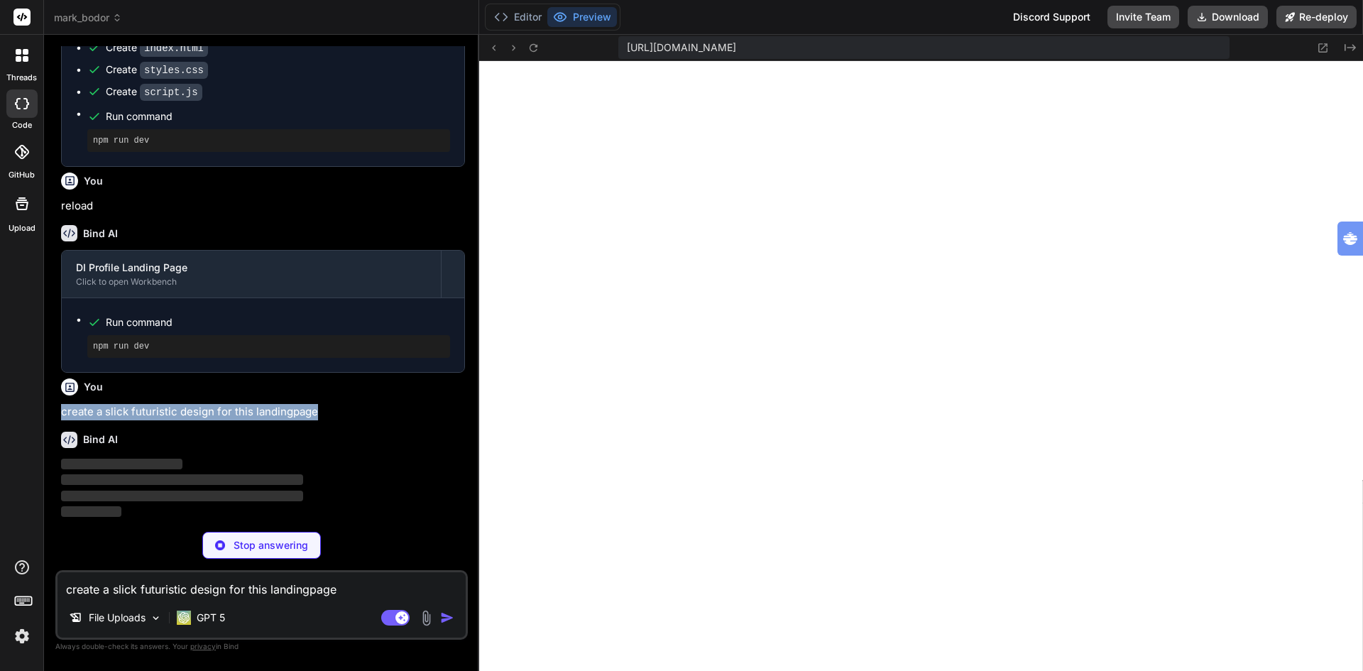
drag, startPoint x: 320, startPoint y: 414, endPoint x: 53, endPoint y: 410, distance: 266.3
click at [51, 415] on div "Bind AI Web Search Created with Pixso. Code Generator You Bind AI 🔹 Project: DI…" at bounding box center [261, 353] width 435 height 636
copy p "create a slick futuristic design for this landingpage"
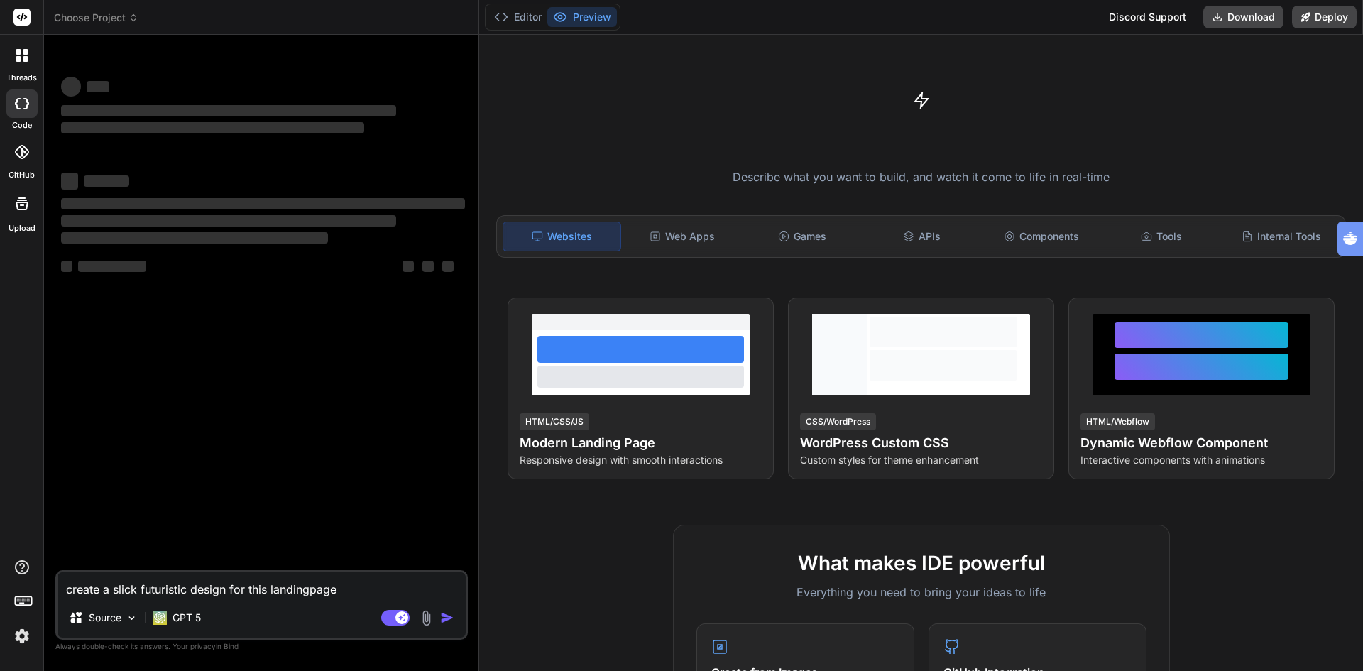
click at [108, 19] on span "Choose Project" at bounding box center [96, 18] width 84 height 14
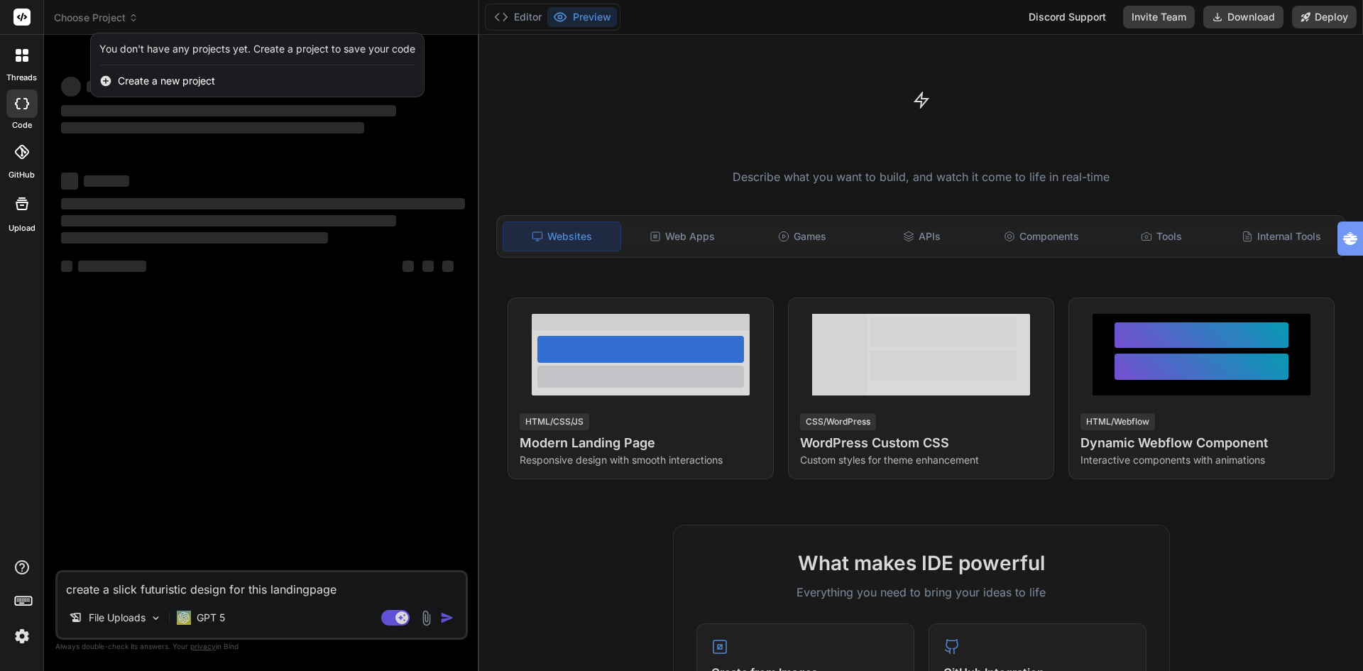
click at [159, 375] on div at bounding box center [681, 335] width 1363 height 671
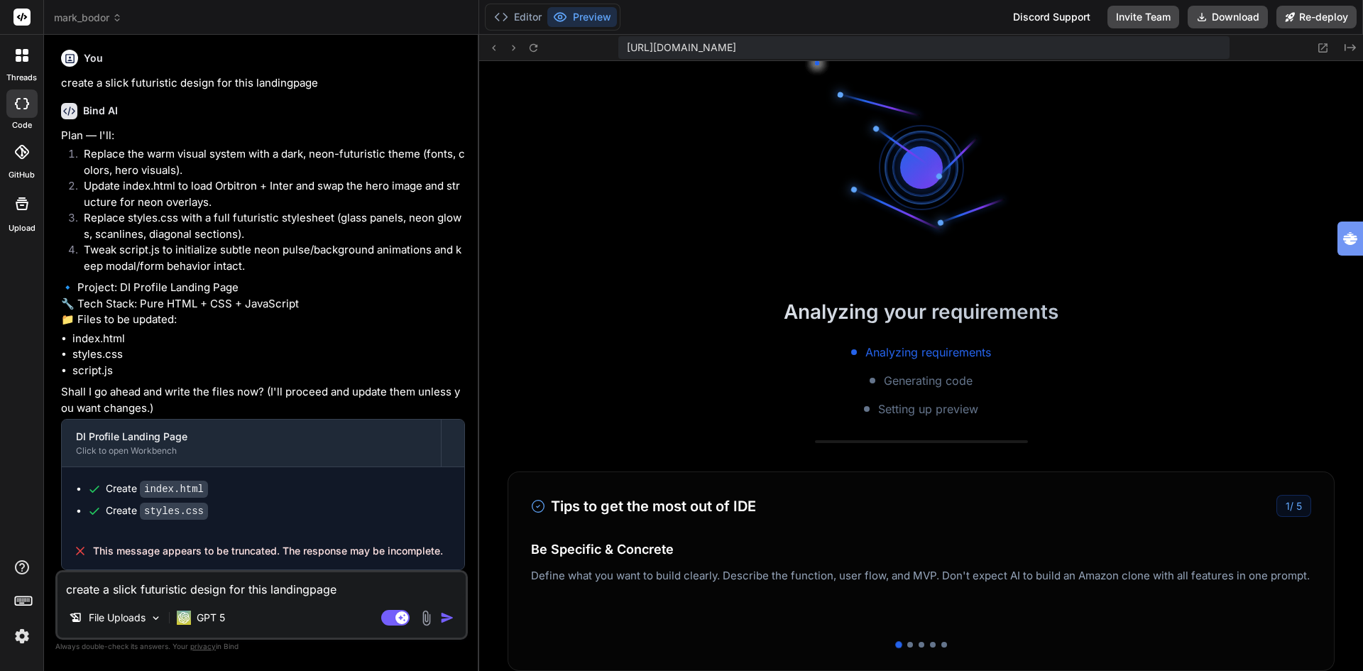
scroll to position [378, 0]
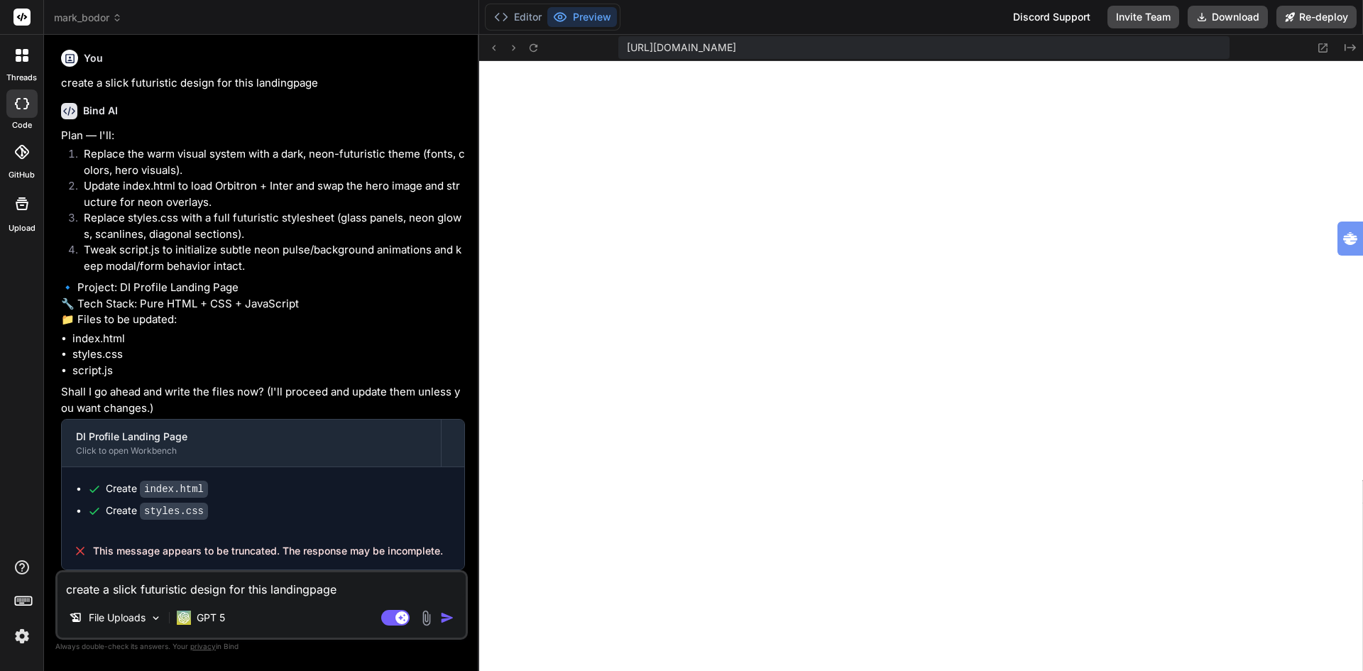
click at [449, 618] on img "button" at bounding box center [447, 618] width 14 height 14
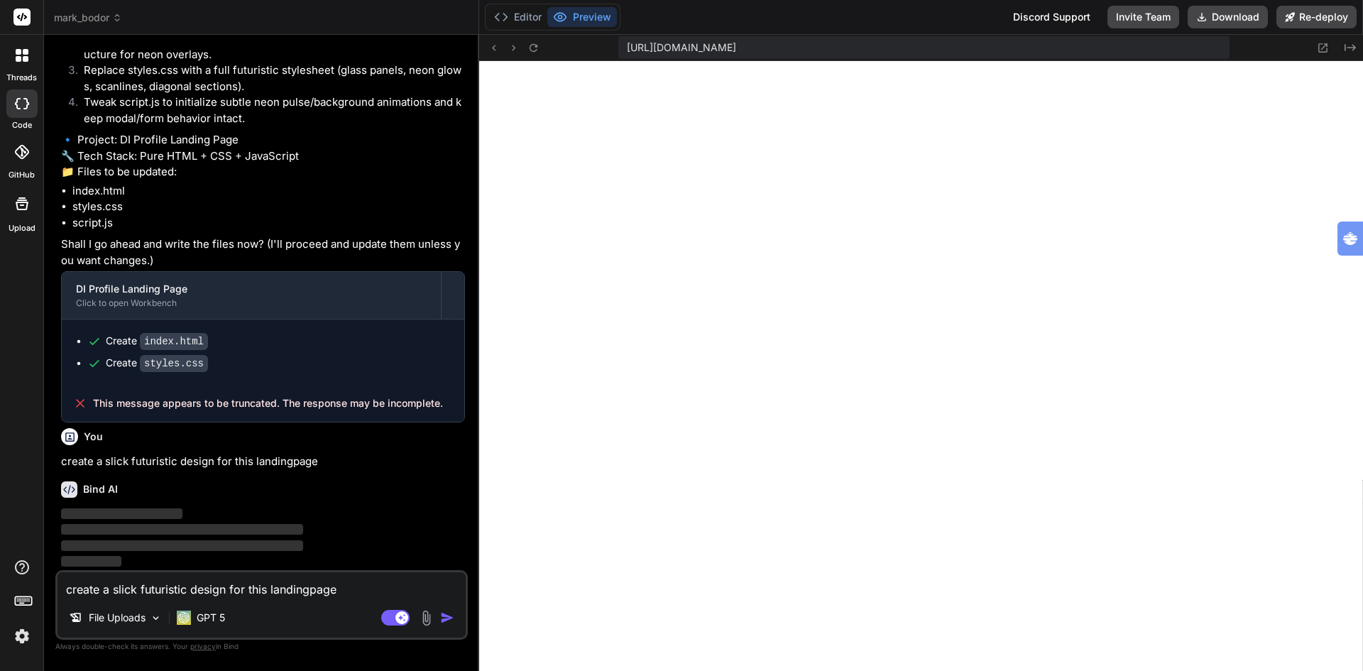
scroll to position [2627, 0]
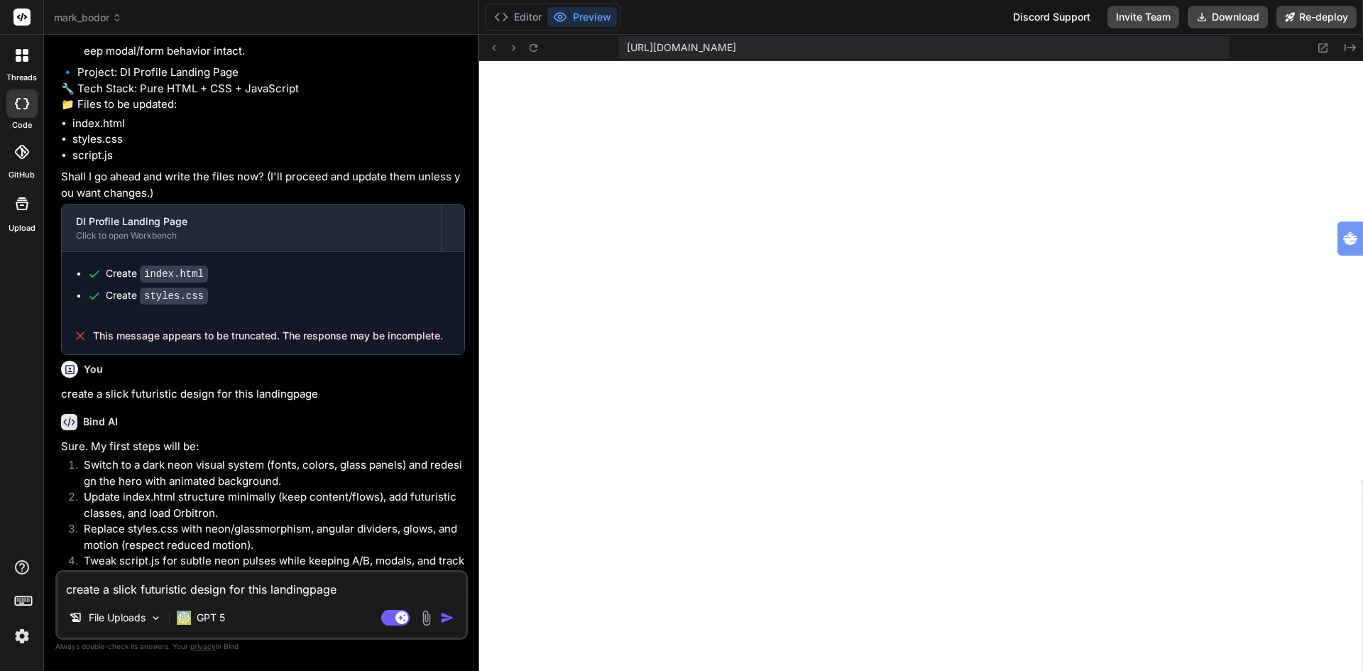
type textarea "x"
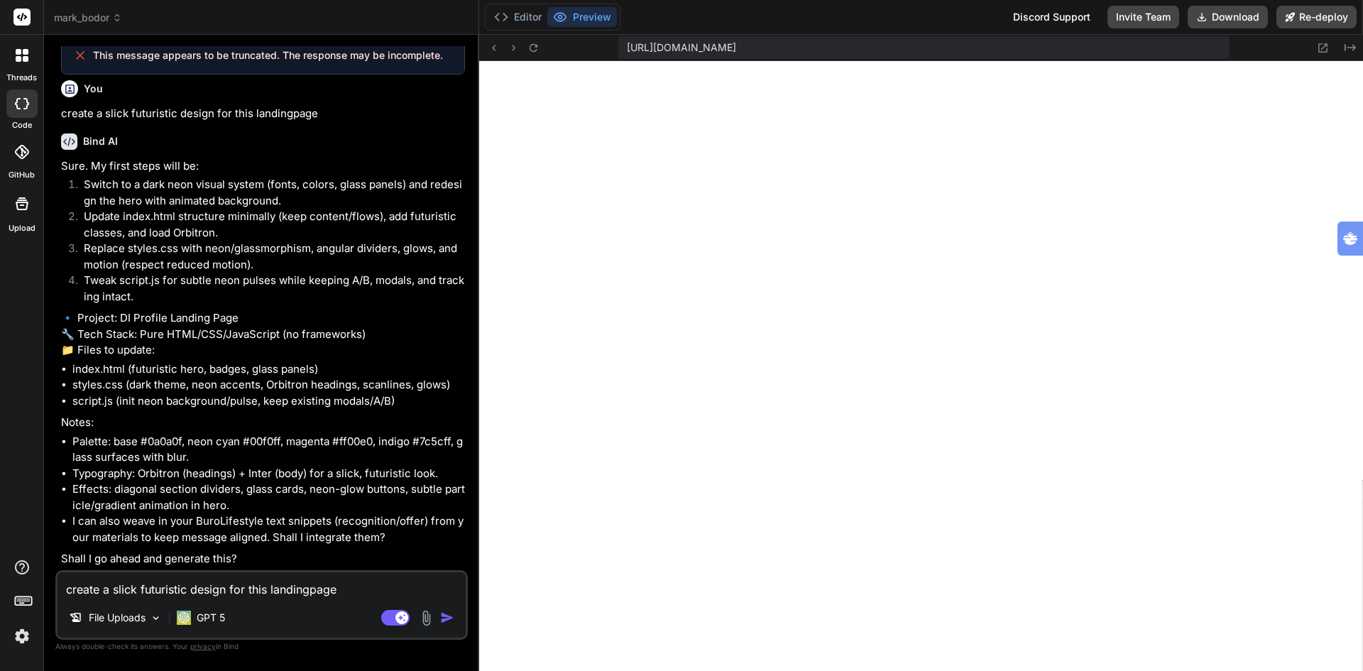
scroll to position [3007, 0]
click at [217, 589] on textarea "create a slick futuristic design for this landingpage" at bounding box center [262, 585] width 408 height 26
type textarea "y"
type textarea "x"
type textarea "ye"
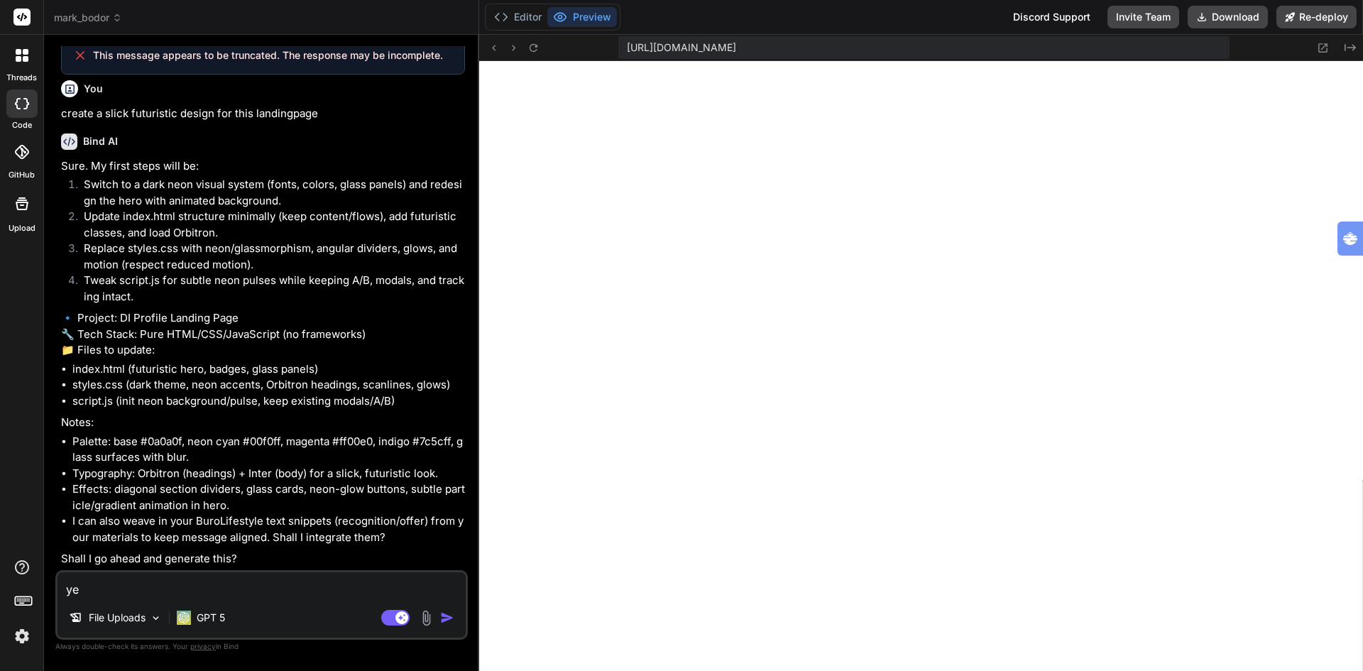
type textarea "x"
type textarea "yes"
type textarea "x"
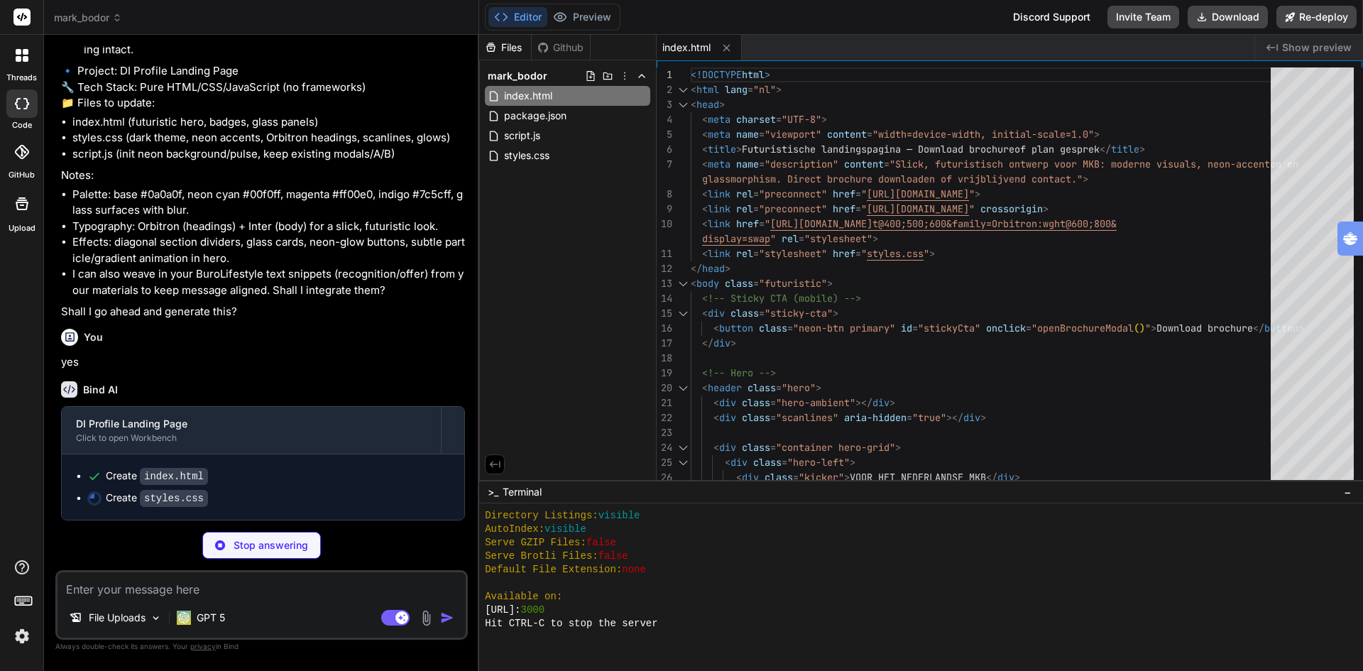
scroll to position [3255, 0]
type textarea "x"
type textarea "transition-duration: .01ms !important; } }"
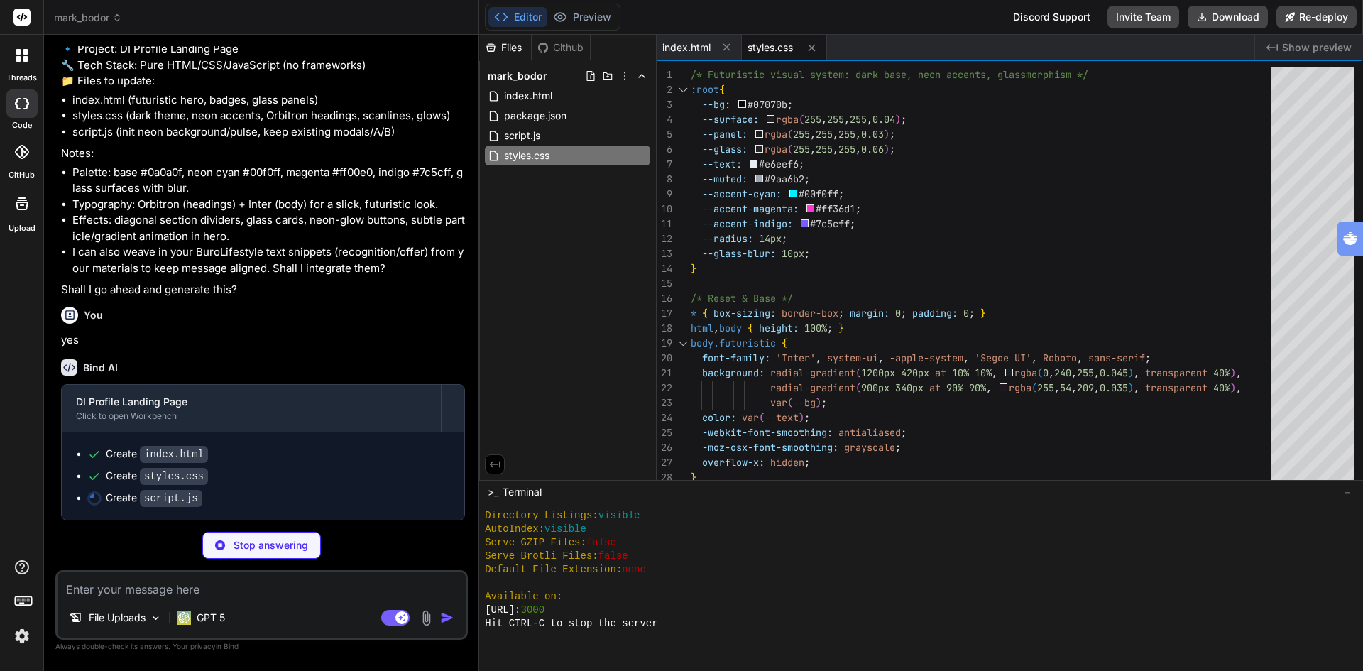
type textarea "x"
type textarea "`; document.head.appendChild(style);"
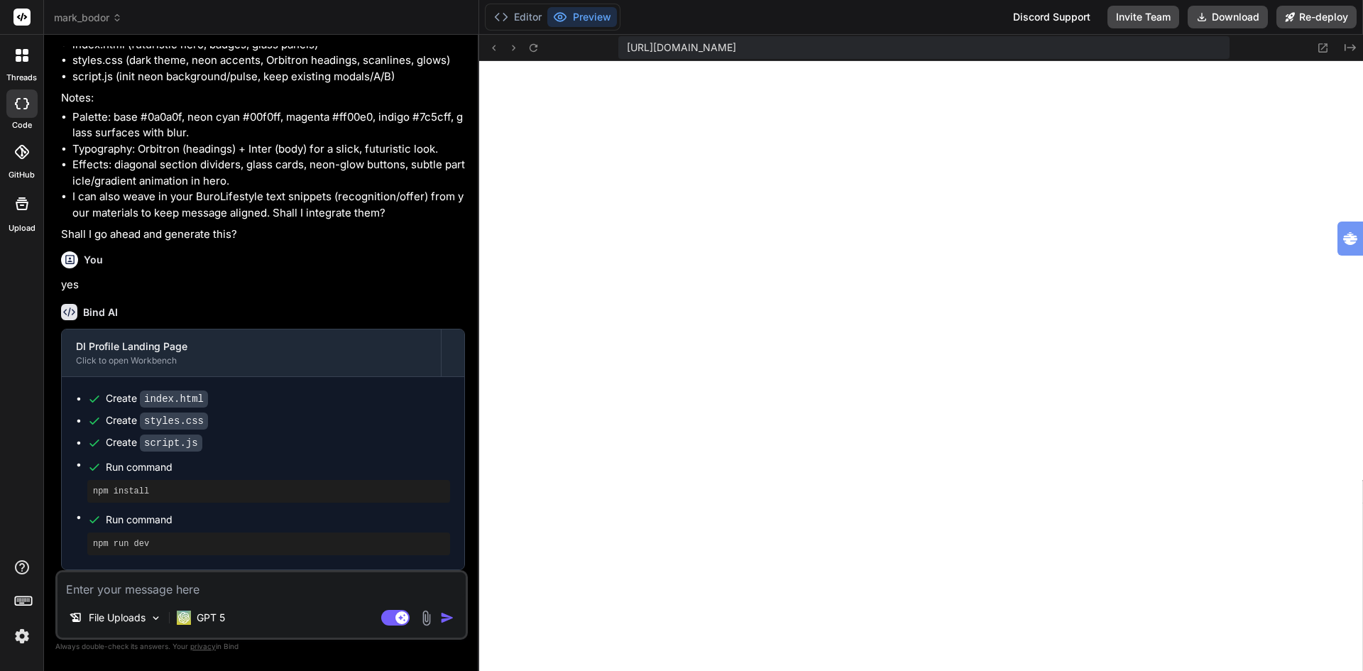
scroll to position [1120, 0]
type textarea "x"
